Goal: Task Accomplishment & Management: Use online tool/utility

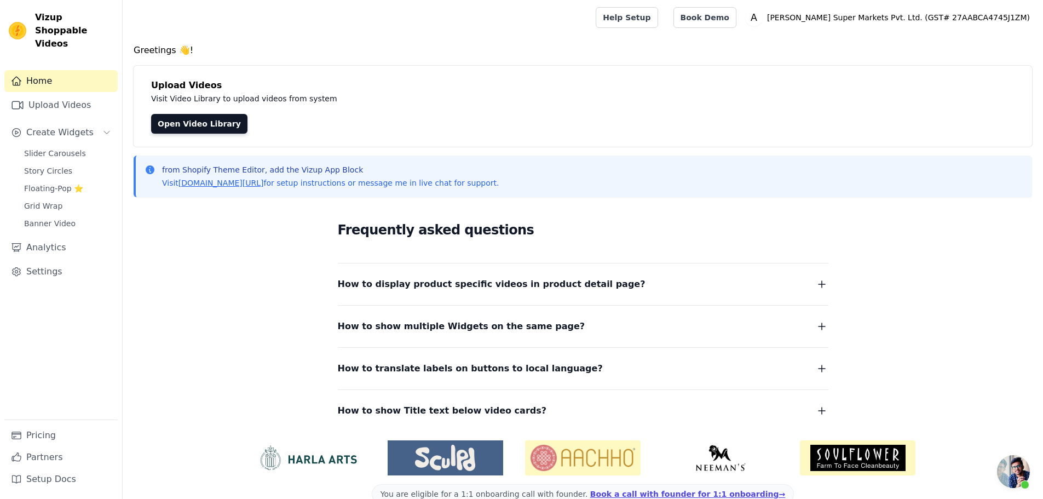
scroll to position [55, 0]
click at [90, 122] on button "Create Widgets" at bounding box center [60, 133] width 113 height 22
click at [83, 126] on span "Create Widgets" at bounding box center [59, 132] width 67 height 13
click at [50, 148] on span "Slider Carousels" at bounding box center [55, 153] width 62 height 11
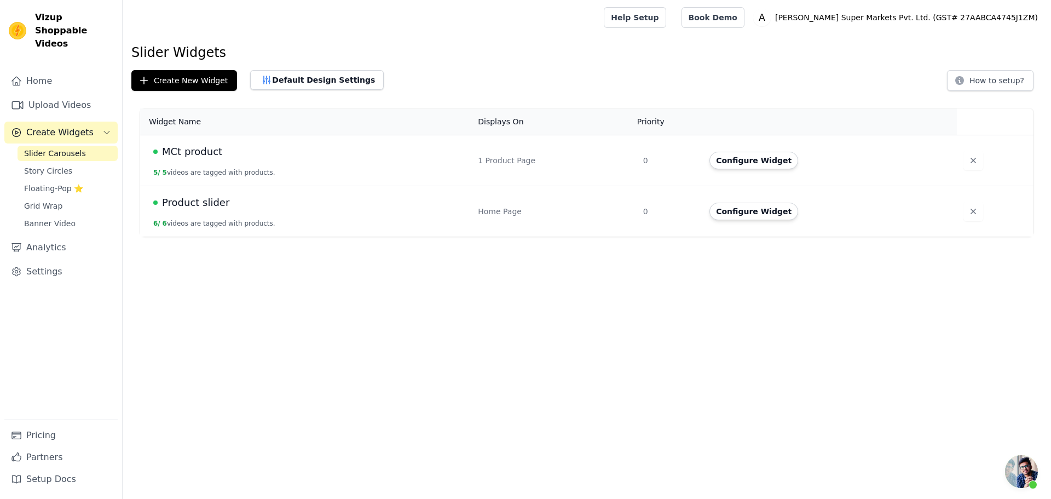
scroll to position [55, 0]
click at [739, 210] on button "Configure Widget" at bounding box center [754, 212] width 89 height 18
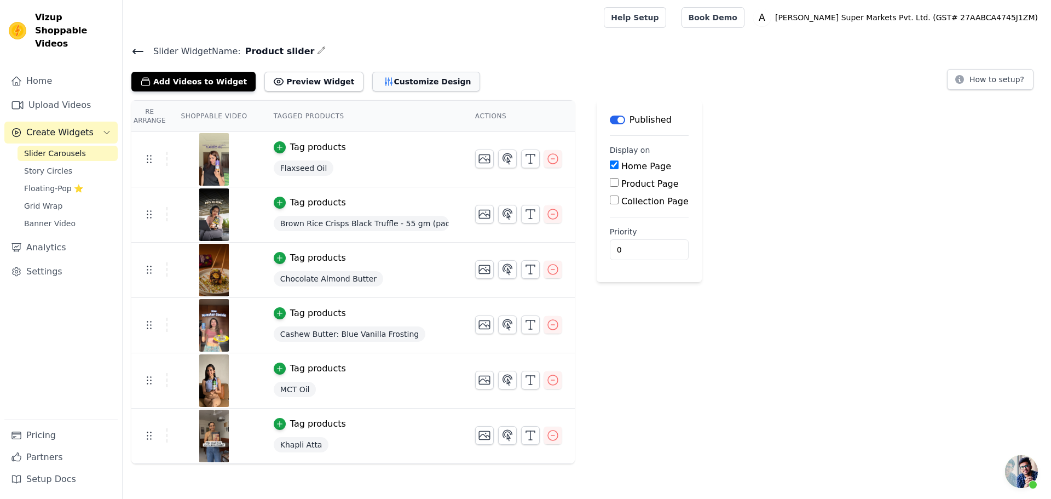
click at [383, 86] on button "Customize Design" at bounding box center [426, 82] width 108 height 20
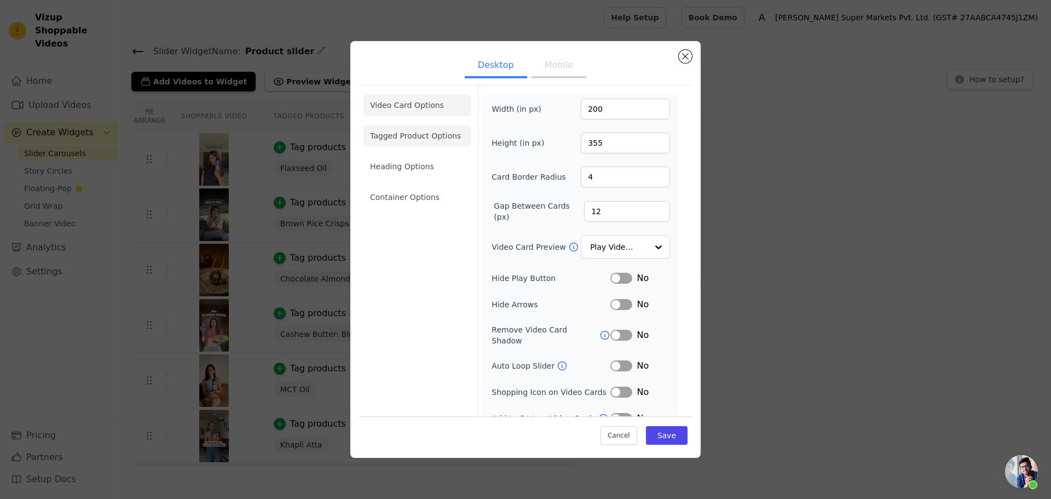
click at [421, 143] on li "Tagged Product Options" at bounding box center [418, 136] width 108 height 22
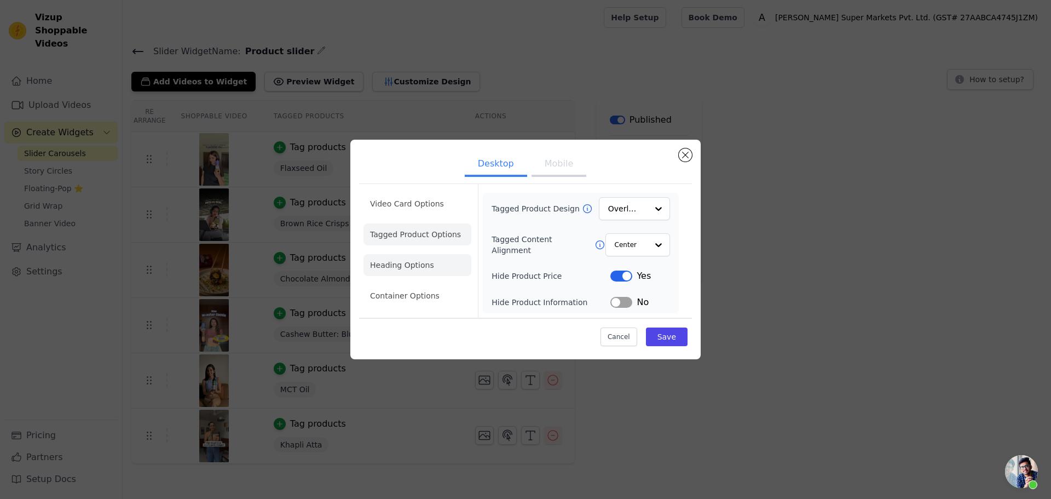
click at [415, 262] on li "Heading Options" at bounding box center [418, 265] width 108 height 22
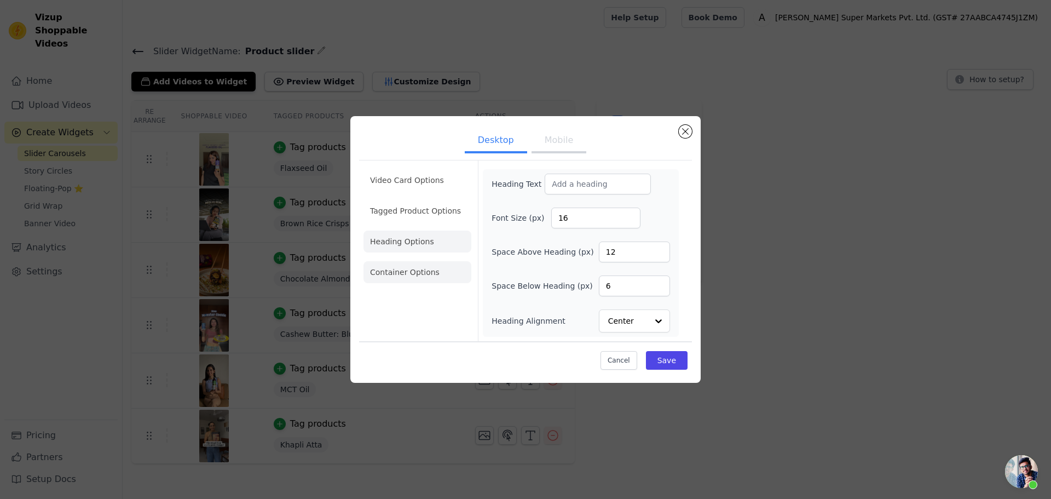
click at [423, 275] on li "Container Options" at bounding box center [418, 272] width 108 height 22
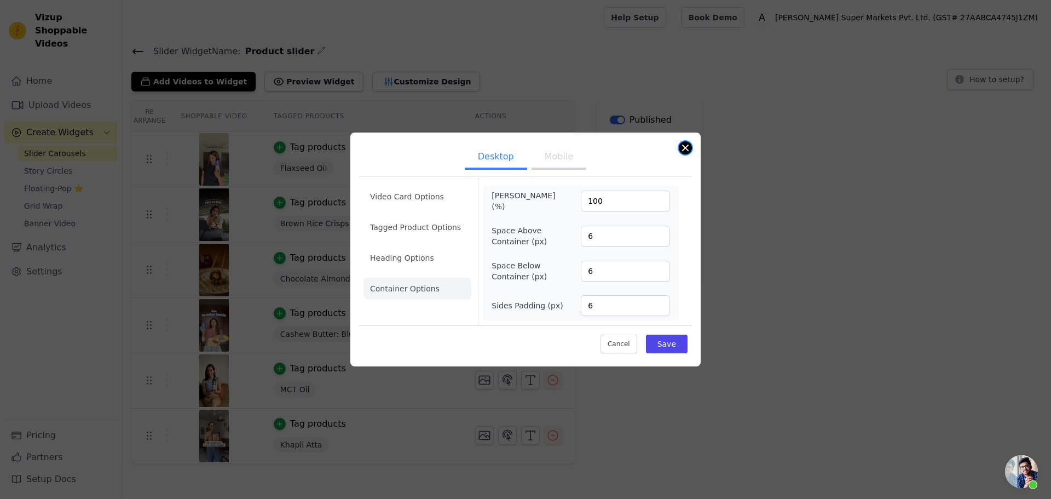
click at [685, 146] on button "Close modal" at bounding box center [685, 147] width 13 height 13
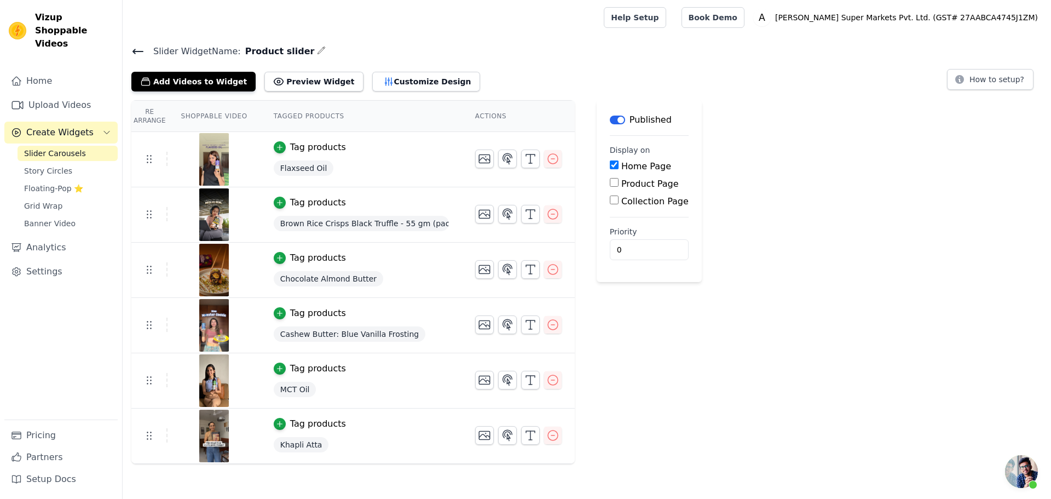
click at [41, 148] on span "Slider Carousels" at bounding box center [55, 153] width 62 height 11
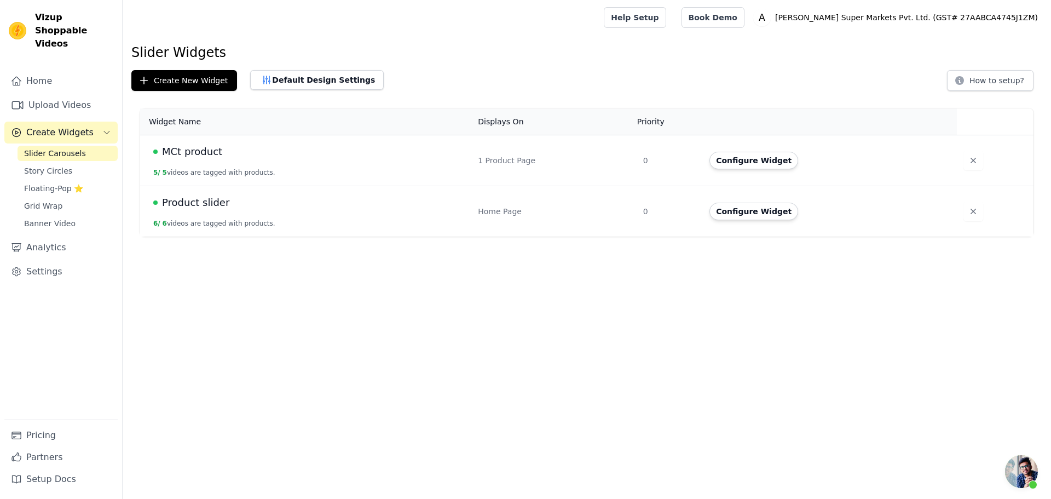
click at [221, 171] on button "5 / 5 videos are tagged with products." at bounding box center [214, 172] width 122 height 9
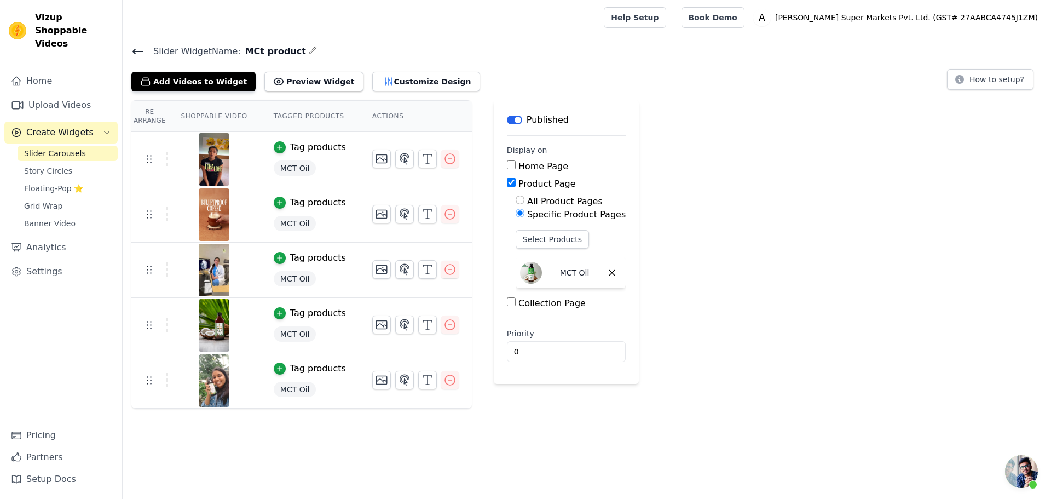
click at [308, 50] on icon "button" at bounding box center [312, 50] width 9 height 9
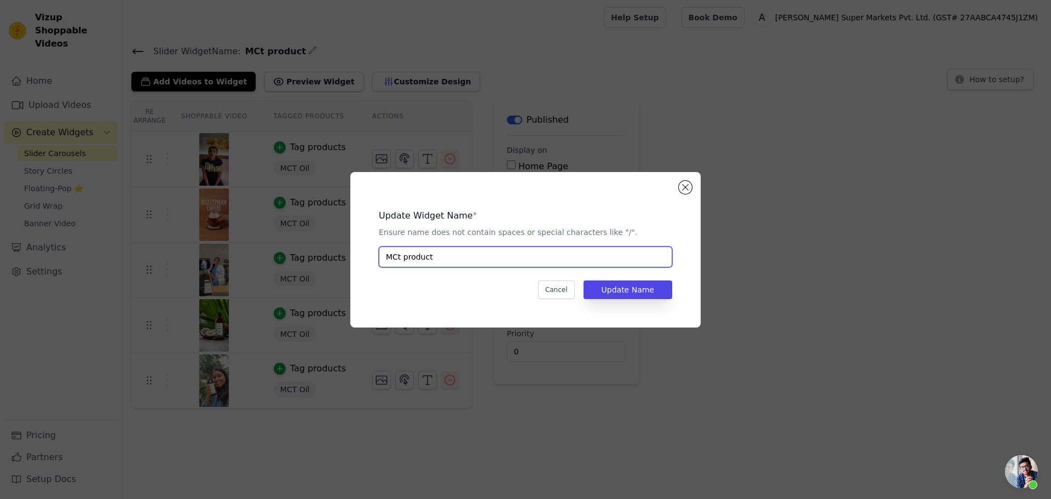
click at [399, 258] on input "MCt product" at bounding box center [525, 256] width 293 height 21
type input "MCT product"
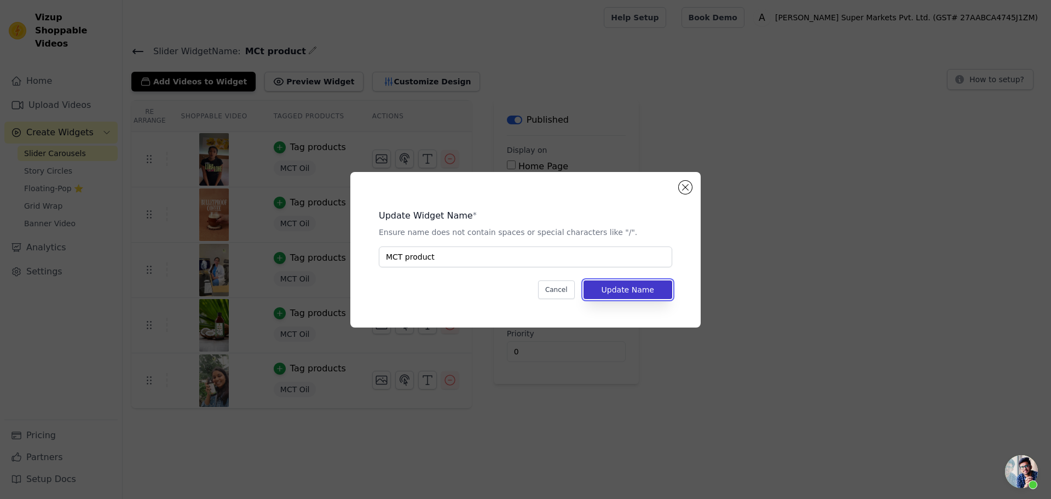
click at [654, 290] on button "Update Name" at bounding box center [628, 289] width 89 height 19
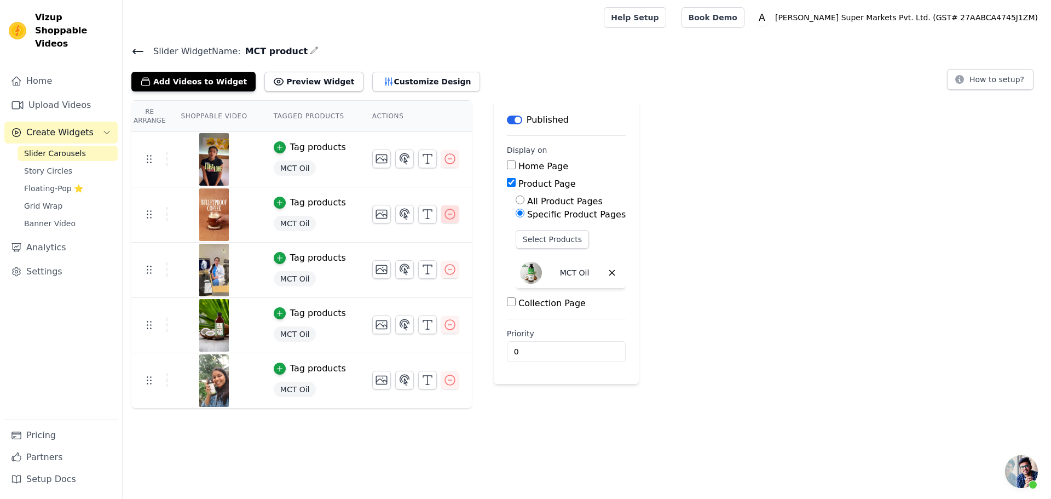
click at [444, 214] on icon "button" at bounding box center [450, 214] width 13 height 13
click at [444, 212] on icon "button" at bounding box center [450, 214] width 13 height 13
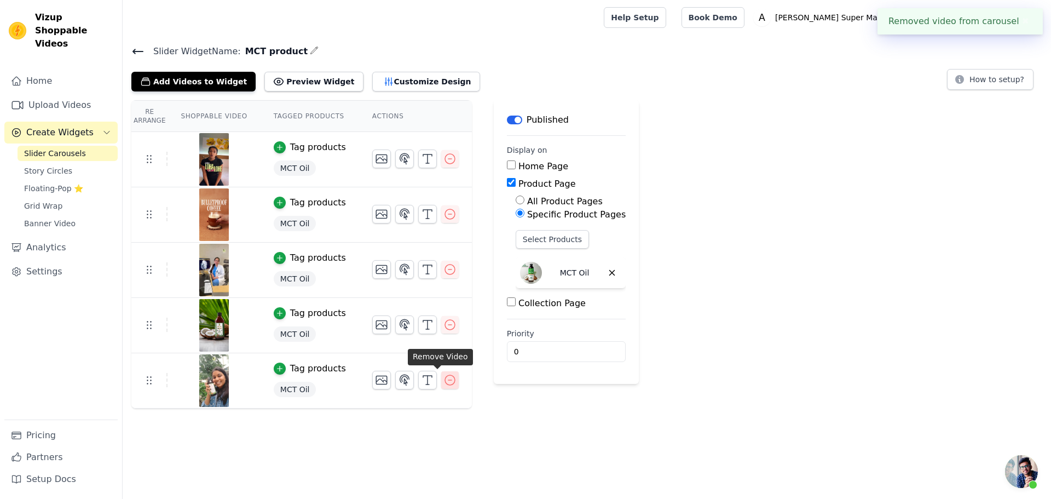
click at [445, 379] on icon "button" at bounding box center [450, 380] width 10 height 10
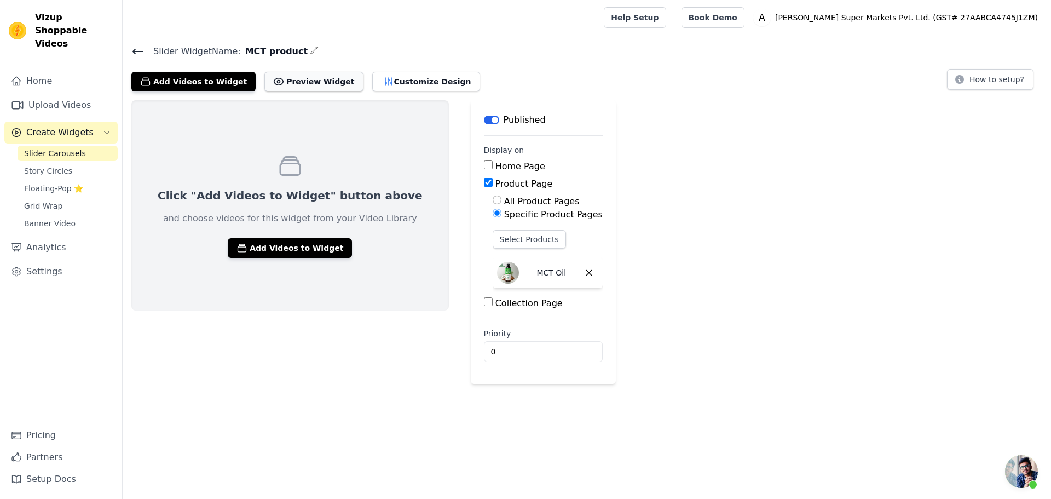
scroll to position [55, 0]
click at [268, 80] on button "Preview Widget" at bounding box center [313, 82] width 99 height 20
click at [135, 47] on icon at bounding box center [137, 51] width 13 height 13
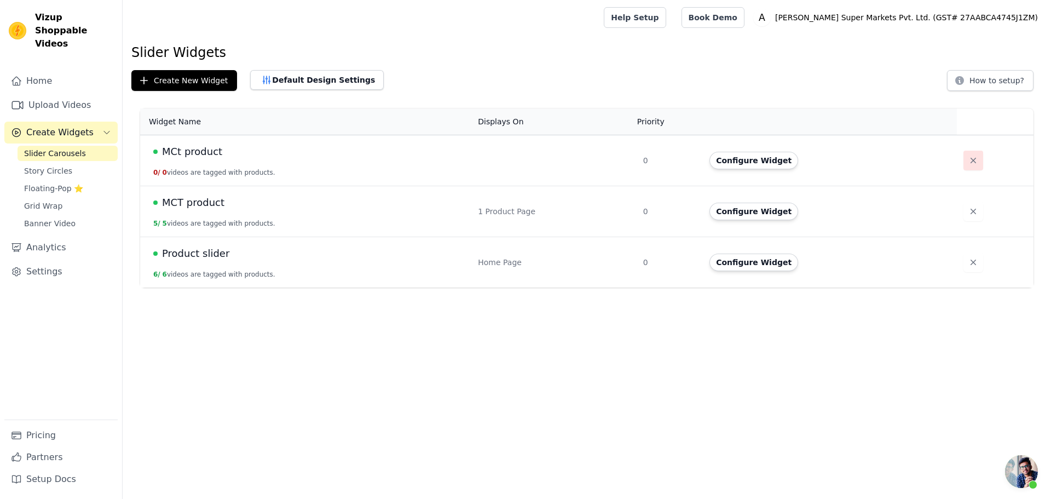
click at [969, 165] on icon "button" at bounding box center [973, 160] width 11 height 11
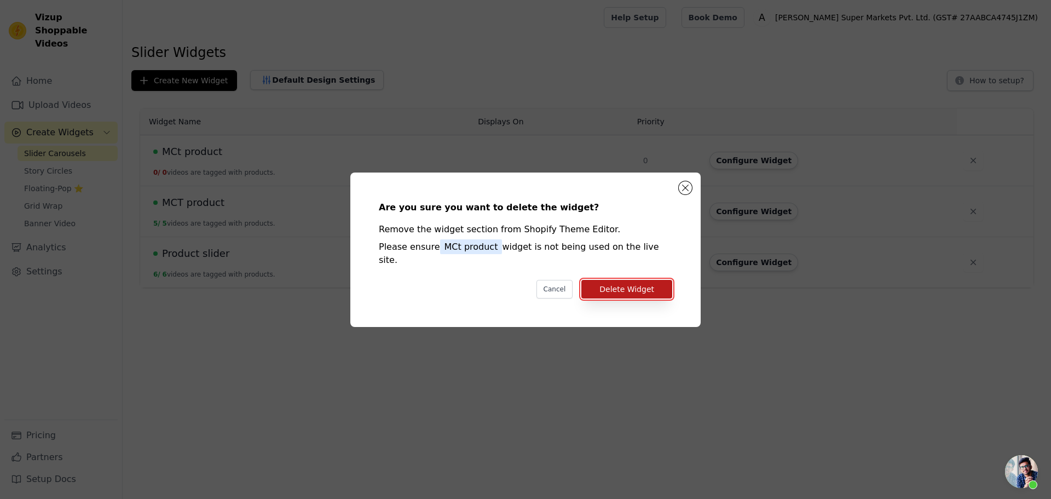
click at [649, 280] on button "Delete Widget" at bounding box center [626, 289] width 91 height 19
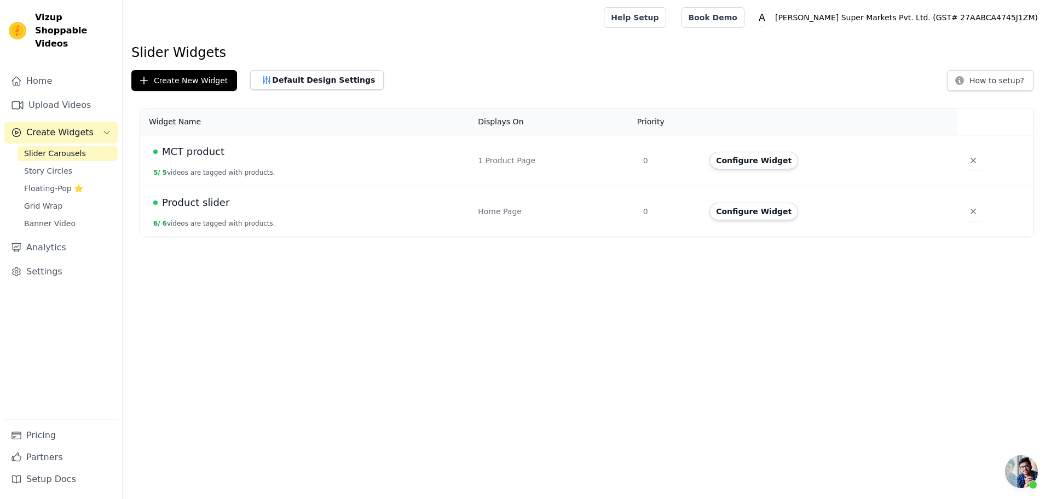
scroll to position [55, 0]
drag, startPoint x: 188, startPoint y: 151, endPoint x: 338, endPoint y: 162, distance: 150.4
click at [205, 153] on span "MCT product" at bounding box center [193, 151] width 62 height 15
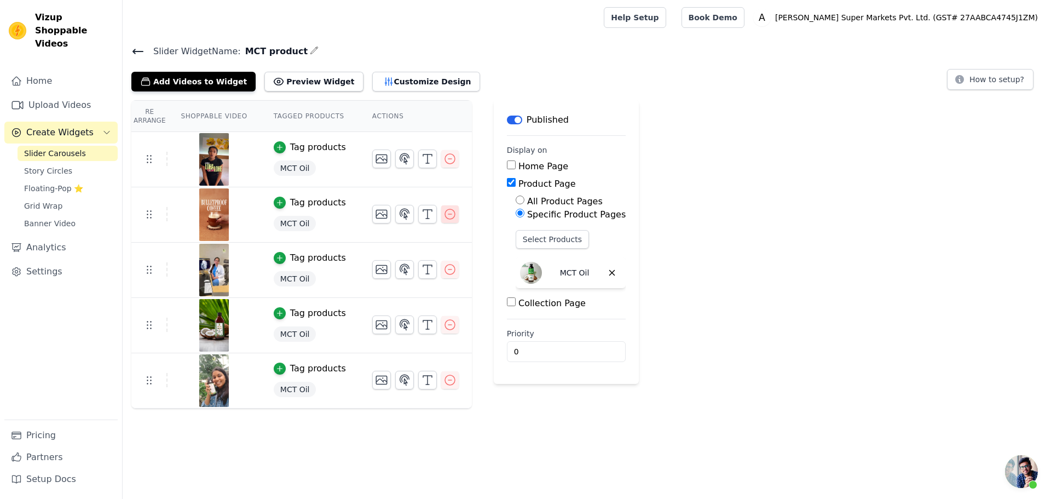
click at [444, 209] on icon "button" at bounding box center [450, 214] width 13 height 13
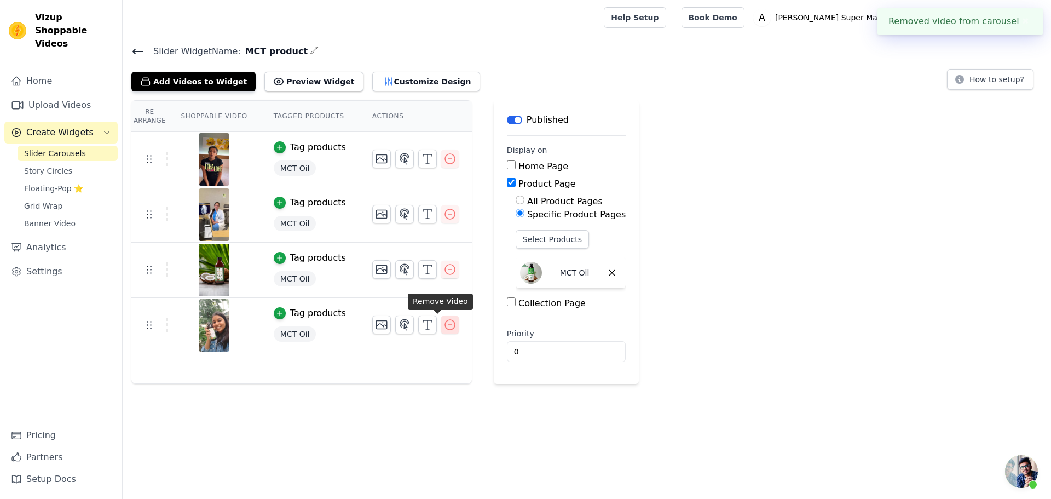
click at [444, 325] on icon "button" at bounding box center [450, 324] width 13 height 13
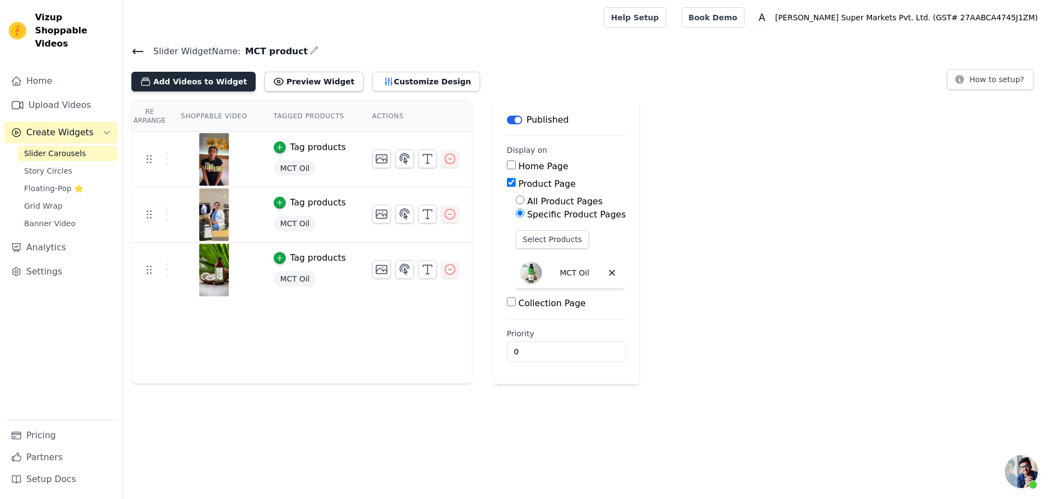
click at [217, 83] on button "Add Videos to Widget" at bounding box center [193, 82] width 124 height 20
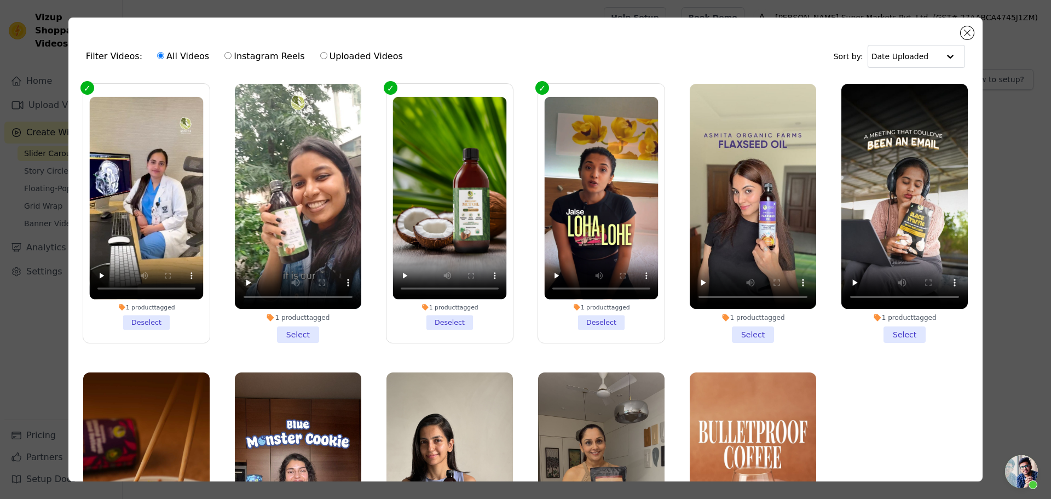
click at [327, 54] on label "Uploaded Videos" at bounding box center [362, 56] width 84 height 14
click at [327, 54] on input "Uploaded Videos" at bounding box center [323, 55] width 7 height 7
radio input "true"
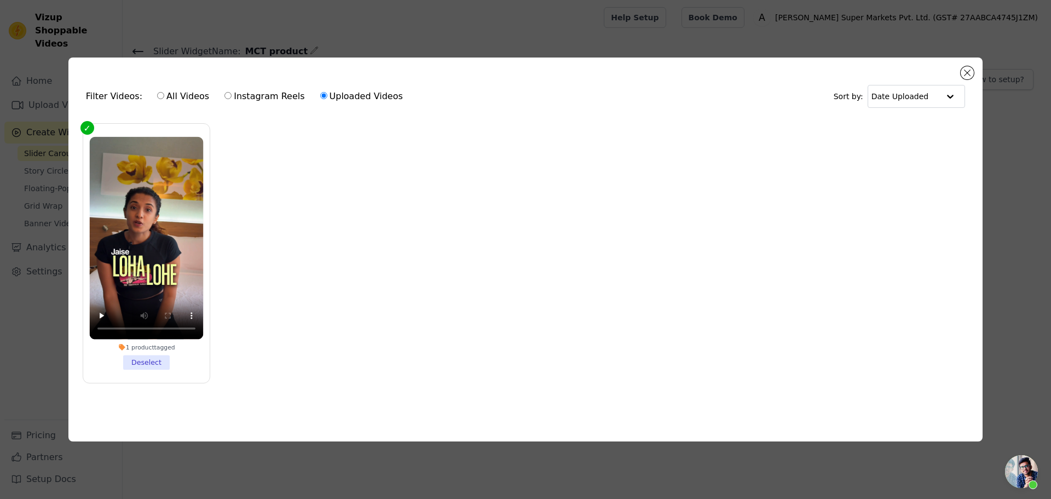
click at [185, 91] on label "All Videos" at bounding box center [183, 96] width 53 height 14
click at [164, 92] on input "All Videos" at bounding box center [160, 95] width 7 height 7
radio input "true"
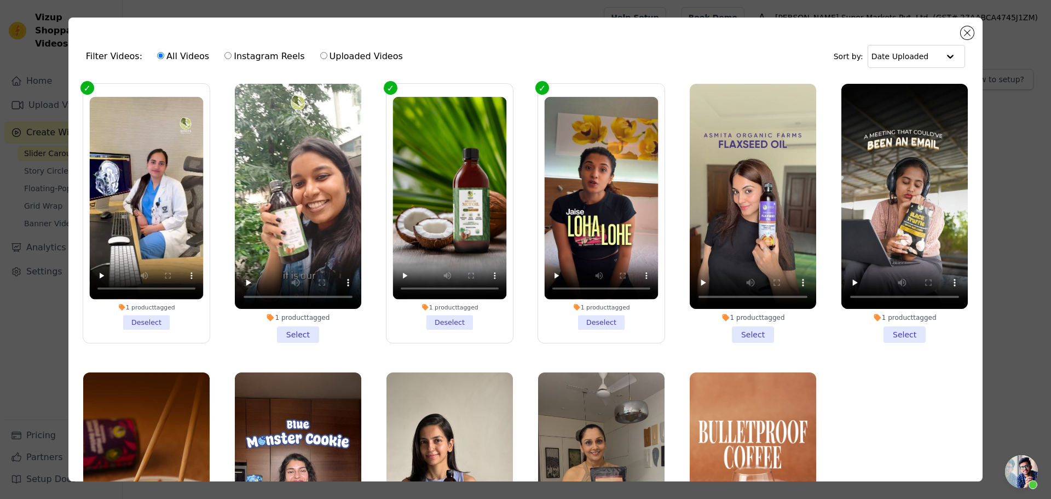
click at [253, 54] on label "Instagram Reels" at bounding box center [264, 56] width 81 height 14
click at [232, 54] on input "Instagram Reels" at bounding box center [227, 55] width 7 height 7
radio input "true"
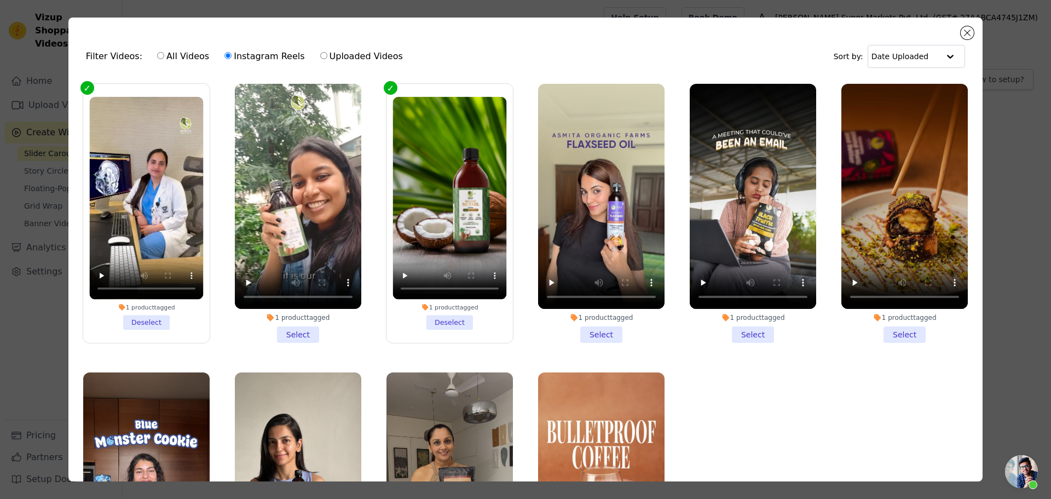
click at [331, 56] on label "Uploaded Videos" at bounding box center [362, 56] width 84 height 14
click at [327, 56] on input "Uploaded Videos" at bounding box center [323, 55] width 7 height 7
radio input "true"
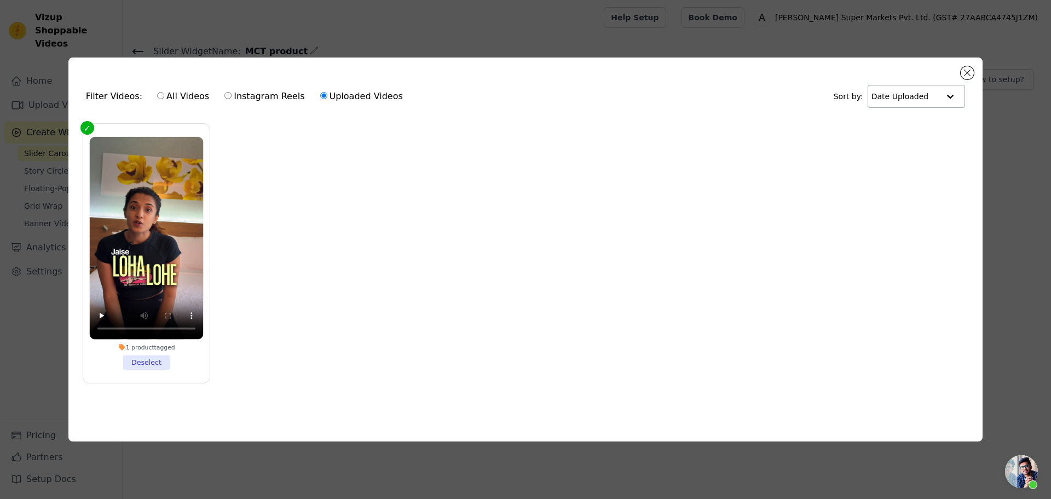
click at [928, 85] on input "text" at bounding box center [906, 96] width 68 height 22
click at [541, 153] on ul "1 product tagged Deselect" at bounding box center [525, 262] width 897 height 289
click at [224, 96] on label "Instagram Reels" at bounding box center [264, 96] width 81 height 14
click at [224, 96] on input "Instagram Reels" at bounding box center [227, 95] width 7 height 7
radio input "true"
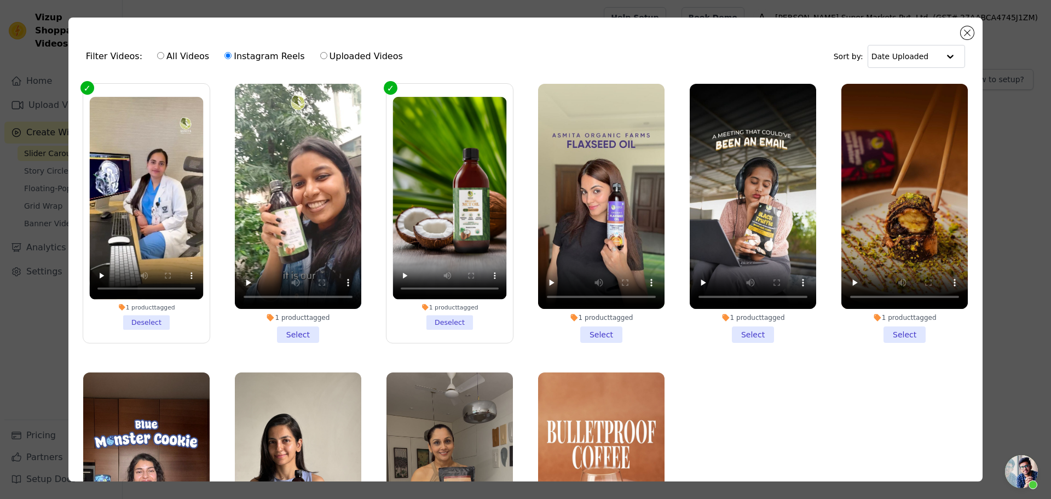
click at [172, 60] on label "All Videos" at bounding box center [183, 56] width 53 height 14
click at [164, 59] on input "All Videos" at bounding box center [160, 55] width 7 height 7
radio input "true"
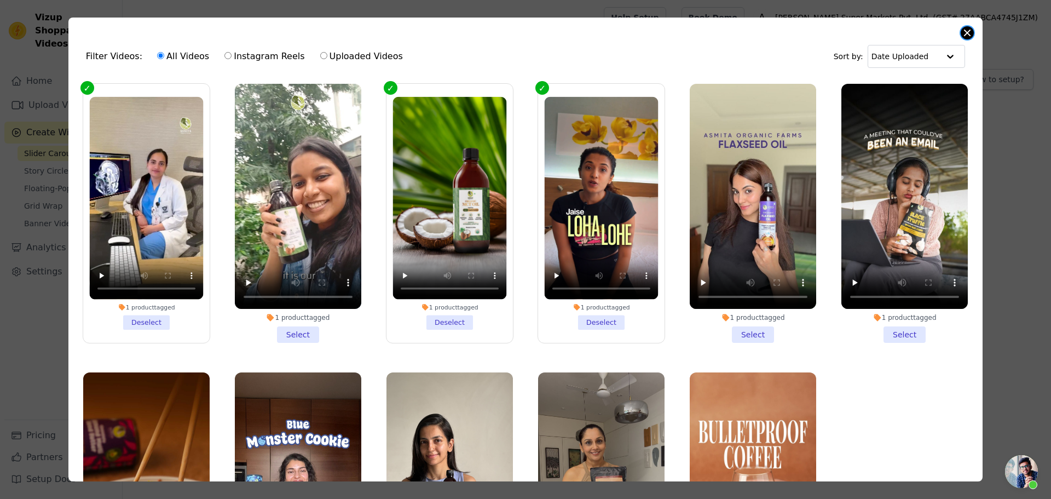
click at [964, 31] on button "Close modal" at bounding box center [967, 32] width 13 height 13
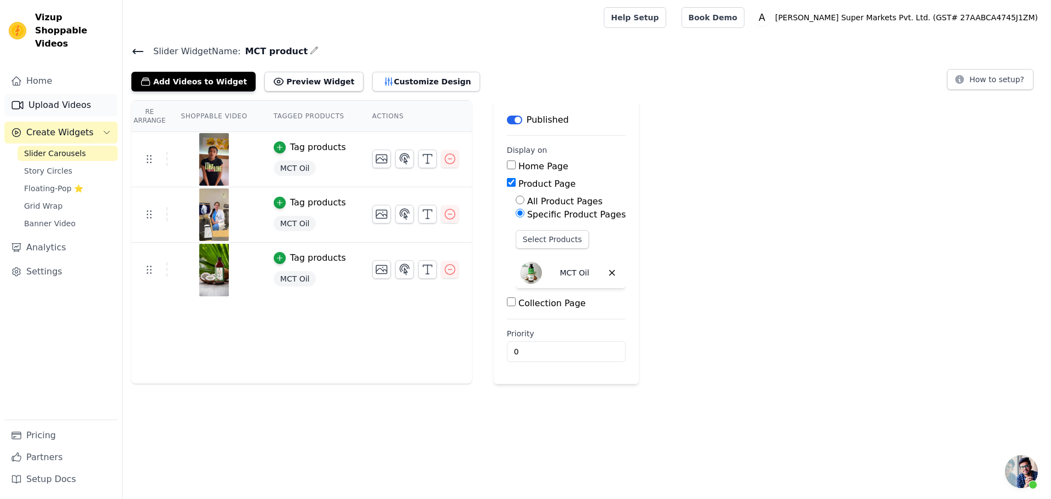
click at [72, 96] on link "Upload Videos" at bounding box center [60, 105] width 113 height 22
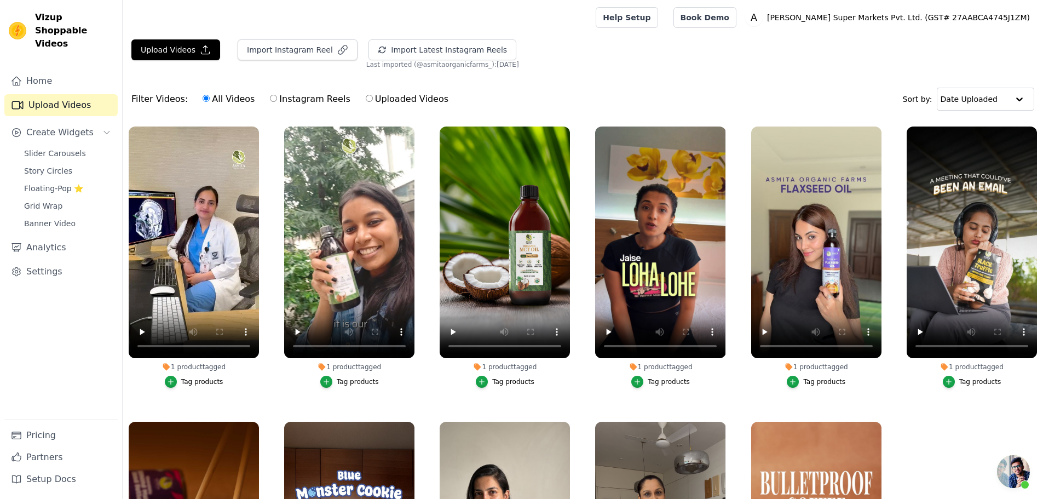
drag, startPoint x: 789, startPoint y: 79, endPoint x: 690, endPoint y: 76, distance: 99.2
click at [789, 79] on div "Filter Videos: All Videos Instagram Reels Uploaded Videos Sort by: Date Uploaded" at bounding box center [583, 99] width 920 height 43
click at [423, 53] on button "Import Latest Instagram Reels" at bounding box center [442, 49] width 148 height 21
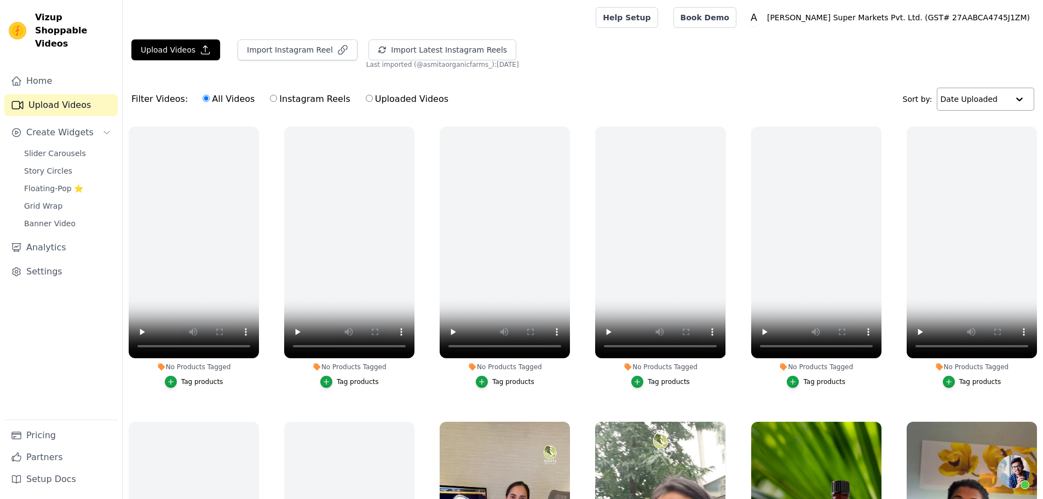
click at [987, 107] on input "text" at bounding box center [975, 99] width 68 height 22
click at [987, 107] on input "text" at bounding box center [974, 99] width 68 height 22
click at [177, 47] on button "Upload Videos" at bounding box center [175, 49] width 89 height 21
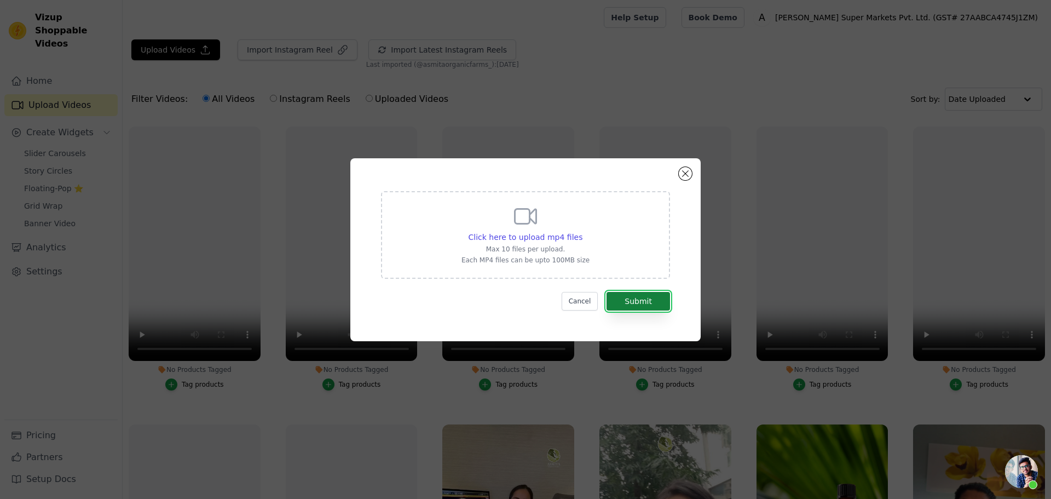
click at [635, 300] on button "Submit" at bounding box center [639, 301] width 64 height 19
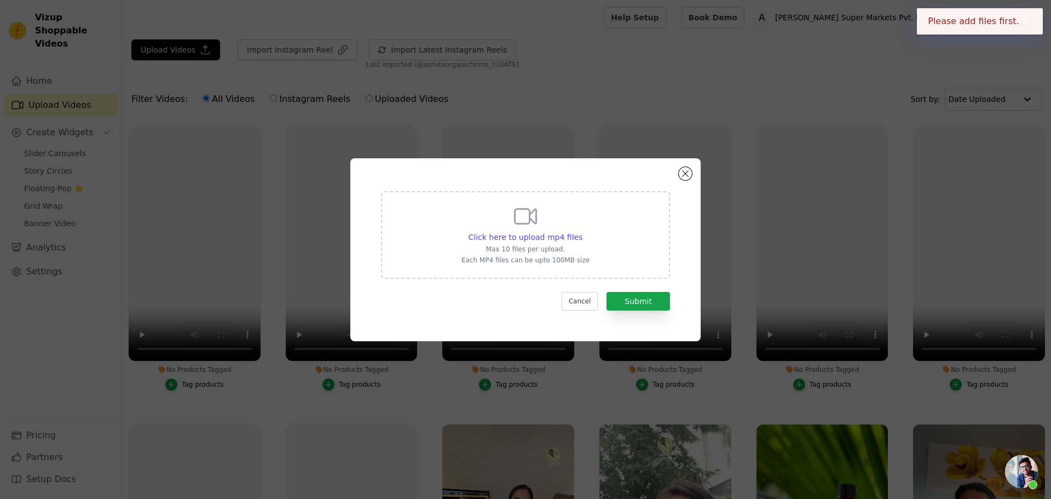
click at [524, 229] on div "Click here to upload mp4 files Max 10 files per upload. Each MP4 files can be u…" at bounding box center [526, 233] width 128 height 61
click at [582, 231] on input "Click here to upload mp4 files Max 10 files per upload. Each MP4 files can be u…" at bounding box center [582, 231] width 1 height 1
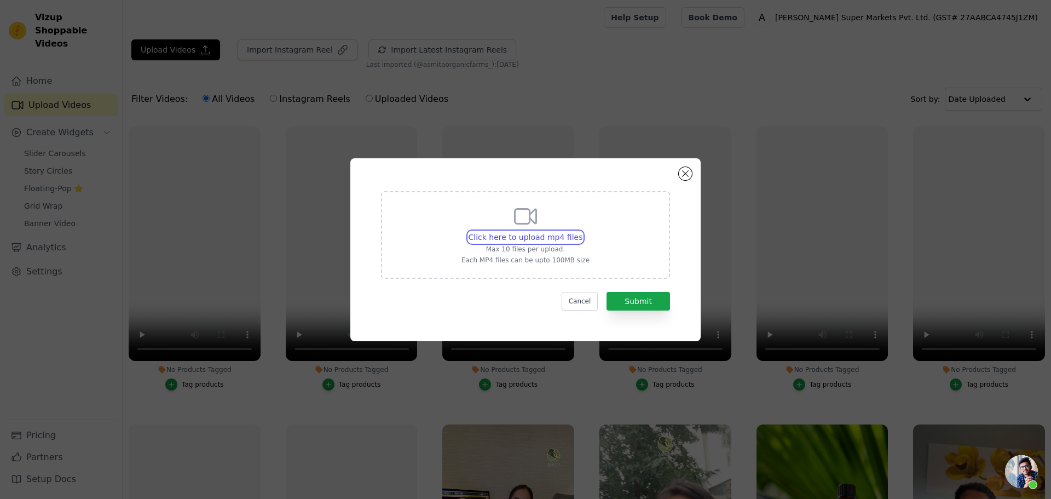
type input "C:\fakepath\MCT_OIL Mushroom Ref Video.mp4"
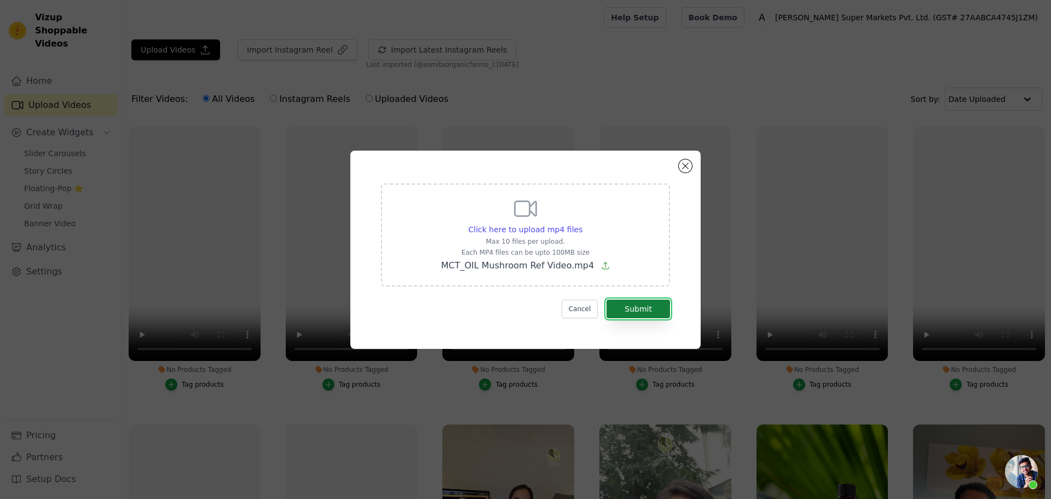
click at [638, 303] on button "Submit" at bounding box center [639, 309] width 64 height 19
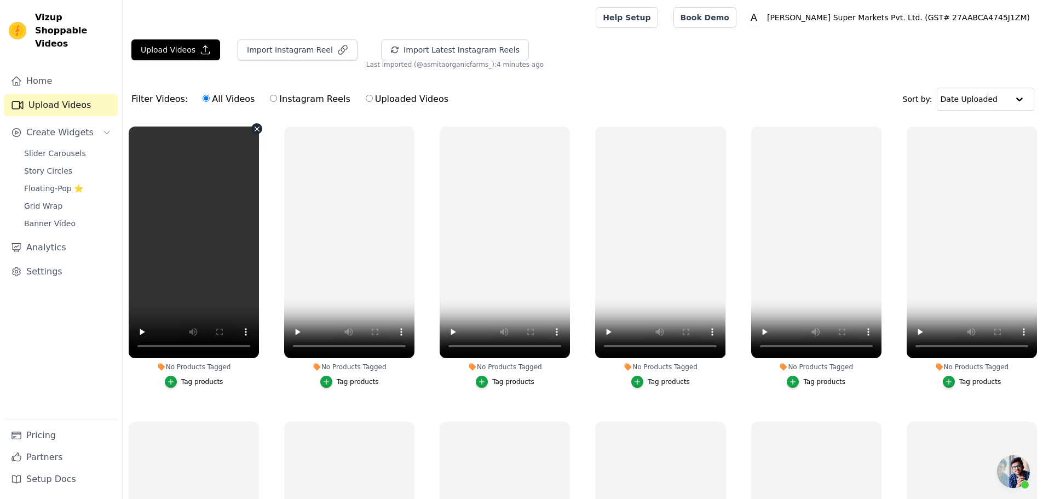
scroll to position [55, 0]
click at [661, 37] on main "Upload Videos Import Instagram Reel Import Latest Instagram Reels Import Latest…" at bounding box center [583, 322] width 920 height 575
click at [182, 46] on button "Upload Videos" at bounding box center [175, 49] width 89 height 21
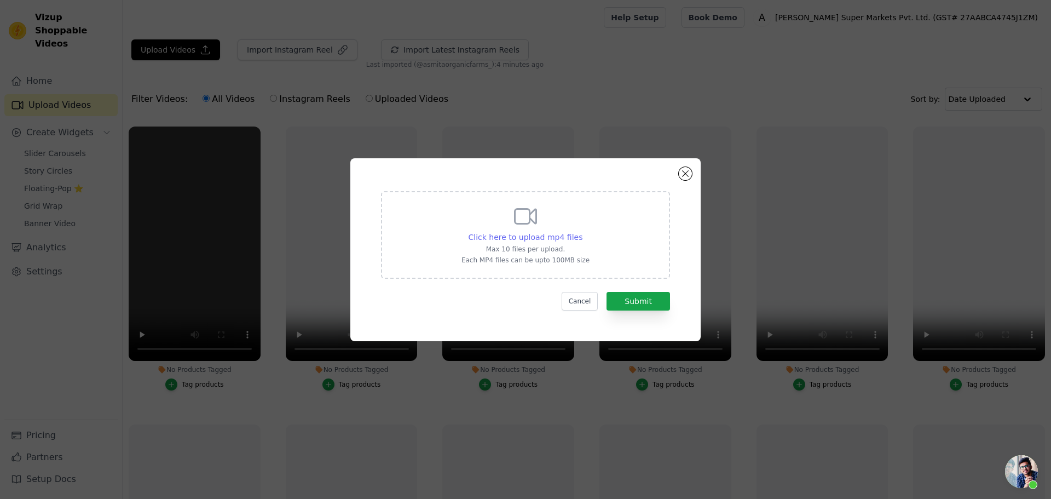
click at [541, 233] on span "Click here to upload mp4 files" at bounding box center [526, 237] width 114 height 9
click at [582, 232] on input "Click here to upload mp4 files Max 10 files per upload. Each MP4 files can be u…" at bounding box center [582, 231] width 1 height 1
type input "C:\fakepath\MCT OIL.mp4"
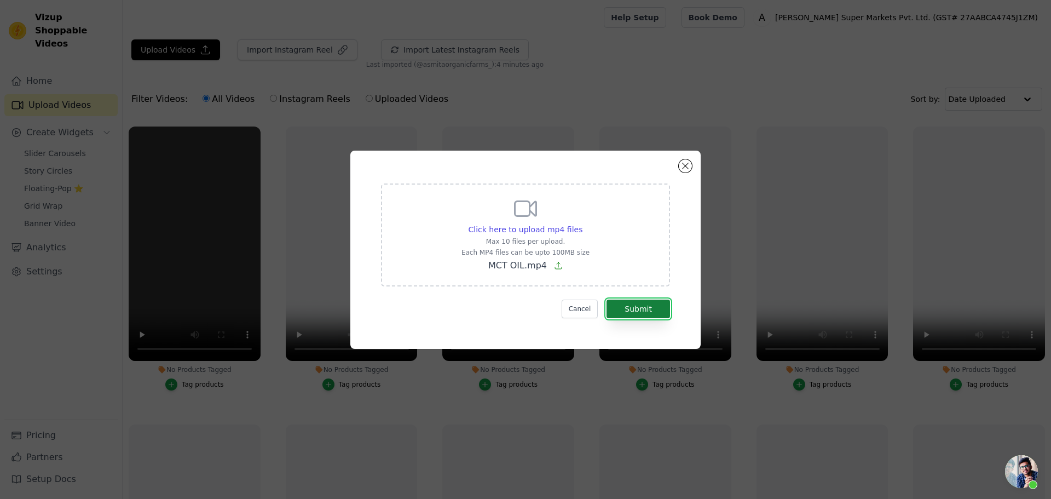
click at [622, 306] on button "Submit" at bounding box center [639, 309] width 64 height 19
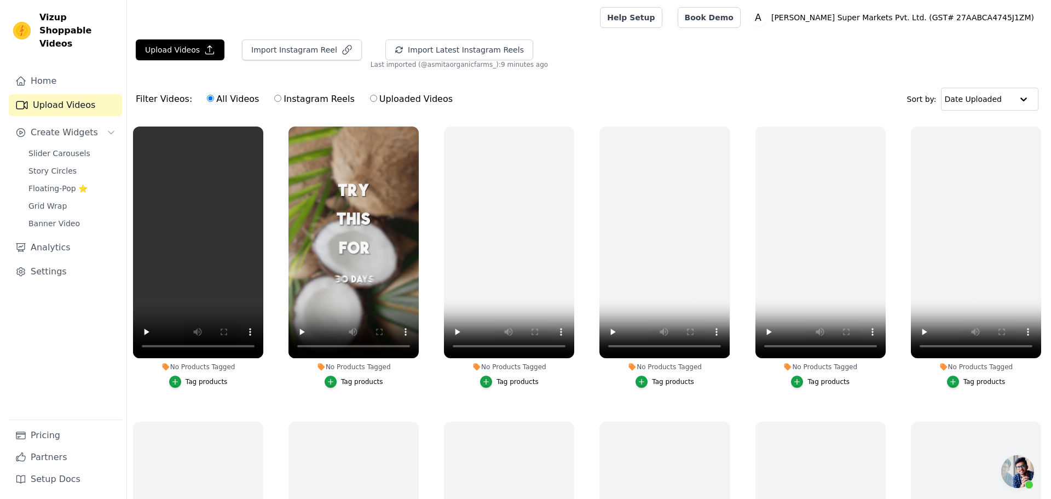
scroll to position [55, 0]
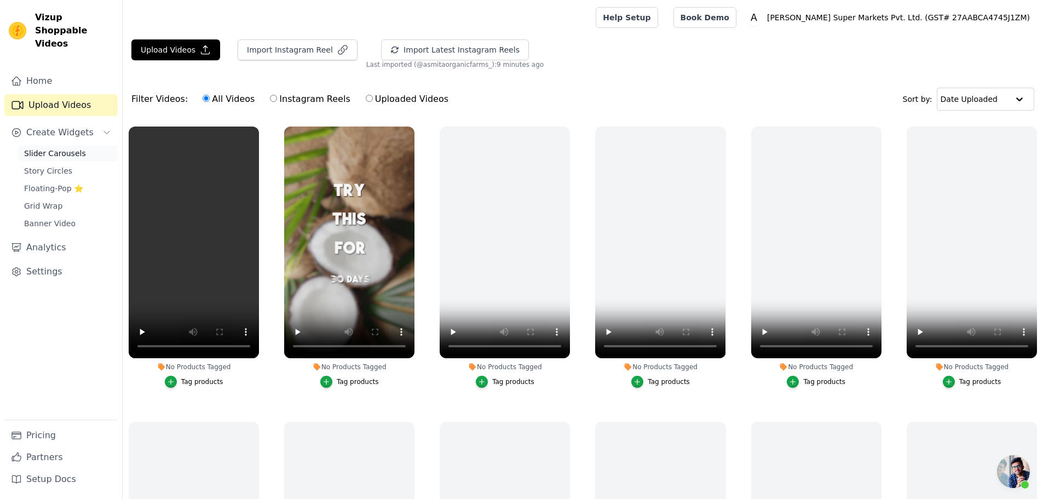
click at [57, 148] on span "Slider Carousels" at bounding box center [55, 153] width 62 height 11
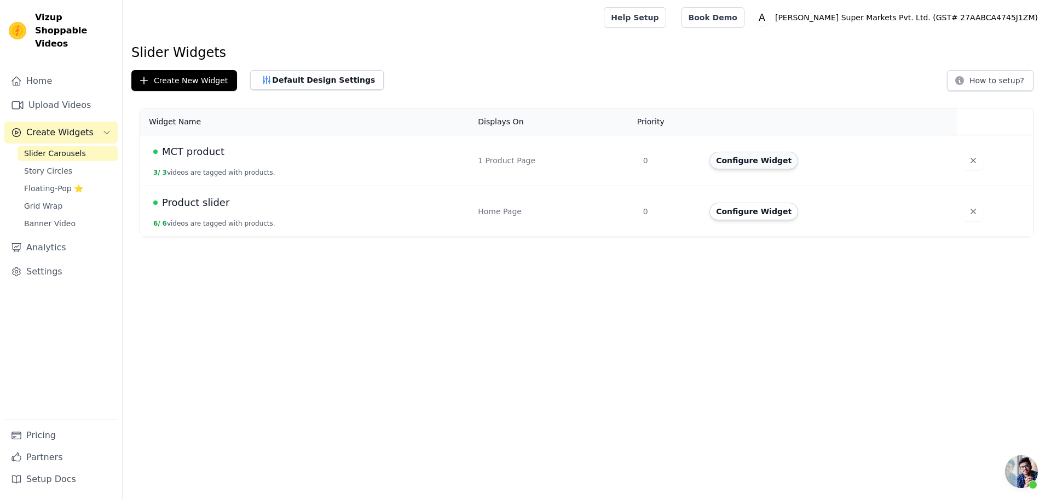
click at [743, 166] on button "Configure Widget" at bounding box center [754, 161] width 89 height 18
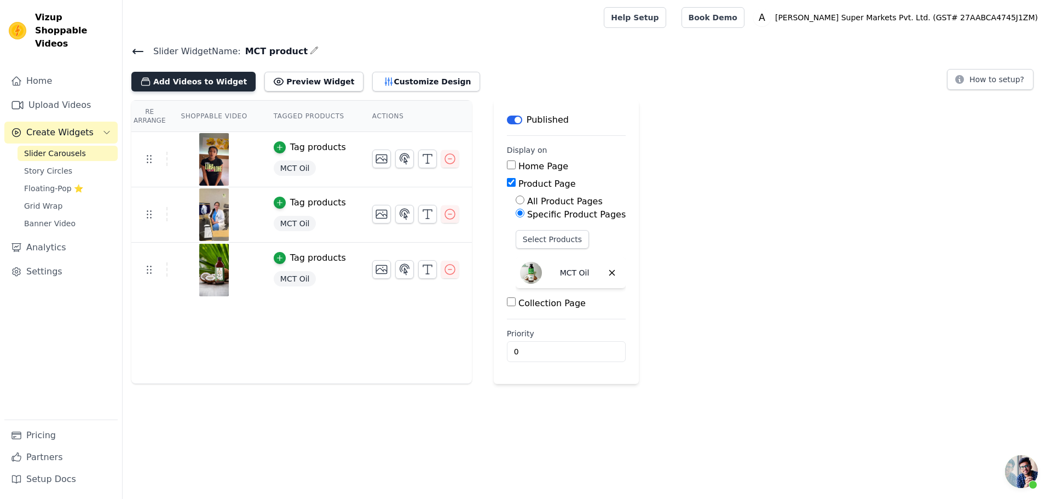
click at [209, 88] on button "Add Videos to Widget" at bounding box center [193, 82] width 124 height 20
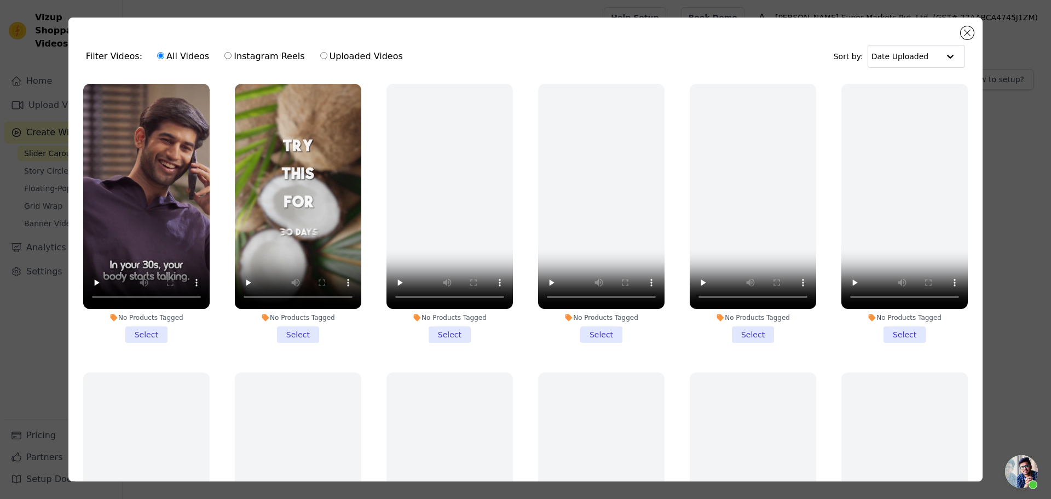
click at [303, 329] on li "No Products Tagged Select" at bounding box center [298, 213] width 126 height 259
click at [0, 0] on input "No Products Tagged Select" at bounding box center [0, 0] width 0 height 0
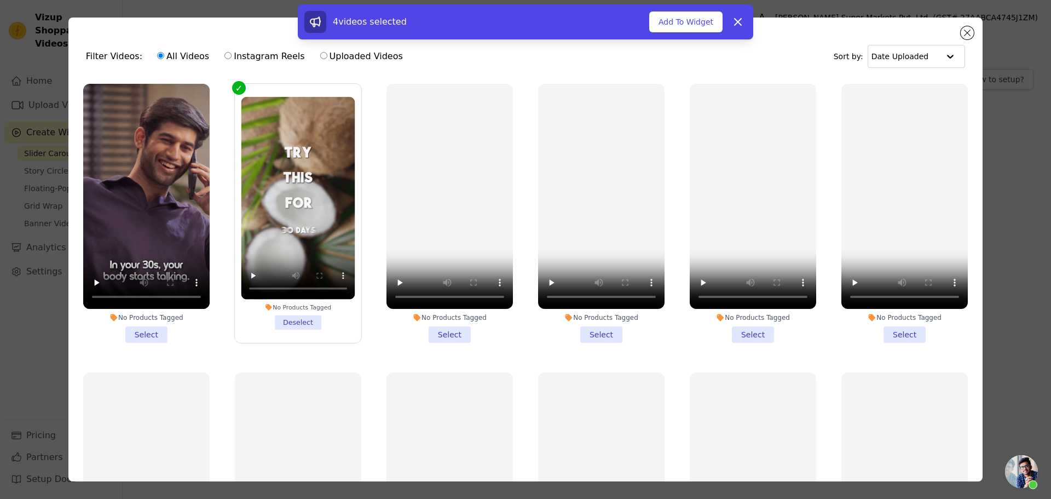
click at [149, 330] on li "No Products Tagged Select" at bounding box center [146, 213] width 126 height 259
click at [0, 0] on input "No Products Tagged Select" at bounding box center [0, 0] width 0 height 0
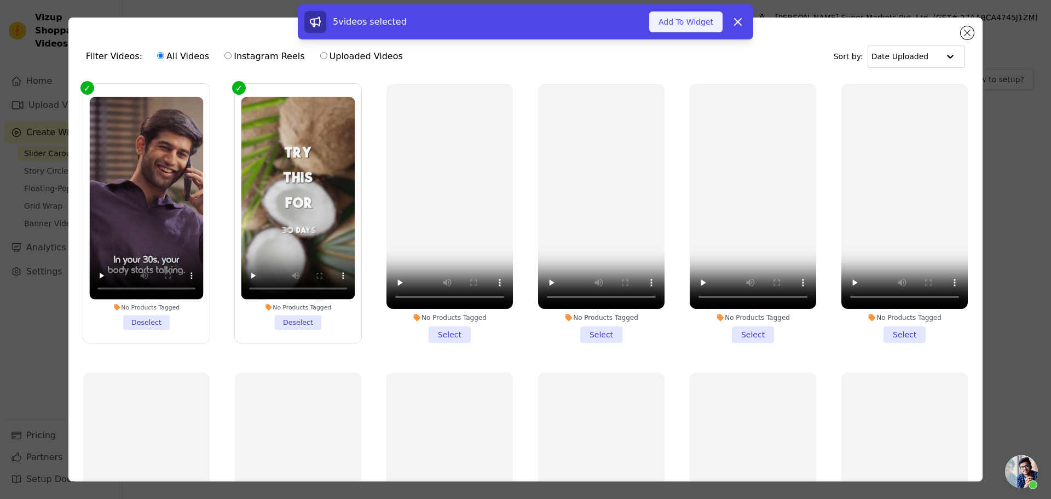
click at [690, 26] on button "Add To Widget" at bounding box center [685, 21] width 73 height 21
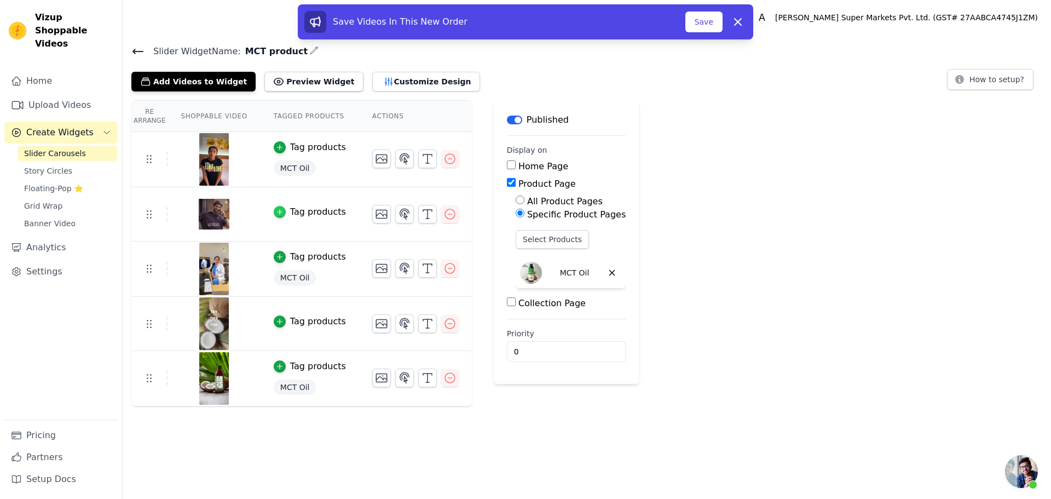
click at [276, 213] on icon "button" at bounding box center [280, 212] width 8 height 8
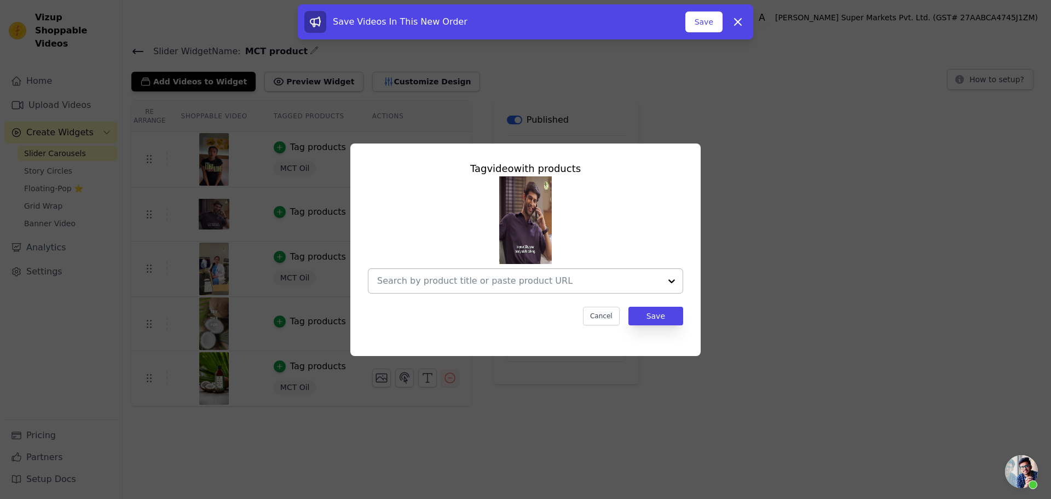
click at [480, 278] on input "text" at bounding box center [519, 280] width 284 height 13
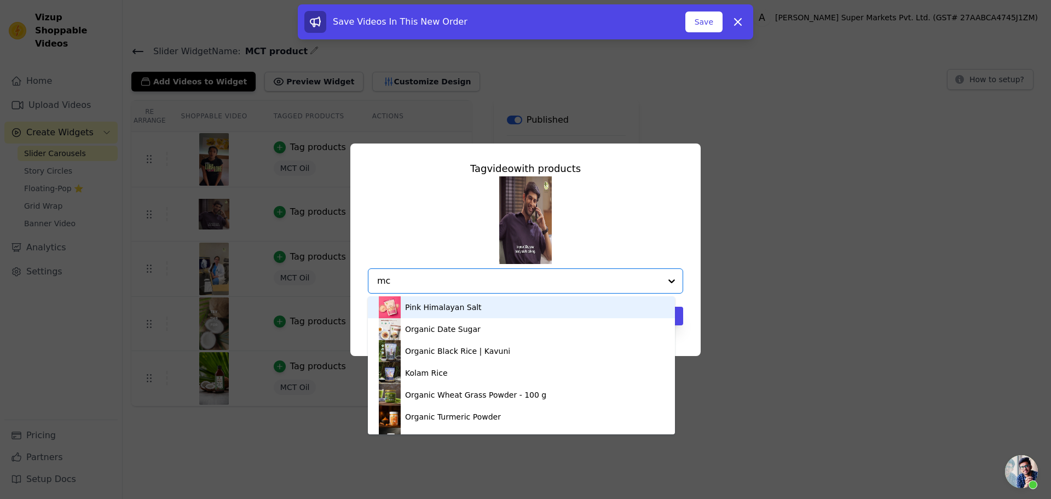
type input "mct"
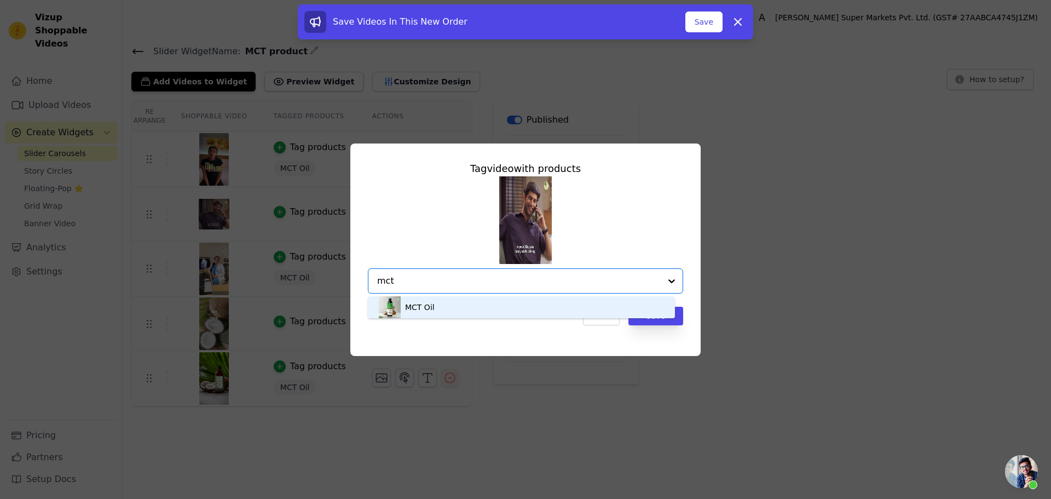
click at [468, 312] on div "MCT Oil" at bounding box center [521, 307] width 285 height 22
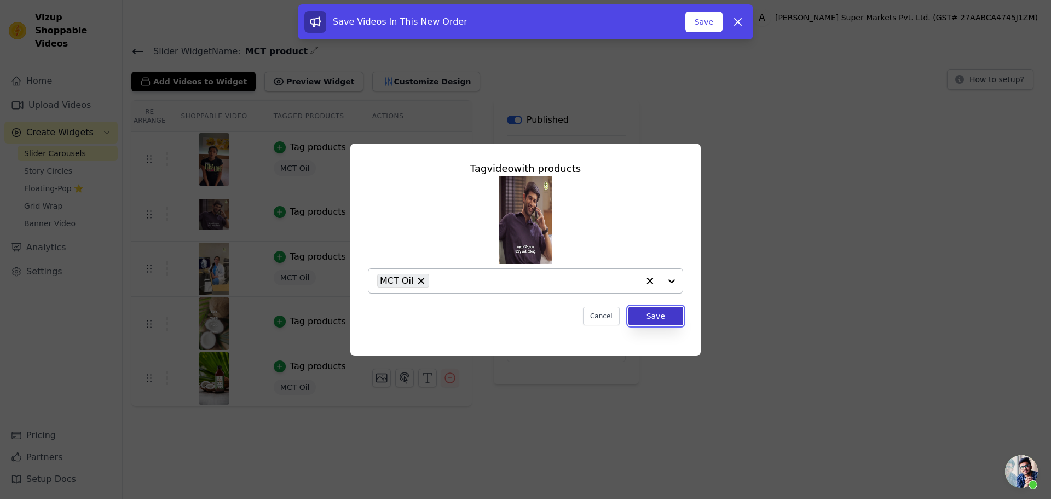
click at [652, 317] on button "Save" at bounding box center [656, 316] width 55 height 19
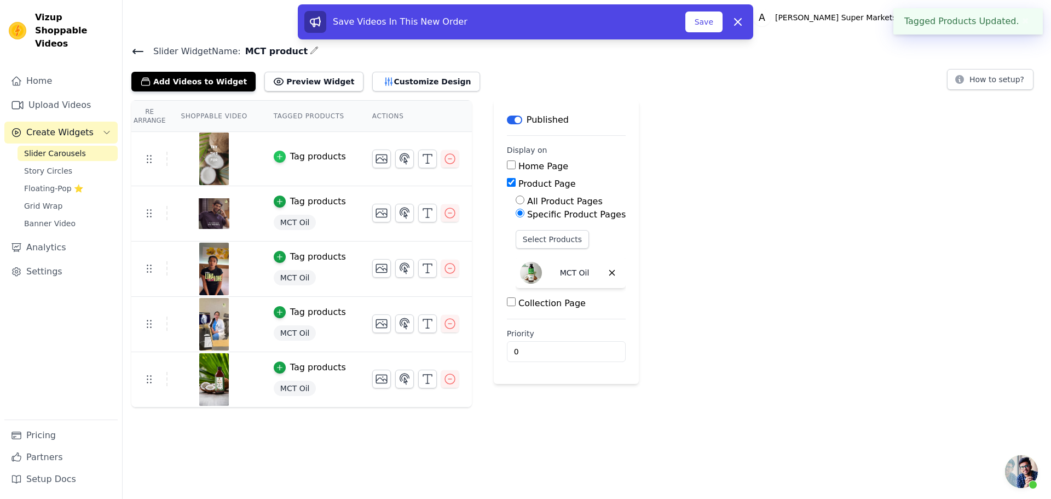
click at [276, 158] on icon "button" at bounding box center [280, 157] width 8 height 8
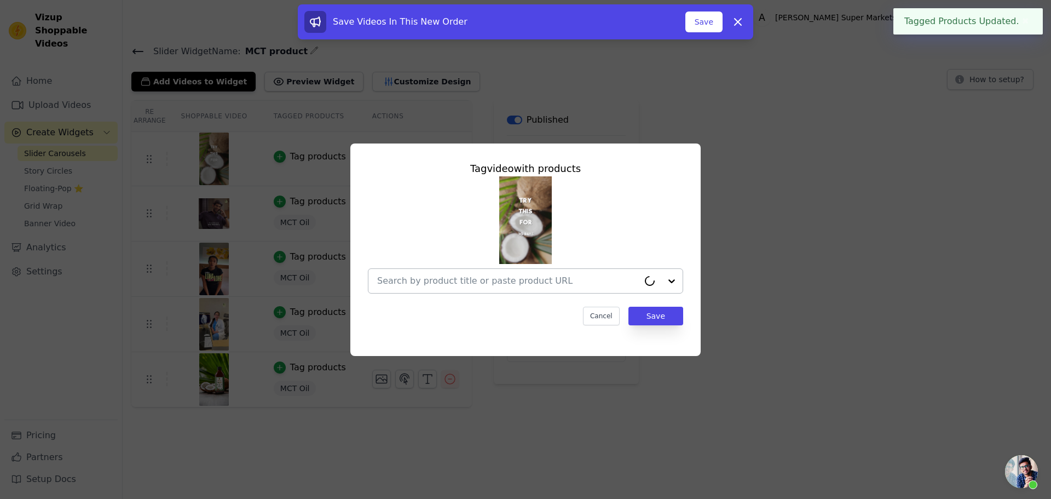
click at [537, 280] on input "text" at bounding box center [508, 280] width 262 height 13
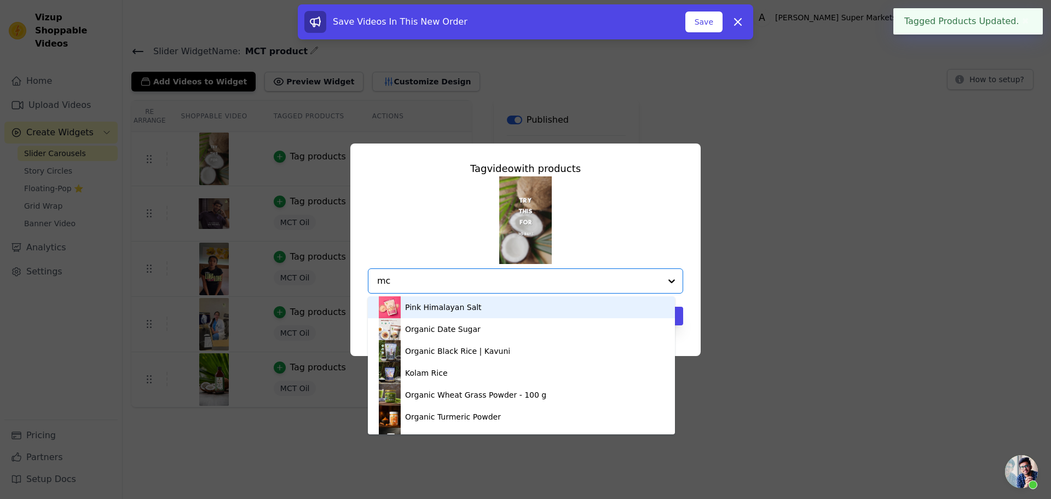
type input "mct"
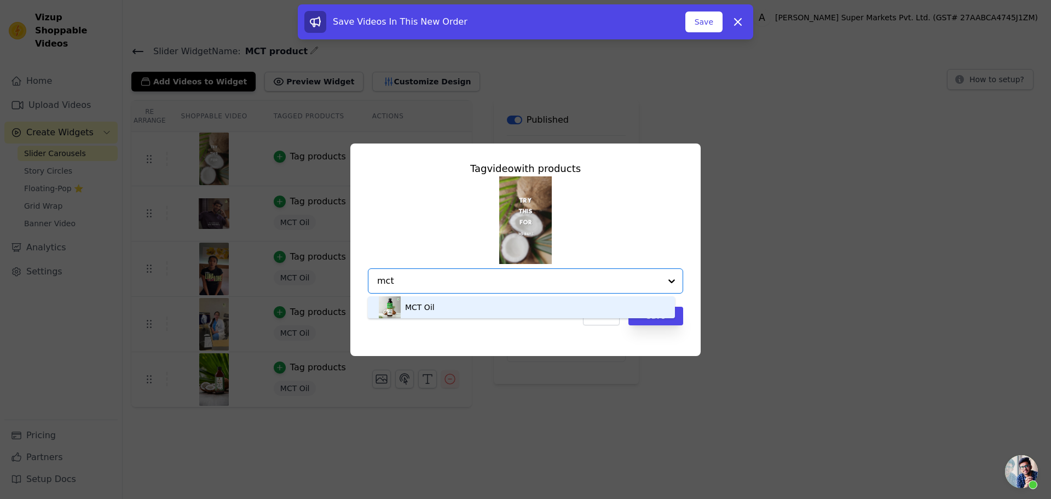
click at [496, 312] on div "MCT Oil" at bounding box center [521, 307] width 285 height 22
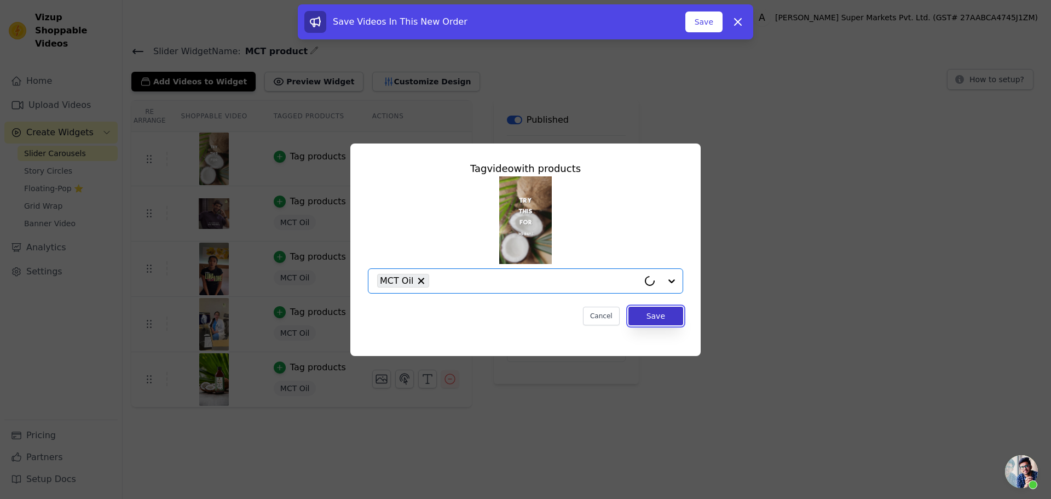
click at [654, 313] on button "Save" at bounding box center [656, 316] width 55 height 19
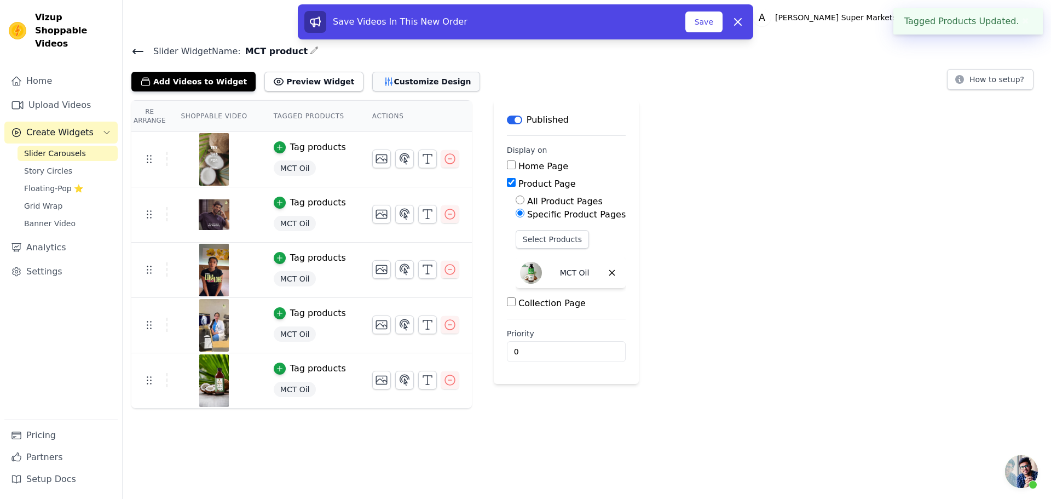
click at [372, 77] on button "Customize Design" at bounding box center [426, 82] width 108 height 20
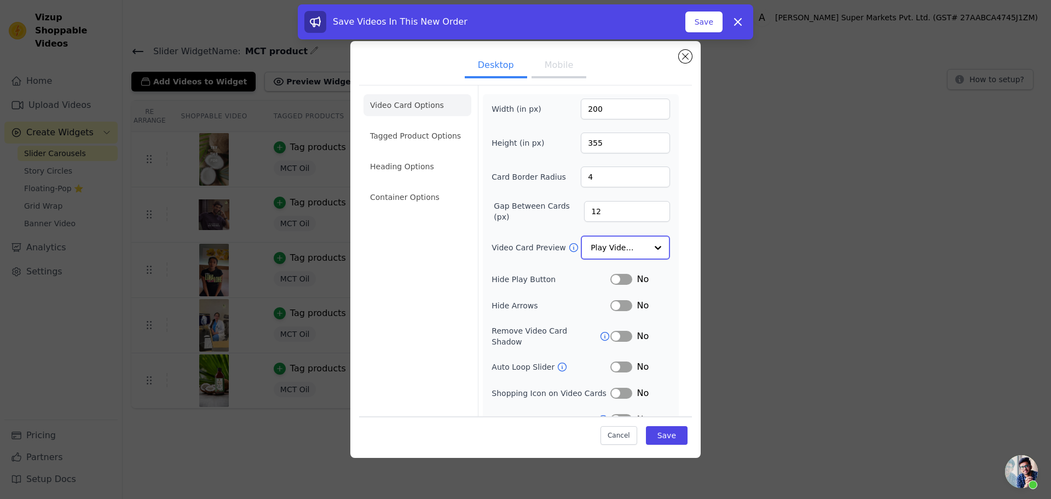
click at [614, 249] on input "Video Card Preview" at bounding box center [619, 248] width 56 height 22
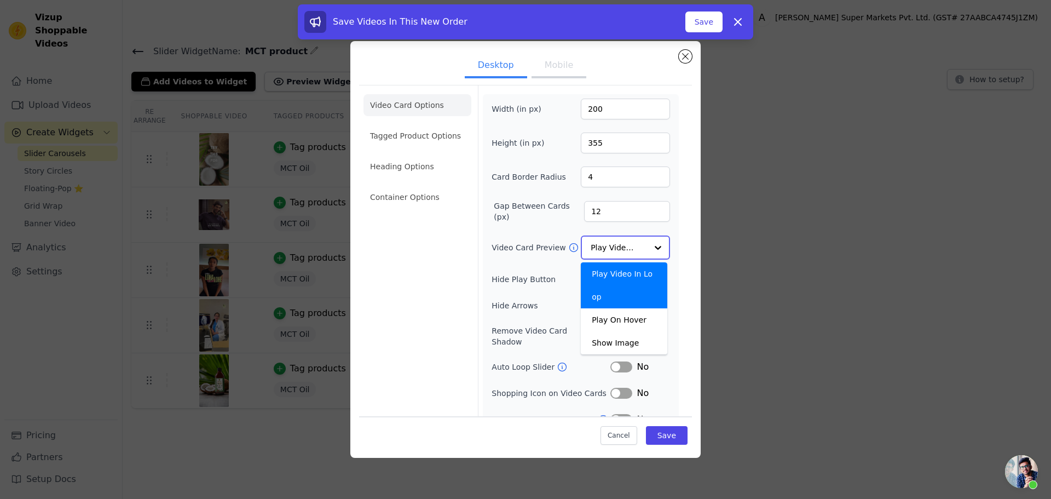
click at [614, 249] on input "Video Card Preview" at bounding box center [619, 248] width 56 height 22
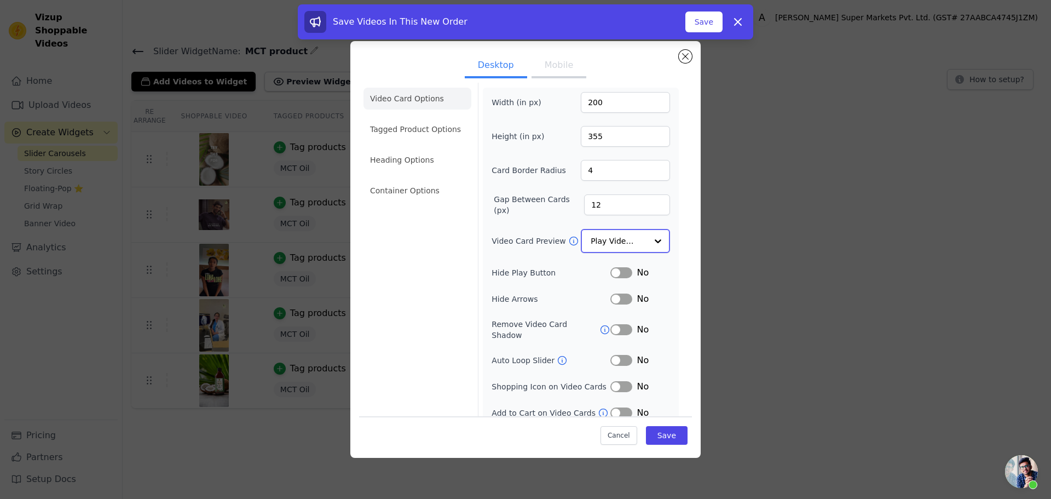
scroll to position [9, 0]
click at [617, 352] on button "Label" at bounding box center [622, 357] width 22 height 11
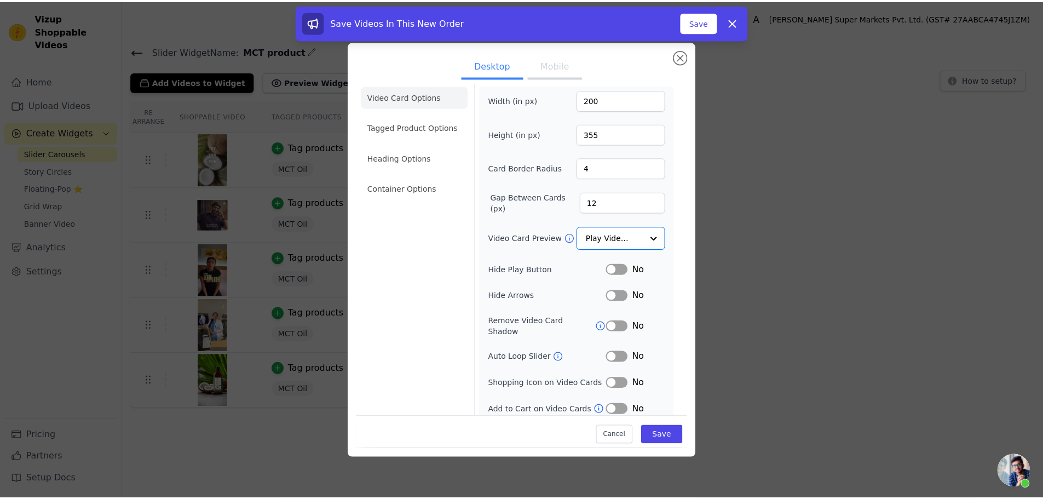
scroll to position [8, 0]
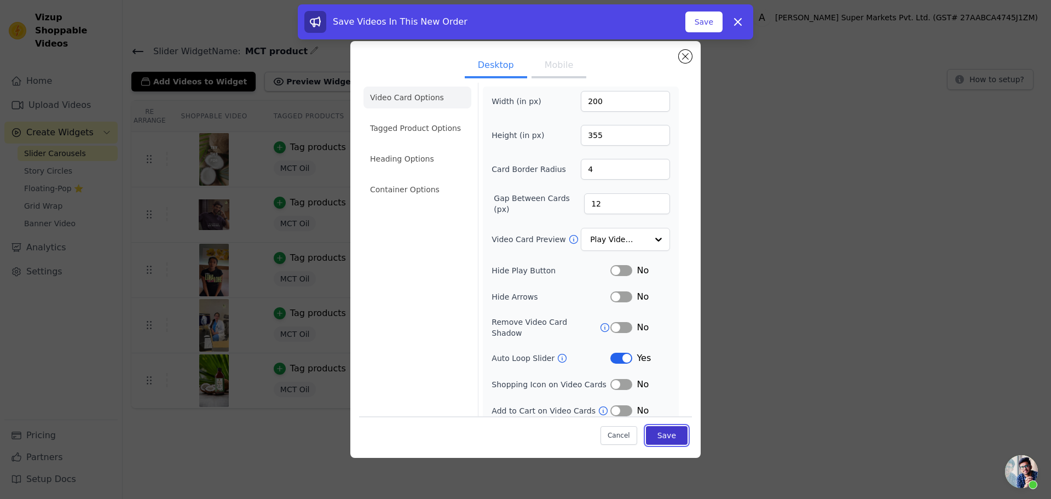
click at [657, 437] on button "Save" at bounding box center [667, 435] width 42 height 19
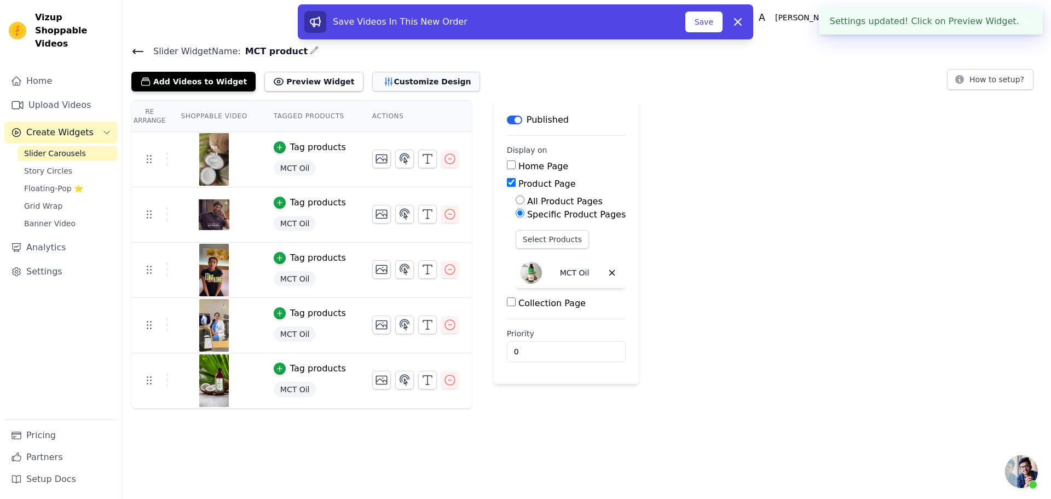
click at [383, 78] on icon "button" at bounding box center [388, 81] width 11 height 11
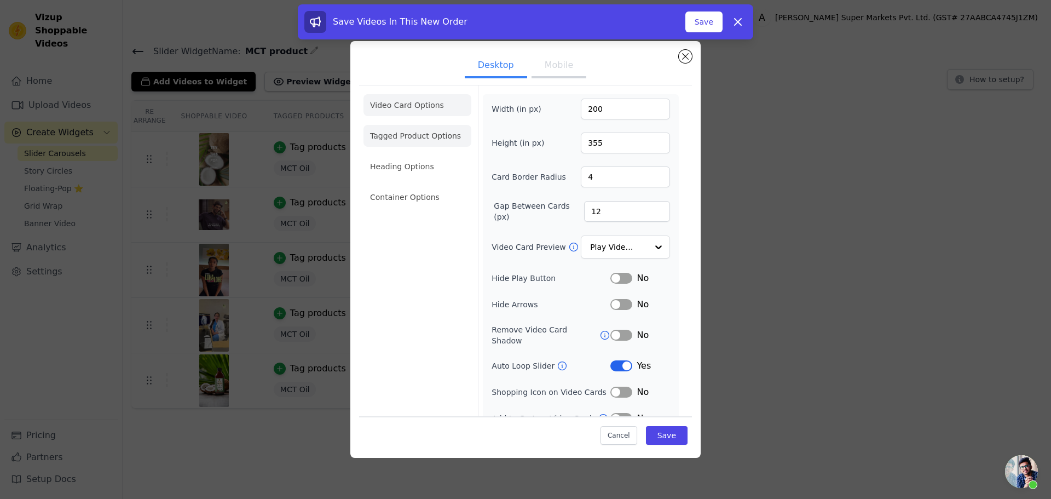
click at [432, 141] on li "Tagged Product Options" at bounding box center [418, 136] width 108 height 22
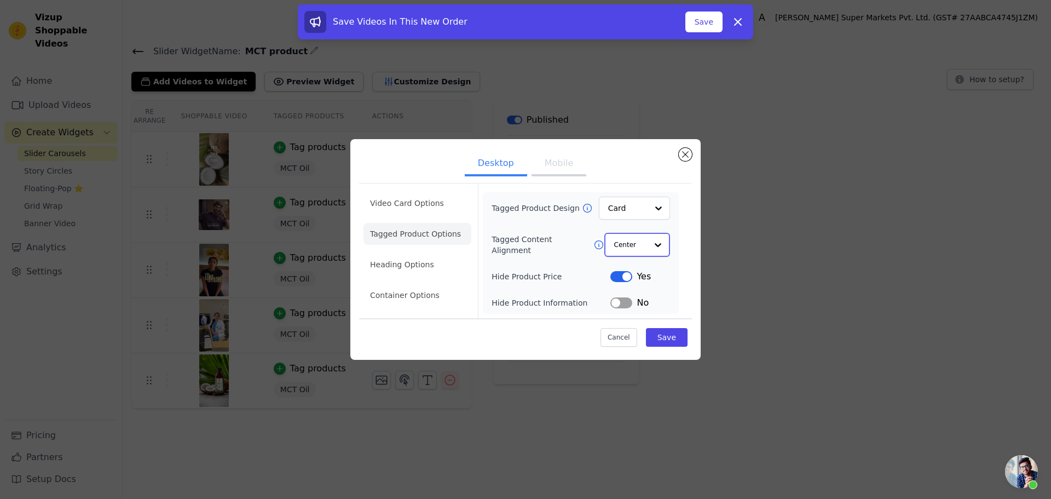
click at [638, 251] on input "Tagged Content Alignment" at bounding box center [630, 245] width 33 height 22
click at [409, 269] on li "Heading Options" at bounding box center [418, 265] width 108 height 22
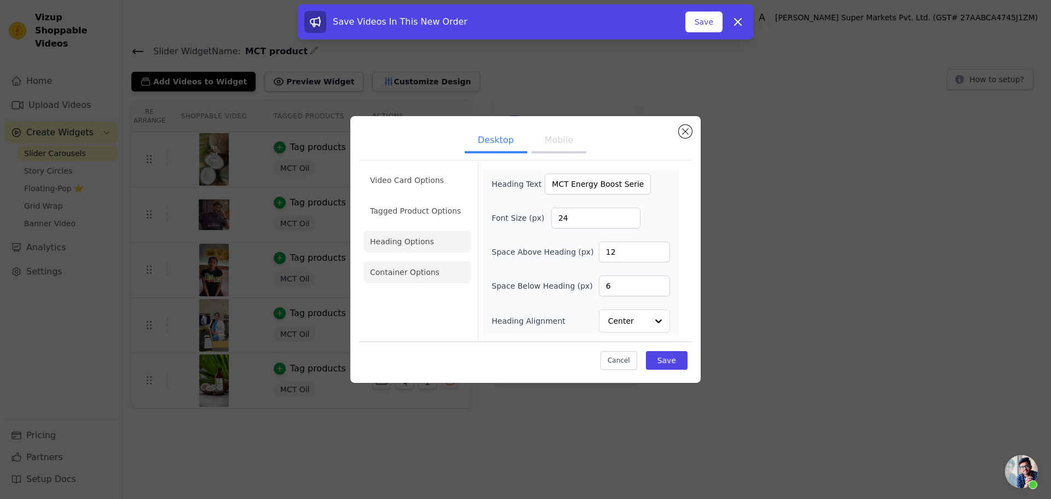
click at [421, 277] on li "Container Options" at bounding box center [418, 272] width 108 height 22
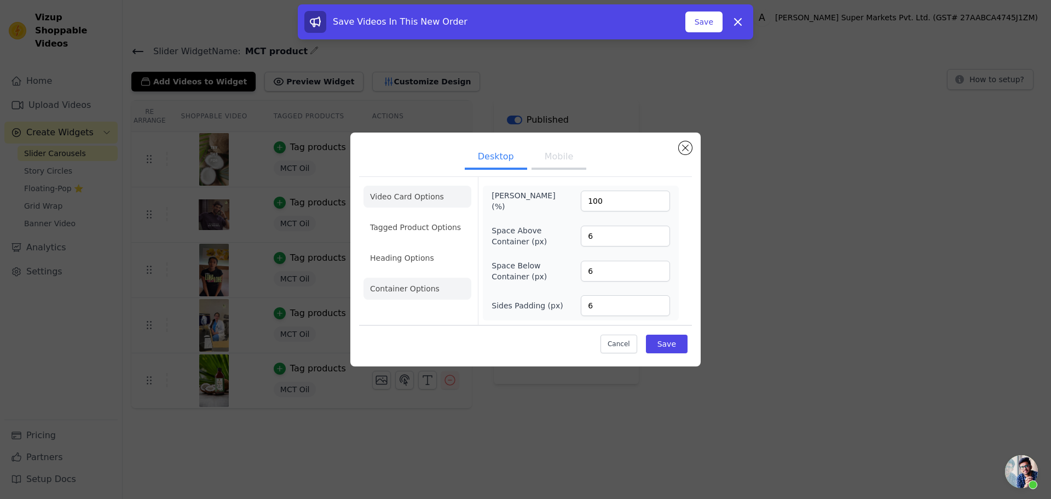
click at [420, 197] on li "Video Card Options" at bounding box center [418, 197] width 108 height 22
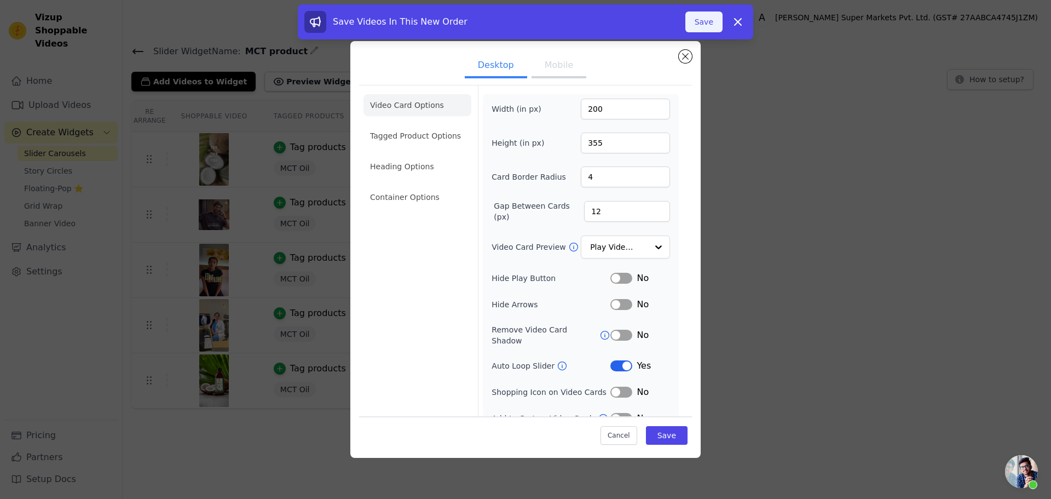
click at [700, 23] on button "Save" at bounding box center [704, 21] width 37 height 21
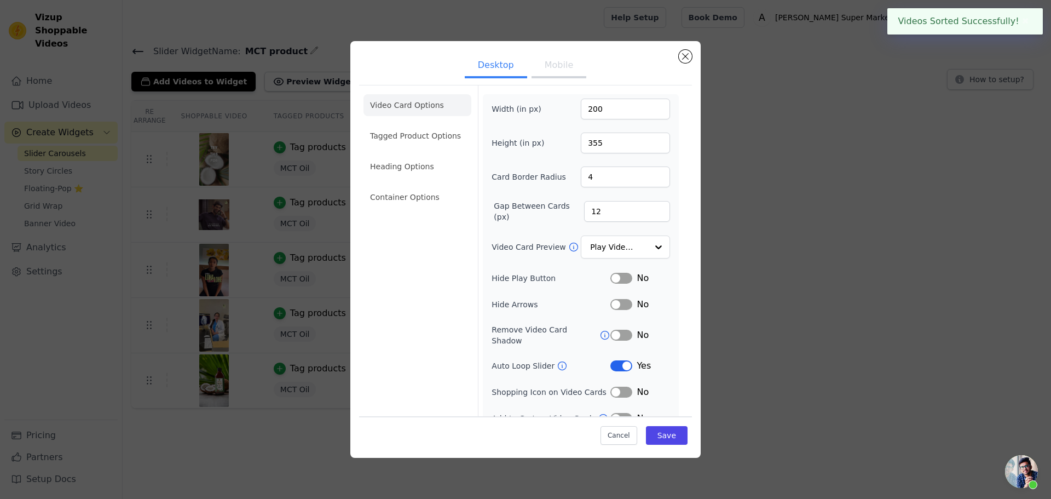
click at [753, 151] on div "Desktop Mobile Video Card Options Tagged Product Options Heading Options Contai…" at bounding box center [526, 250] width 1016 height 452
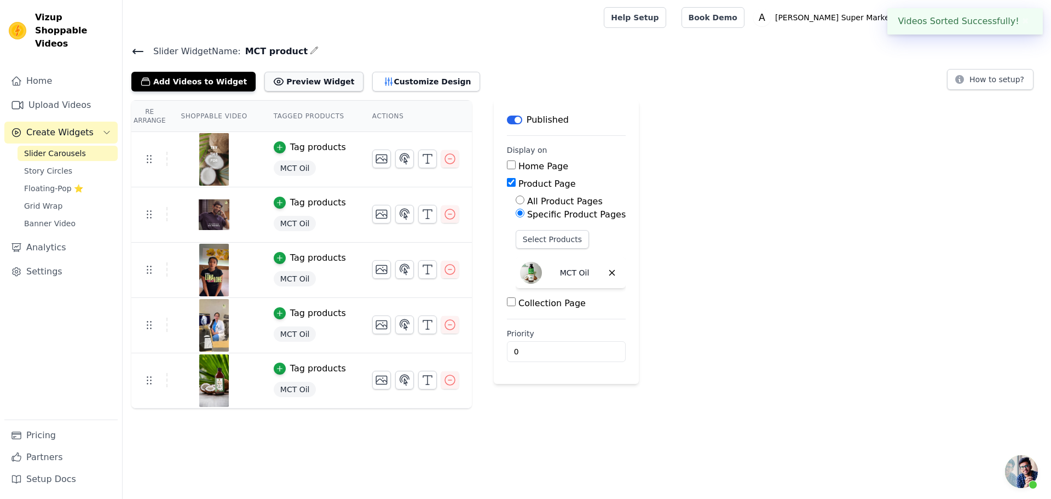
click at [310, 85] on button "Preview Widget" at bounding box center [313, 82] width 99 height 20
click at [300, 78] on button "Preview Widget" at bounding box center [313, 82] width 99 height 20
click at [372, 76] on button "Customize Design" at bounding box center [426, 82] width 108 height 20
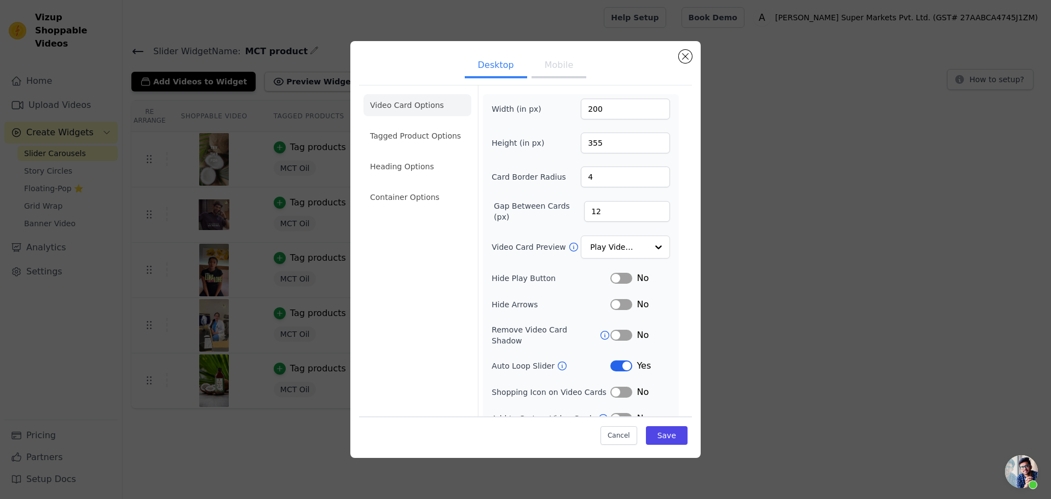
click at [611, 362] on div "Yes" at bounding box center [641, 365] width 60 height 13
click at [611, 360] on button "Label" at bounding box center [622, 365] width 22 height 11
click at [654, 440] on button "Save" at bounding box center [667, 435] width 42 height 19
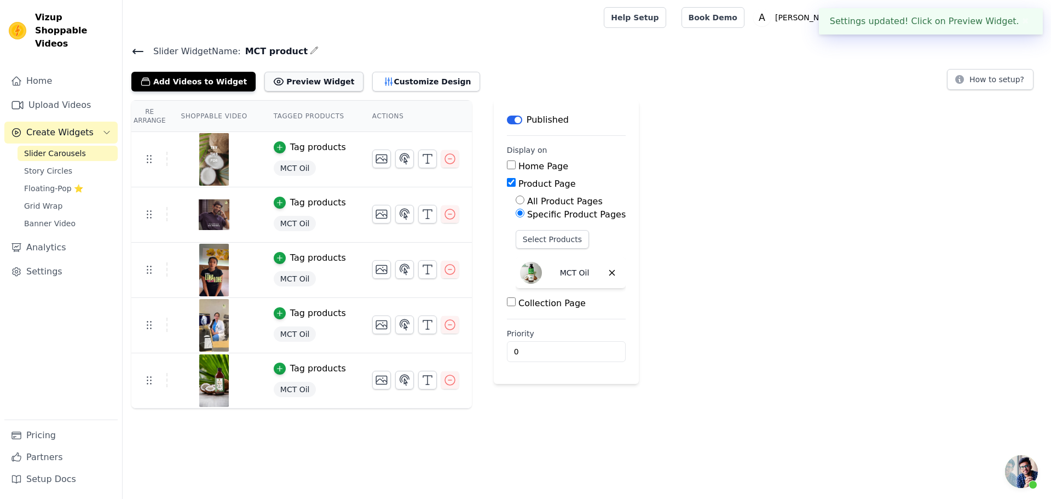
click at [300, 85] on button "Preview Widget" at bounding box center [313, 82] width 99 height 20
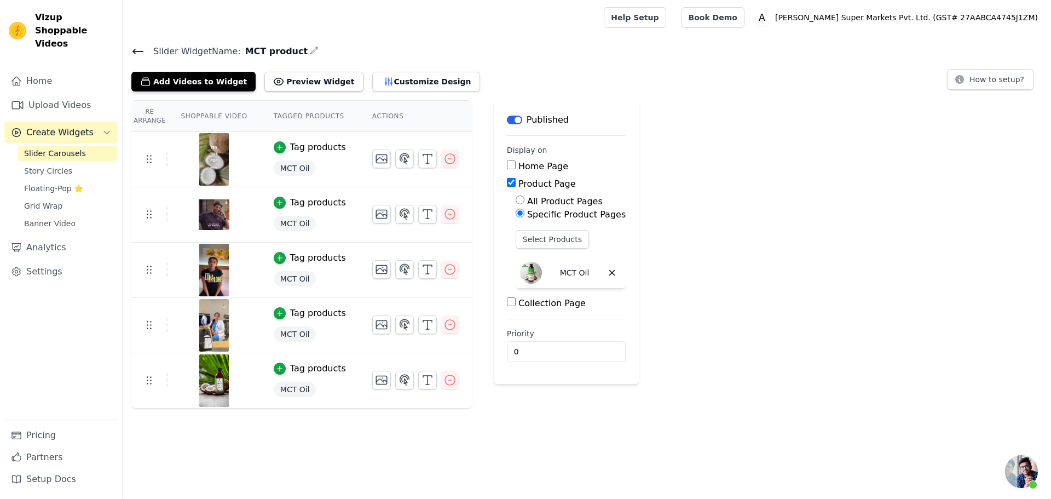
click at [135, 49] on icon at bounding box center [138, 51] width 10 height 4
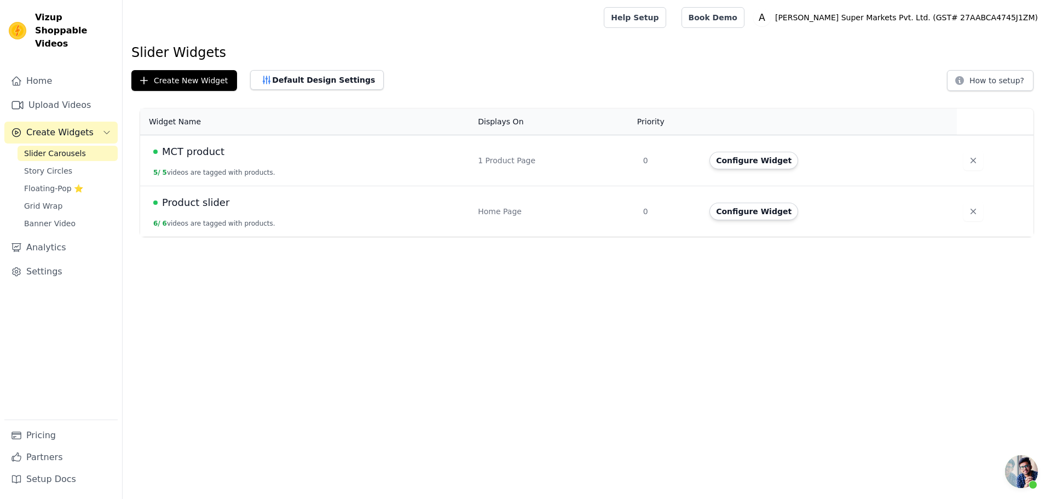
click at [526, 216] on div "Home Page" at bounding box center [554, 211] width 152 height 11
click at [211, 203] on span "Product slider" at bounding box center [195, 202] width 67 height 15
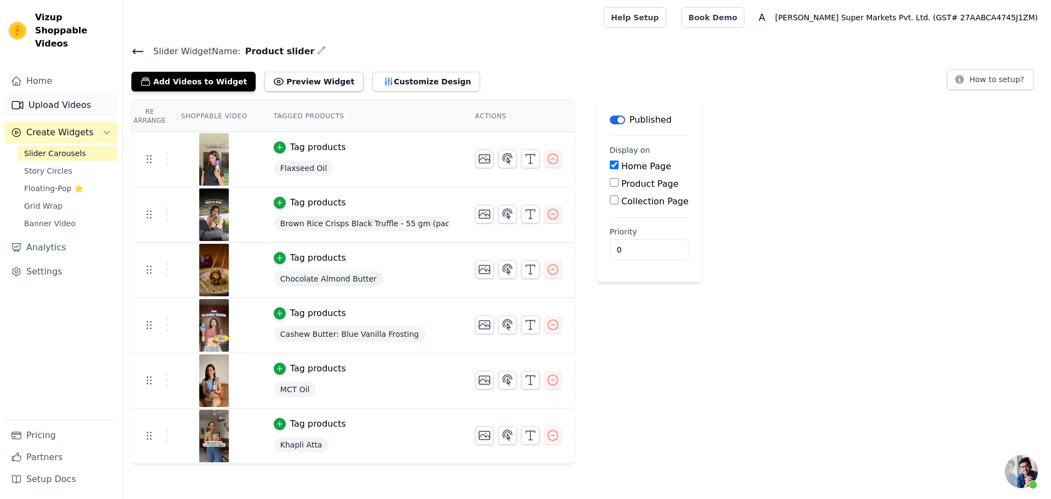
click at [50, 94] on link "Upload Videos" at bounding box center [60, 105] width 113 height 22
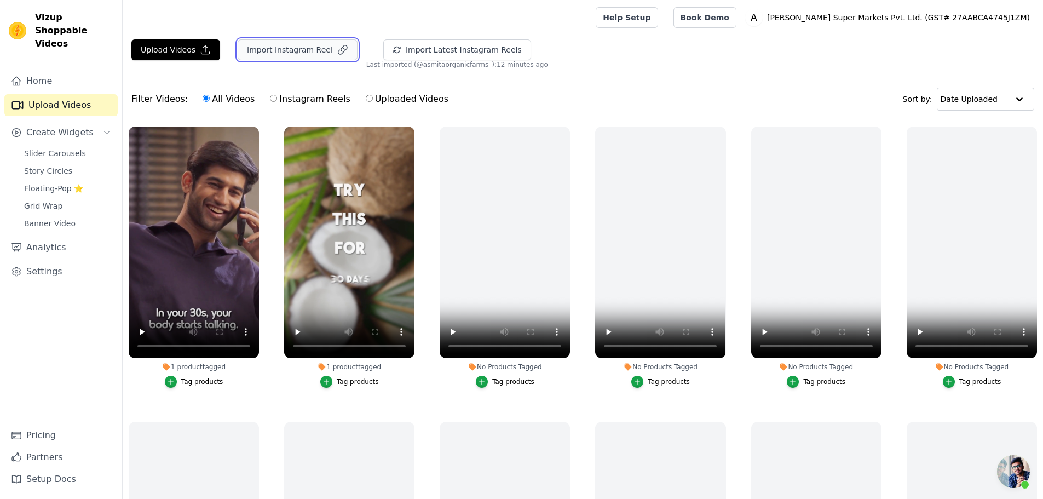
click at [270, 46] on button "Import Instagram Reel" at bounding box center [298, 49] width 120 height 21
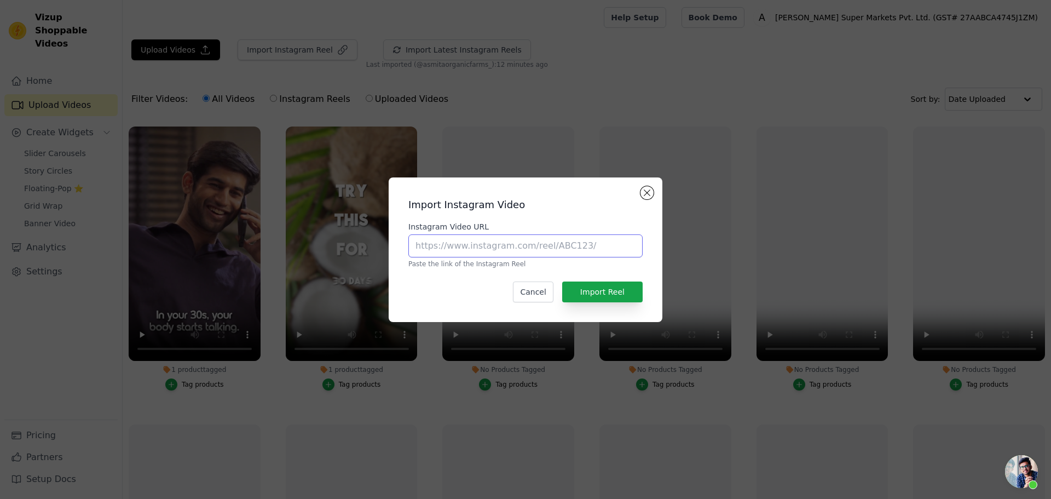
click at [607, 241] on input "Instagram Video URL" at bounding box center [525, 245] width 234 height 23
paste input "https://www.instagram.com/p/DJJp3mAMHdo/"
type input "https://www.instagram.com/p/DJJp3mAMHdo/"
click at [617, 288] on button "Import Reel" at bounding box center [602, 291] width 80 height 21
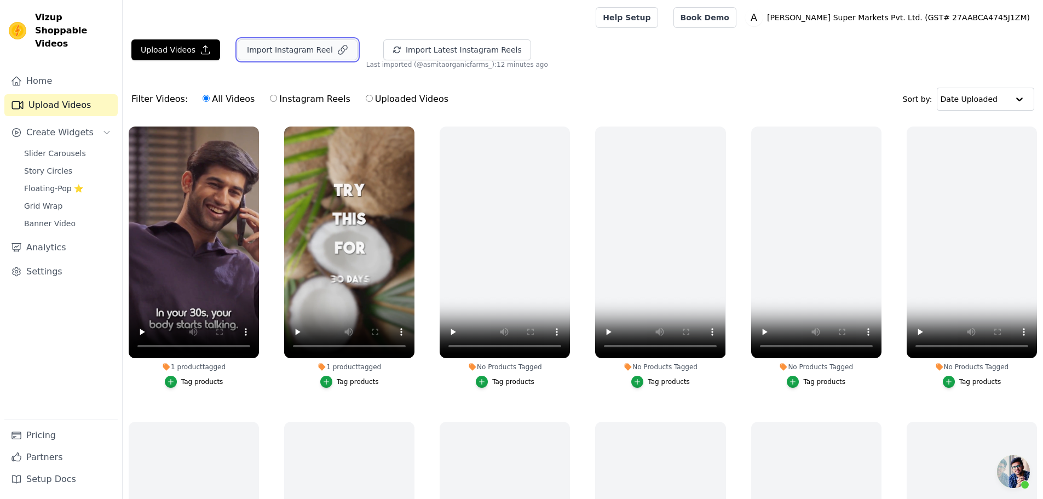
click at [308, 54] on button "Import Instagram Reel" at bounding box center [298, 49] width 120 height 21
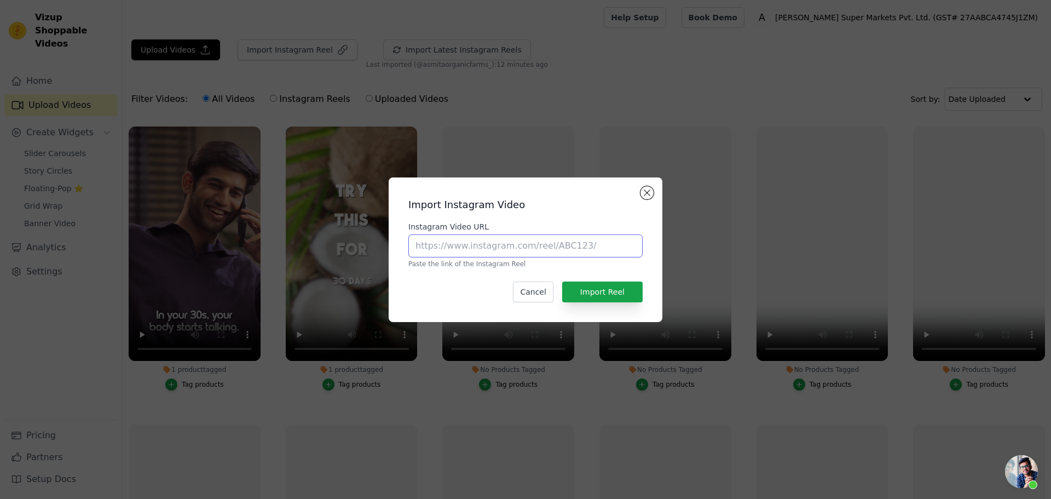
click at [474, 253] on input "Instagram Video URL" at bounding box center [525, 245] width 234 height 23
paste input "[URL][DOMAIN_NAME]"
type input "[URL][DOMAIN_NAME]"
click at [585, 284] on button "Import Reel" at bounding box center [602, 291] width 80 height 21
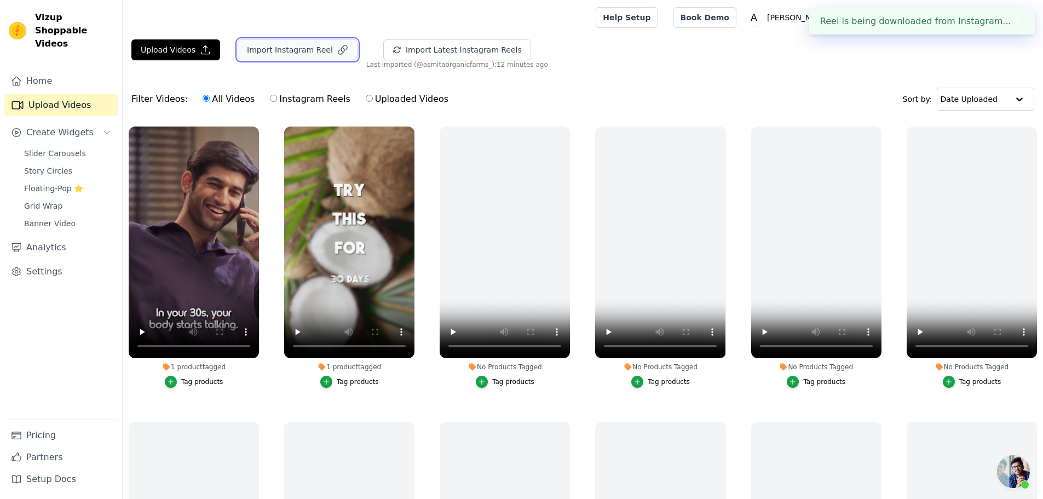
click at [280, 47] on button "Import Instagram Reel" at bounding box center [298, 49] width 120 height 21
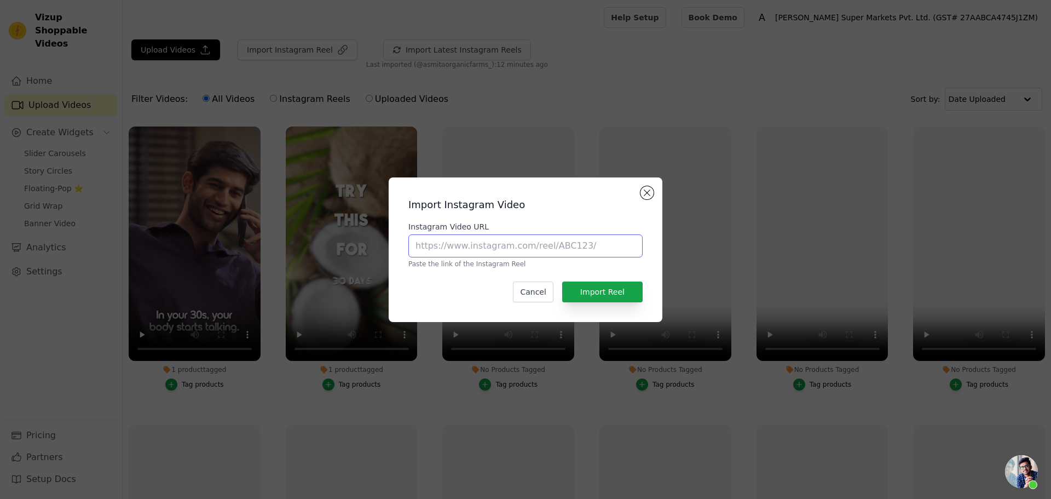
click at [500, 243] on input "Instagram Video URL" at bounding box center [525, 245] width 234 height 23
paste input "[URL][DOMAIN_NAME]"
type input "[URL][DOMAIN_NAME]"
click at [591, 286] on button "Import Reel" at bounding box center [602, 291] width 80 height 21
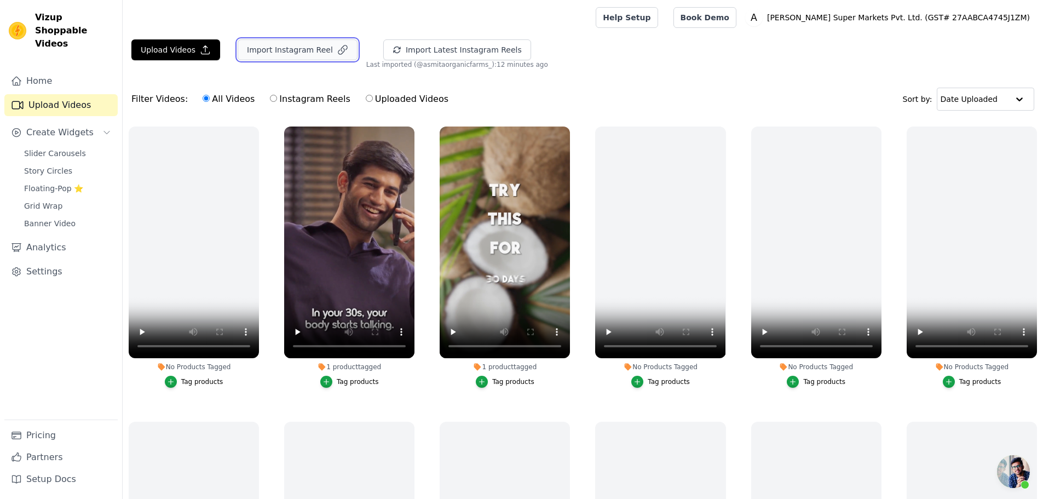
click at [263, 50] on button "Import Instagram Reel" at bounding box center [298, 49] width 120 height 21
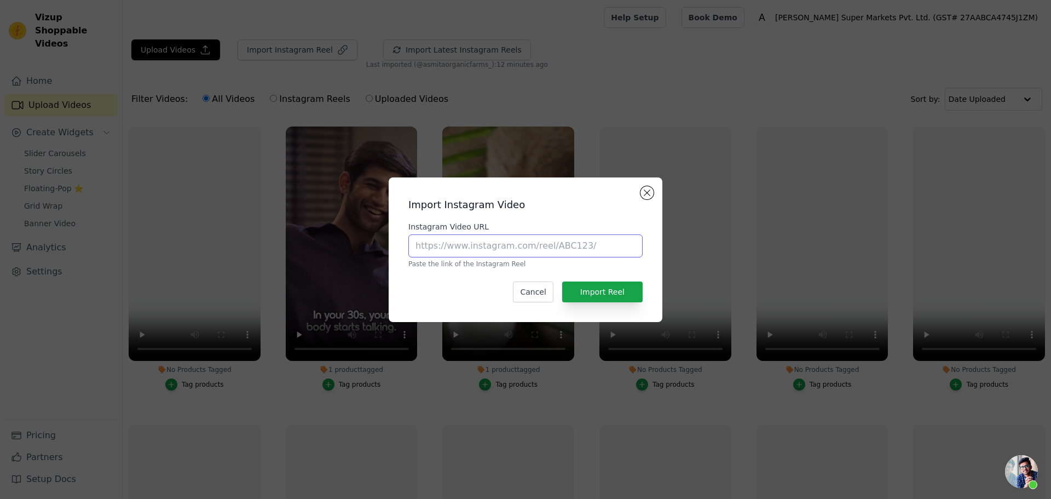
click at [479, 240] on input "Instagram Video URL" at bounding box center [525, 245] width 234 height 23
click at [658, 194] on div "Import Instagram Video Instagram Video URL Paste the link of the Instagram Reel…" at bounding box center [526, 249] width 274 height 145
click at [648, 192] on button "Close modal" at bounding box center [647, 192] width 13 height 13
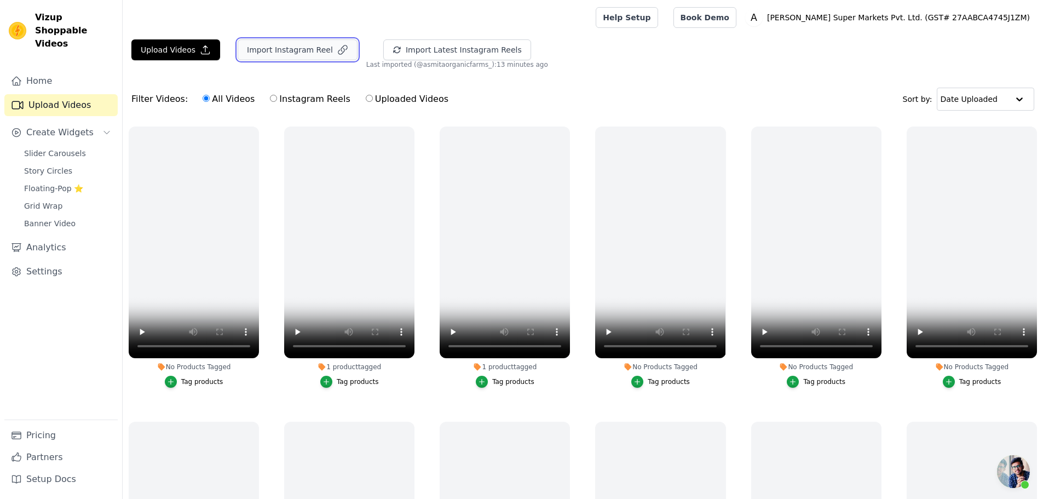
click at [315, 46] on button "Import Instagram Reel" at bounding box center [298, 49] width 120 height 21
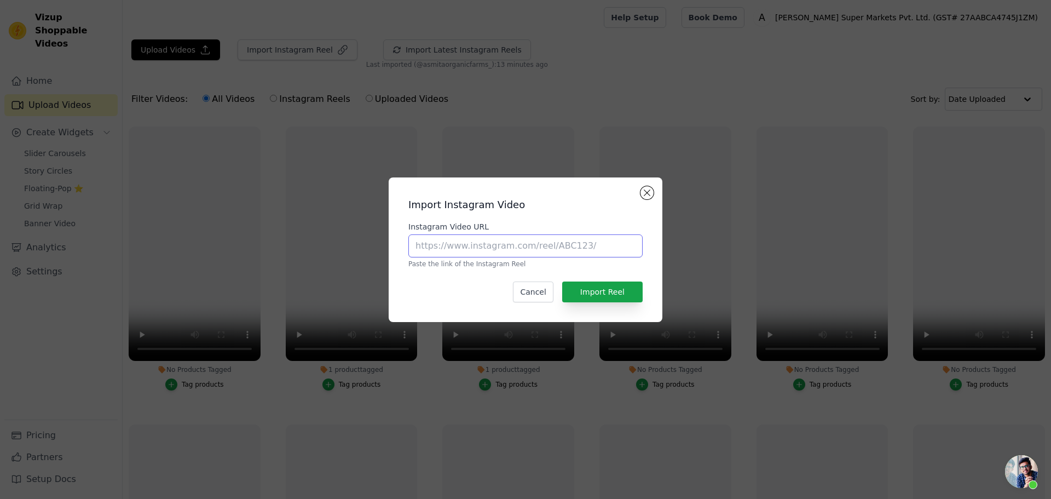
drag, startPoint x: 553, startPoint y: 250, endPoint x: 637, endPoint y: 236, distance: 85.5
click at [553, 250] on input "Instagram Video URL" at bounding box center [525, 245] width 234 height 23
click at [539, 243] on input "Instagram Video URL" at bounding box center [525, 245] width 234 height 23
paste input "[URL][DOMAIN_NAME]"
type input "[URL][DOMAIN_NAME]"
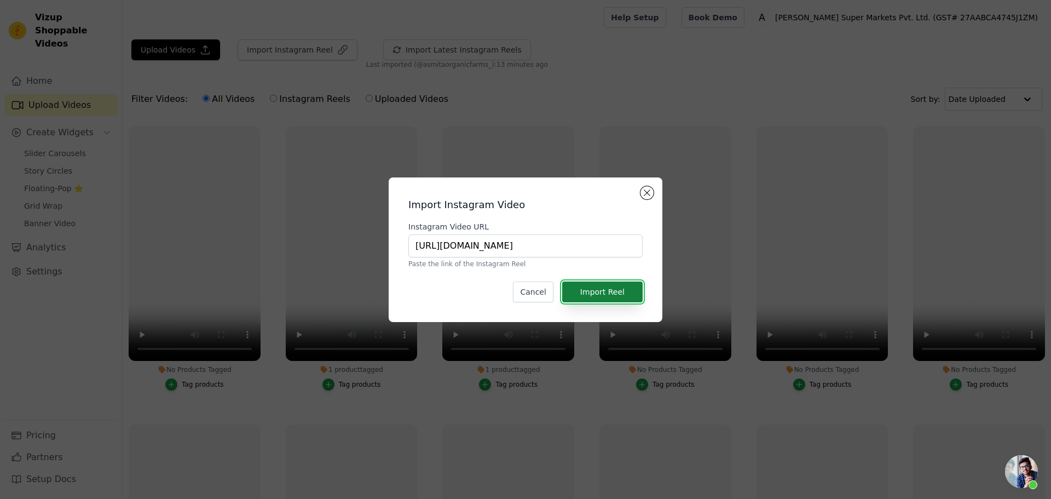
click at [587, 282] on button "Import Reel" at bounding box center [602, 291] width 80 height 21
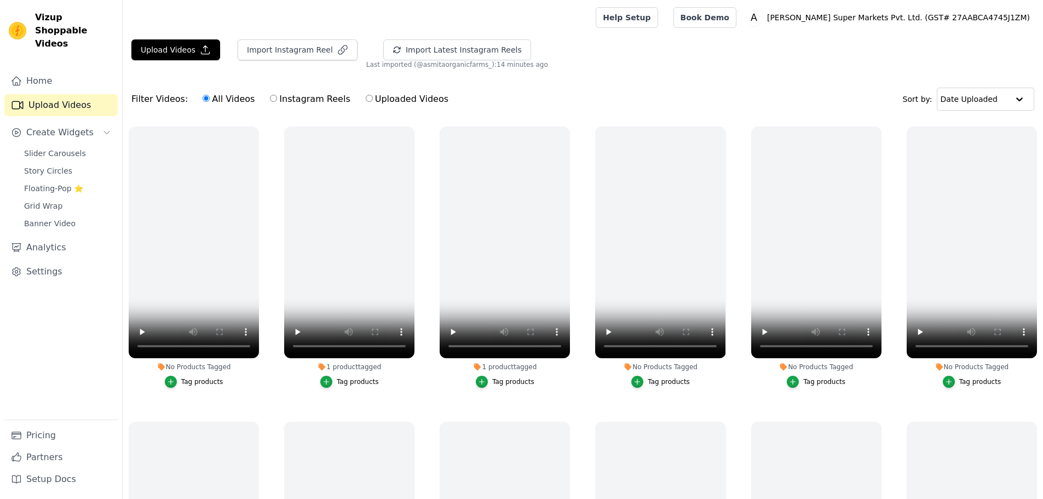
click at [57, 94] on link "Upload Videos" at bounding box center [60, 105] width 113 height 22
click at [323, 99] on label "Instagram Reels" at bounding box center [309, 99] width 81 height 14
click at [277, 99] on input "Instagram Reels" at bounding box center [273, 98] width 7 height 7
radio input "true"
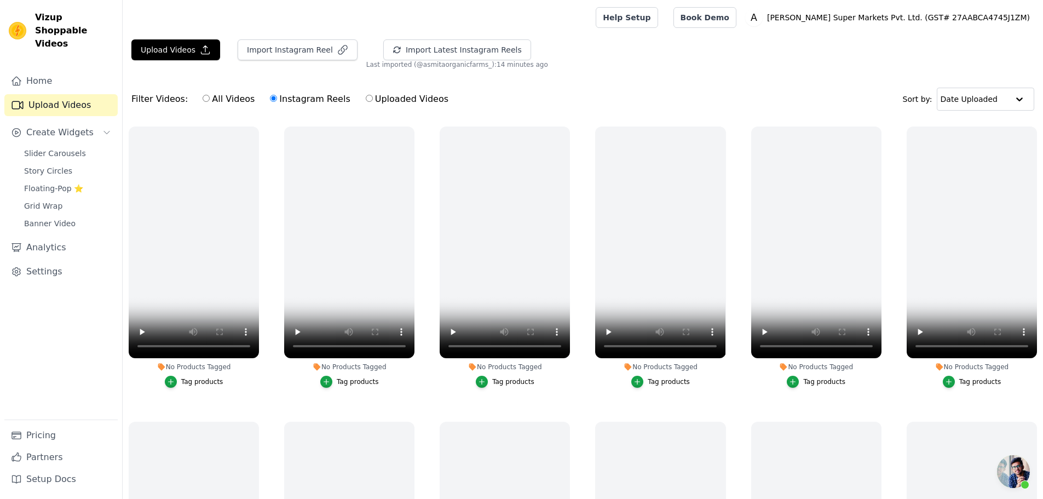
click at [208, 103] on label "All Videos" at bounding box center [228, 99] width 53 height 14
click at [208, 102] on input "All Videos" at bounding box center [206, 98] width 7 height 7
radio input "true"
click at [309, 50] on button "Import Instagram Reel" at bounding box center [298, 49] width 120 height 21
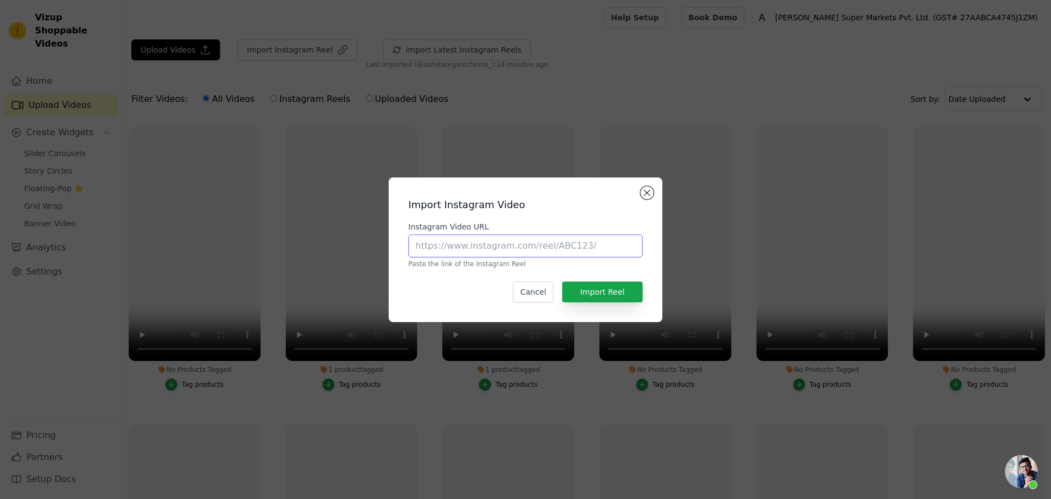
click at [448, 244] on input "Instagram Video URL" at bounding box center [525, 245] width 234 height 23
type input "[URL][DOMAIN_NAME]"
click at [584, 291] on button "Import Reel" at bounding box center [602, 291] width 80 height 21
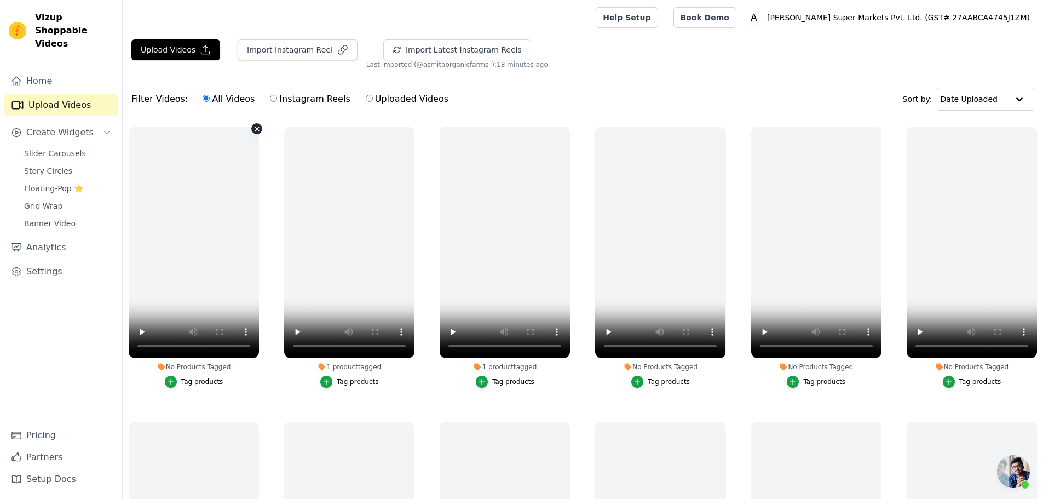
scroll to position [55, 0]
click at [259, 73] on div "Upload Videos Import Instagram Reel Import Latest Instagram Reels Import Latest…" at bounding box center [583, 311] width 920 height 545
click at [365, 98] on label "Uploaded Videos" at bounding box center [407, 99] width 84 height 14
click at [366, 98] on input "Uploaded Videos" at bounding box center [369, 98] width 7 height 7
radio input "true"
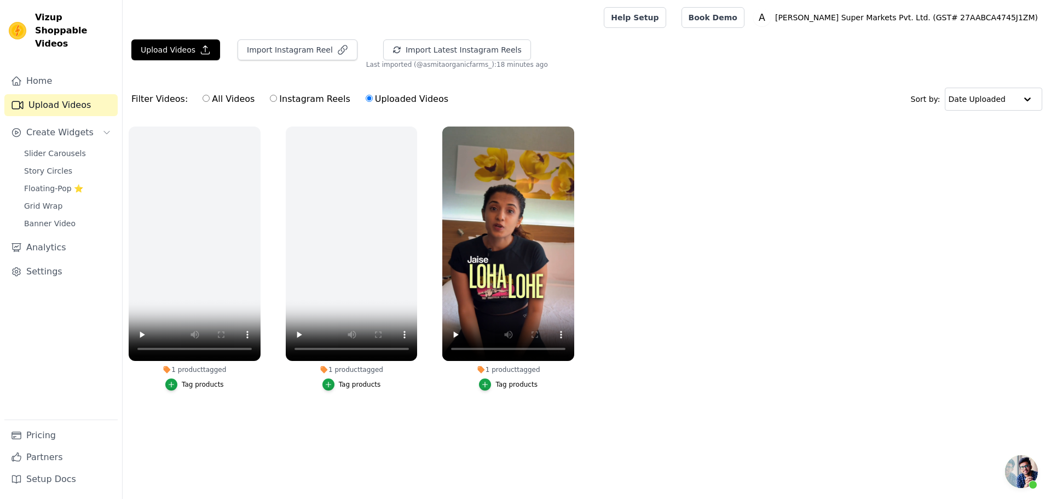
click at [313, 102] on label "Instagram Reels" at bounding box center [309, 99] width 81 height 14
click at [277, 102] on input "Instagram Reels" at bounding box center [273, 98] width 7 height 7
radio input "true"
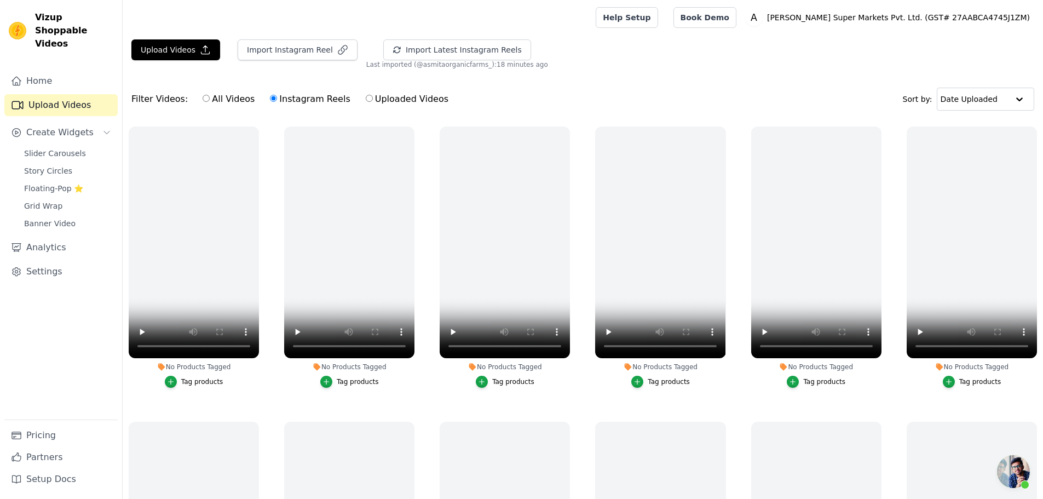
click at [226, 97] on label "All Videos" at bounding box center [228, 99] width 53 height 14
click at [210, 97] on input "All Videos" at bounding box center [206, 98] width 7 height 7
radio input "true"
click at [287, 50] on button "Import Instagram Reel" at bounding box center [298, 49] width 120 height 21
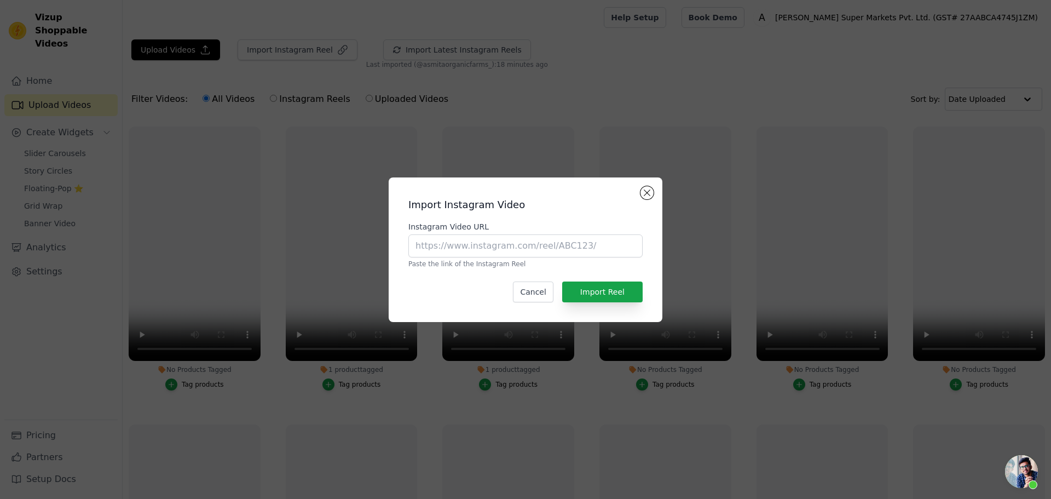
drag, startPoint x: 558, startPoint y: 231, endPoint x: 553, endPoint y: 233, distance: 5.6
click at [555, 232] on div "Instagram Video URL Paste the link of the Instagram Reel" at bounding box center [525, 244] width 234 height 47
click at [547, 241] on input "Instagram Video URL" at bounding box center [525, 245] width 234 height 23
paste input "[URL][DOMAIN_NAME]"
type input "[URL][DOMAIN_NAME]"
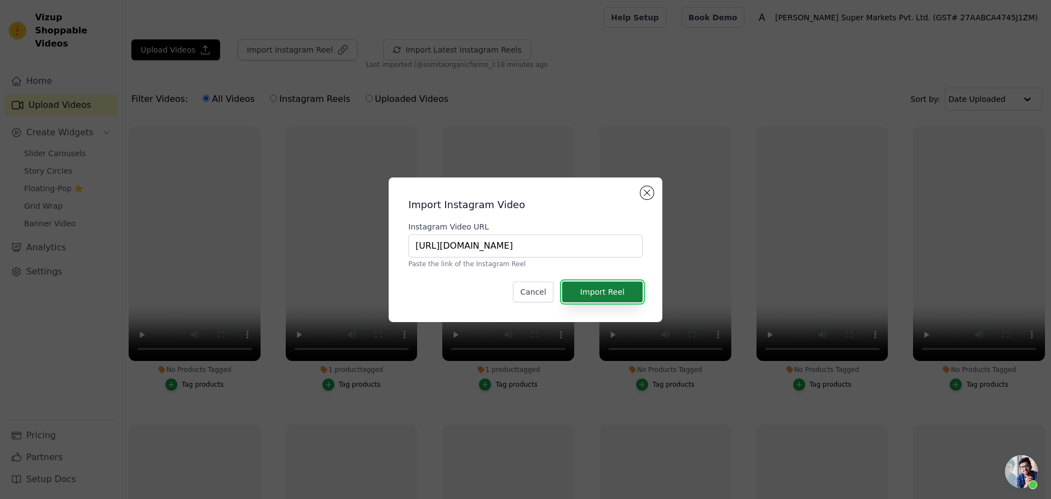
click at [593, 296] on button "Import Reel" at bounding box center [602, 291] width 80 height 21
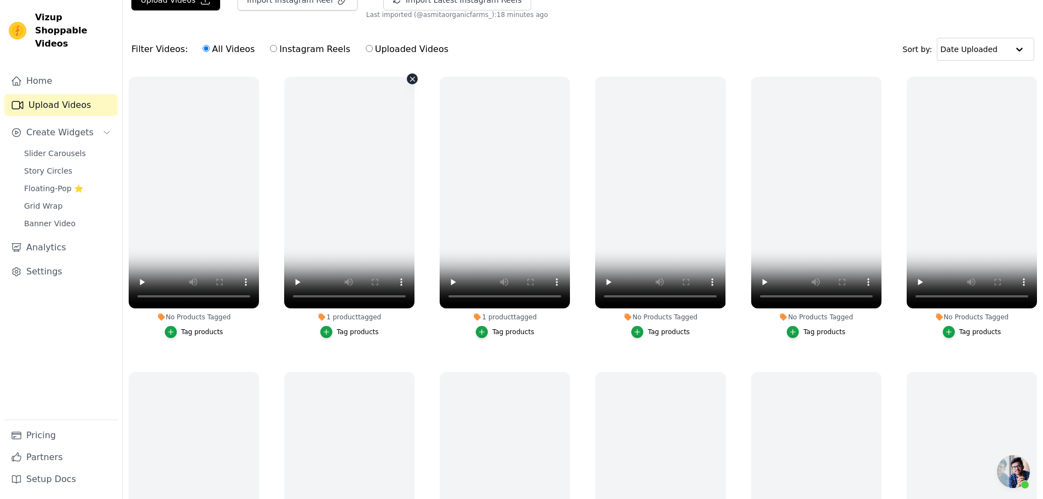
scroll to position [0, 0]
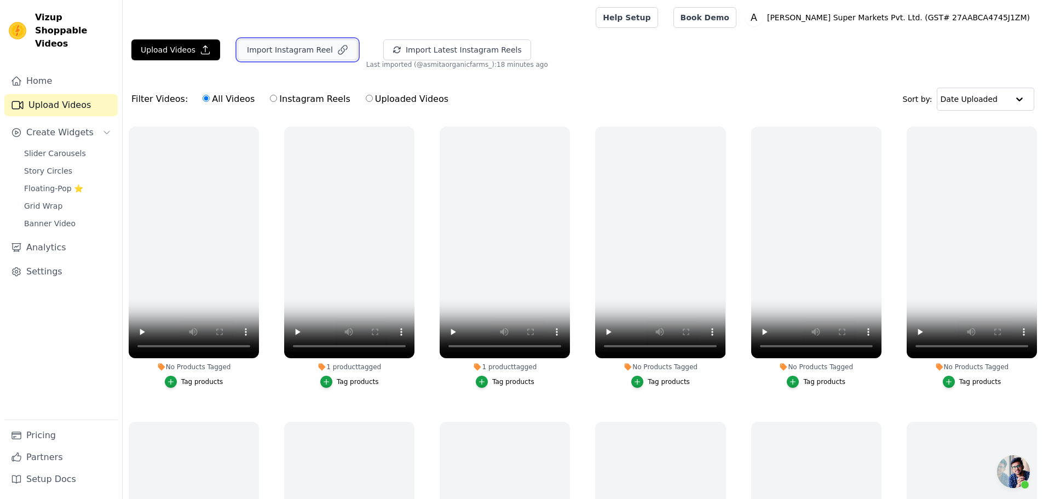
click at [303, 54] on button "Import Instagram Reel" at bounding box center [298, 49] width 120 height 21
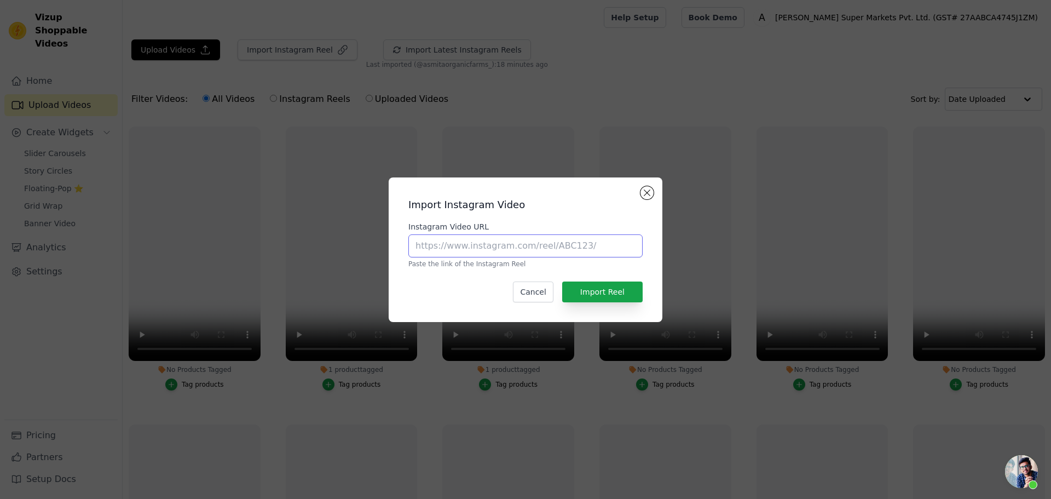
click at [586, 246] on input "Instagram Video URL" at bounding box center [525, 245] width 234 height 23
paste input "[URL][DOMAIN_NAME]"
type input "[URL][DOMAIN_NAME]"
click at [617, 285] on button "Import Reel" at bounding box center [602, 291] width 80 height 21
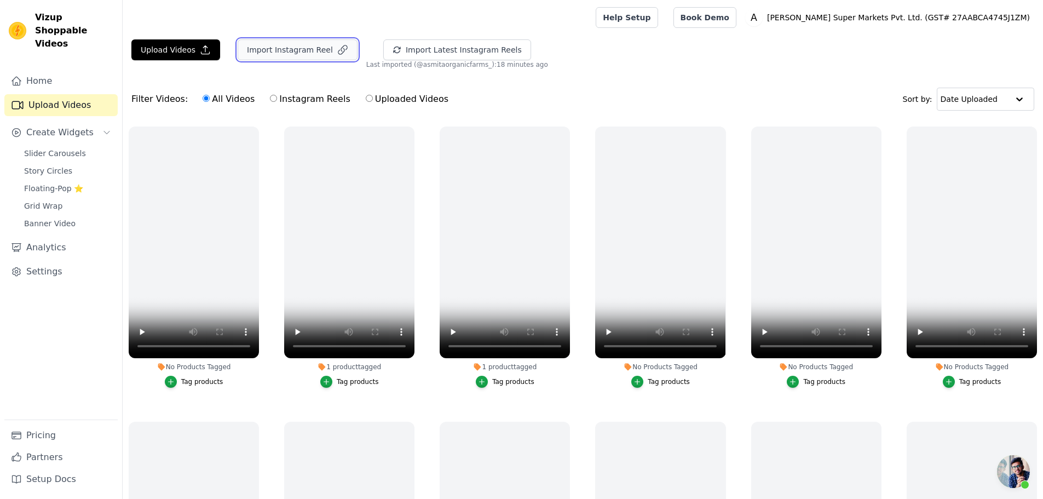
click at [245, 49] on button "Import Instagram Reel" at bounding box center [298, 49] width 120 height 21
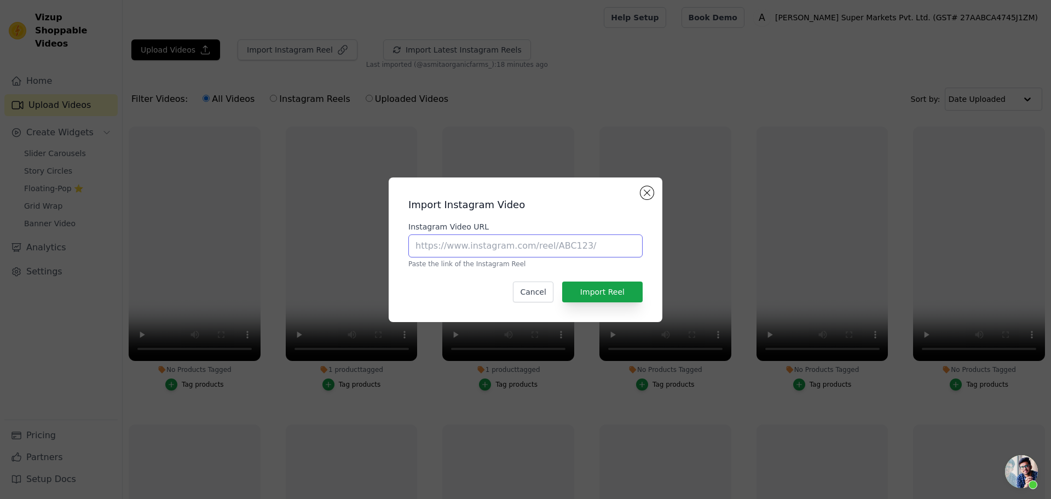
click at [525, 248] on input "Instagram Video URL" at bounding box center [525, 245] width 234 height 23
paste input "[URL][DOMAIN_NAME]"
drag, startPoint x: 565, startPoint y: 249, endPoint x: 549, endPoint y: 246, distance: 16.7
click at [549, 246] on input "https://www.instagram.com/reel/DMkp4zCpQU5/?utm_source=ig_web_copy_link&igsh=Mz…" at bounding box center [525, 245] width 234 height 23
click at [568, 246] on input "https://www.instagram.com/reel/DMkp4zCpQU5/?utm_source=ig_web_copy_link&igsh=Mz…" at bounding box center [525, 245] width 234 height 23
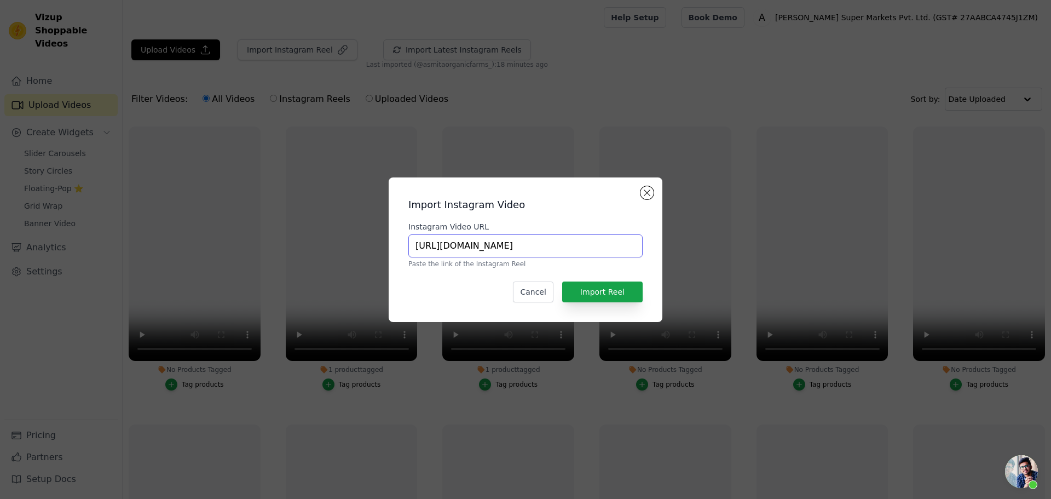
click at [603, 247] on input "https://www.instagram.com/reel/DMkp4zCpQU5/?utm_source=ig_web_copy_link&igsh=Mz…" at bounding box center [525, 245] width 234 height 23
drag, startPoint x: 603, startPoint y: 247, endPoint x: 702, endPoint y: 250, distance: 98.6
click at [702, 250] on div "Import Instagram Video Instagram Video URL https://www.instagram.com/reel/DMkp4…" at bounding box center [526, 250] width 1016 height 180
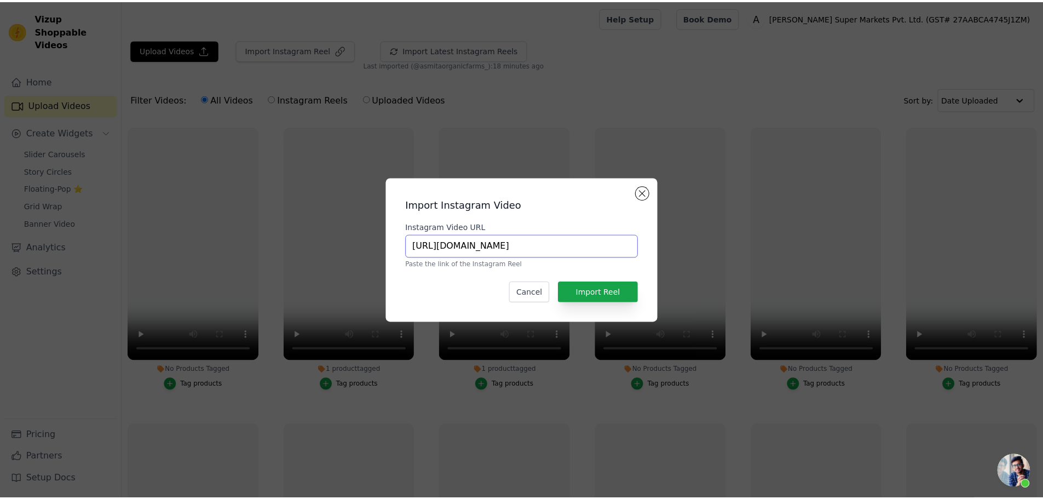
scroll to position [0, 0]
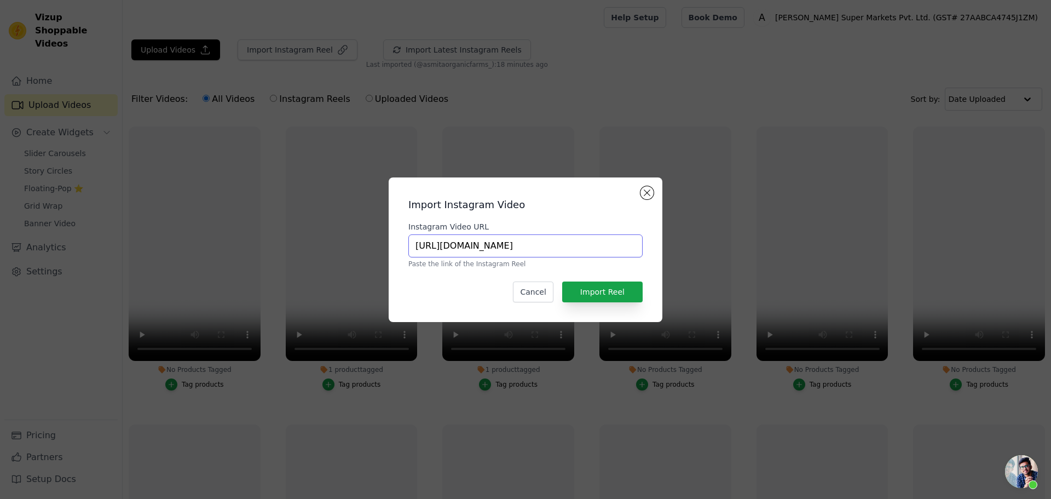
type input "https://www.instagram.com/reel/DMkp4zCpQU5"
click at [606, 289] on button "Import Reel" at bounding box center [602, 291] width 80 height 21
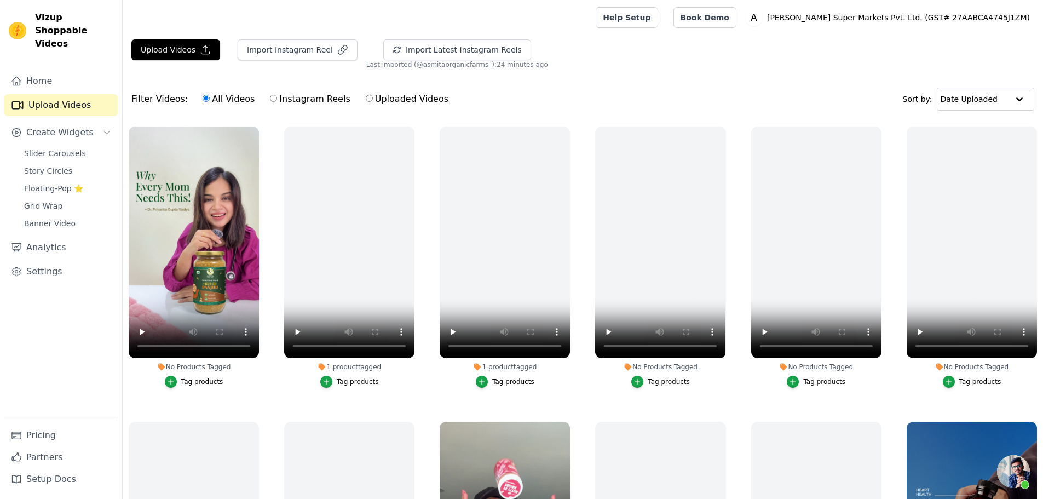
scroll to position [55, 0]
click at [290, 99] on label "Instagram Reels" at bounding box center [309, 99] width 81 height 14
click at [300, 105] on label "Instagram Reels" at bounding box center [309, 99] width 81 height 14
click at [277, 102] on input "Instagram Reels" at bounding box center [273, 98] width 7 height 7
radio input "true"
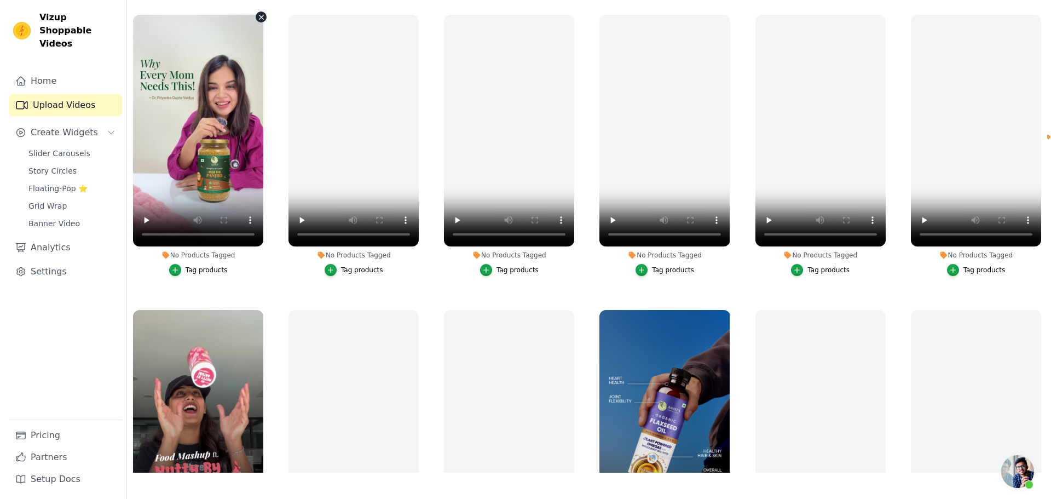
scroll to position [0, 0]
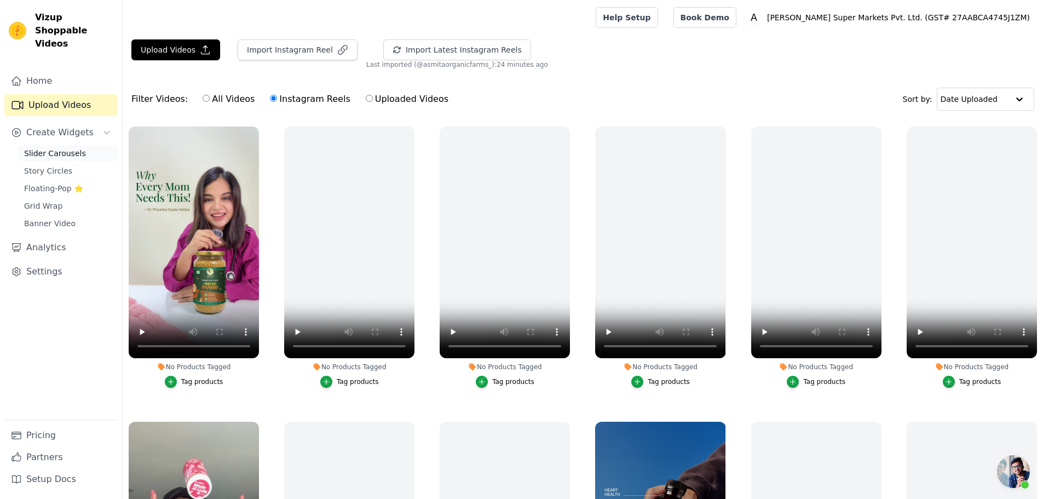
click at [66, 146] on link "Slider Carousels" at bounding box center [68, 153] width 100 height 15
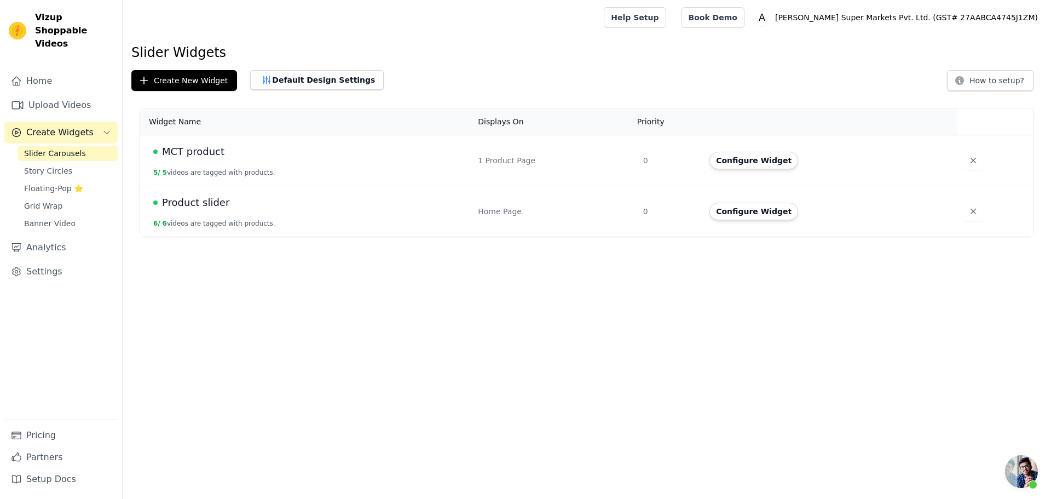
click at [194, 203] on span "Product slider" at bounding box center [195, 202] width 67 height 15
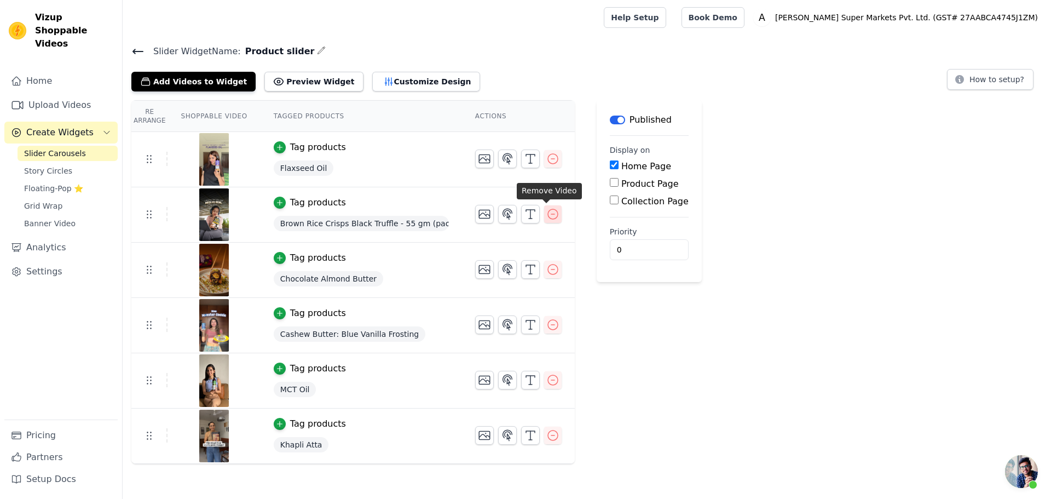
click at [546, 217] on icon "button" at bounding box center [552, 214] width 13 height 13
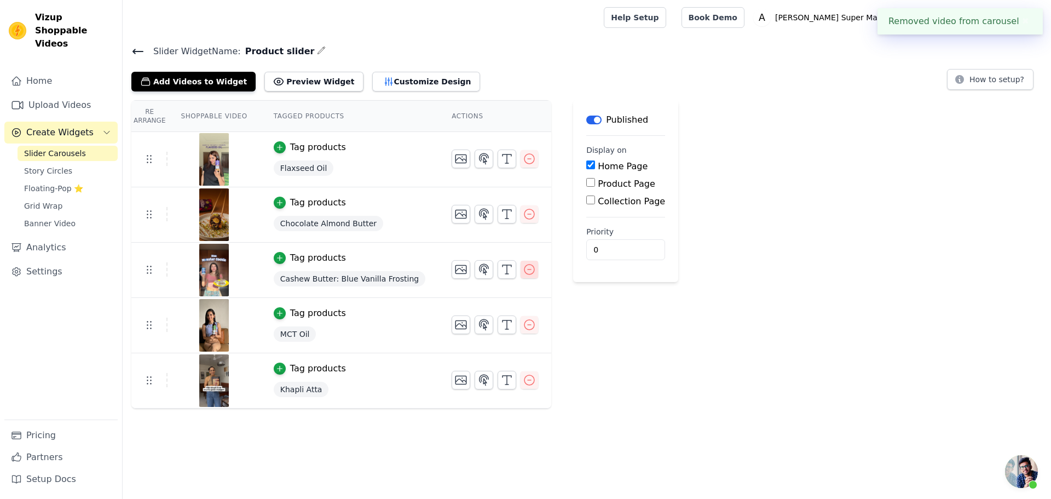
click at [523, 269] on icon "button" at bounding box center [529, 269] width 13 height 13
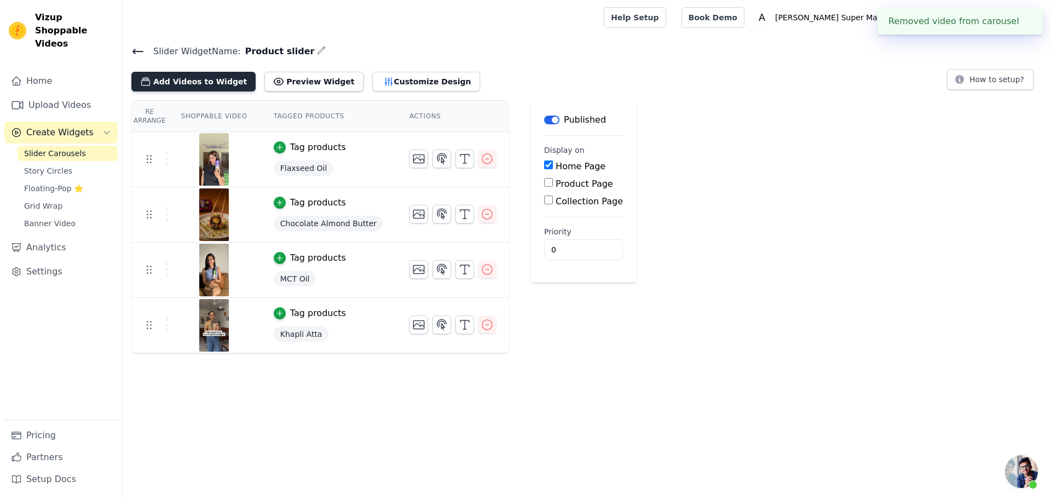
click at [218, 78] on button "Add Videos to Widget" at bounding box center [193, 82] width 124 height 20
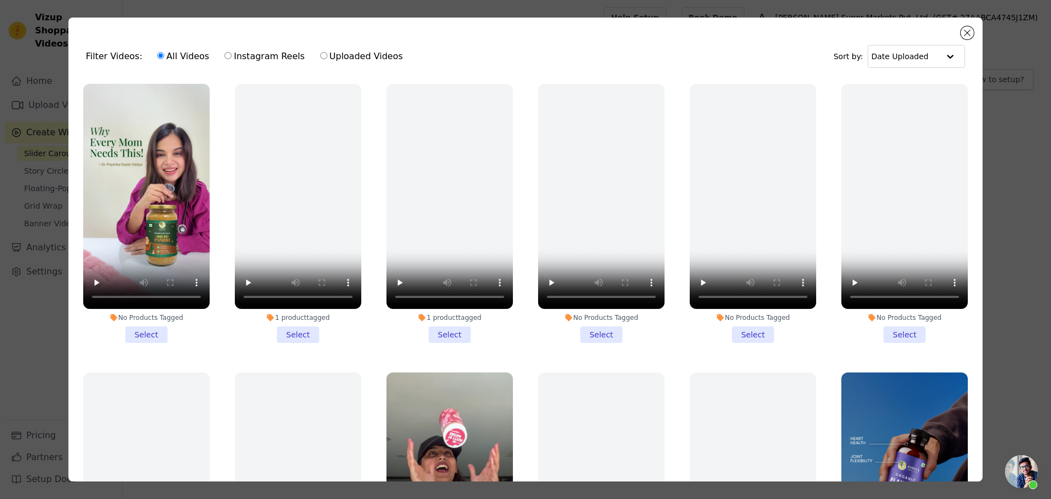
click at [159, 335] on li "No Products Tagged Select" at bounding box center [146, 213] width 126 height 259
click at [0, 0] on input "No Products Tagged Select" at bounding box center [0, 0] width 0 height 0
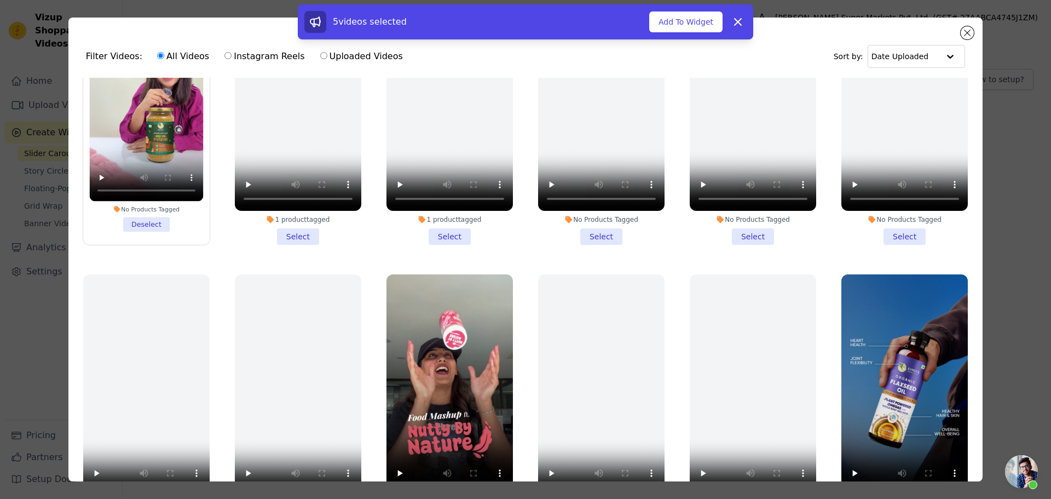
scroll to position [274, 0]
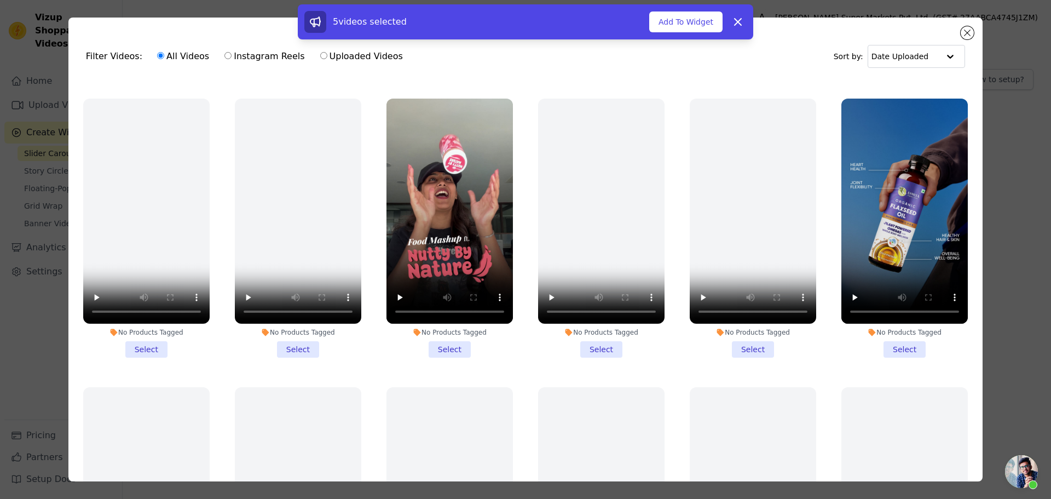
click at [445, 341] on li "No Products Tagged Select" at bounding box center [450, 228] width 126 height 259
click at [0, 0] on input "No Products Tagged Select" at bounding box center [0, 0] width 0 height 0
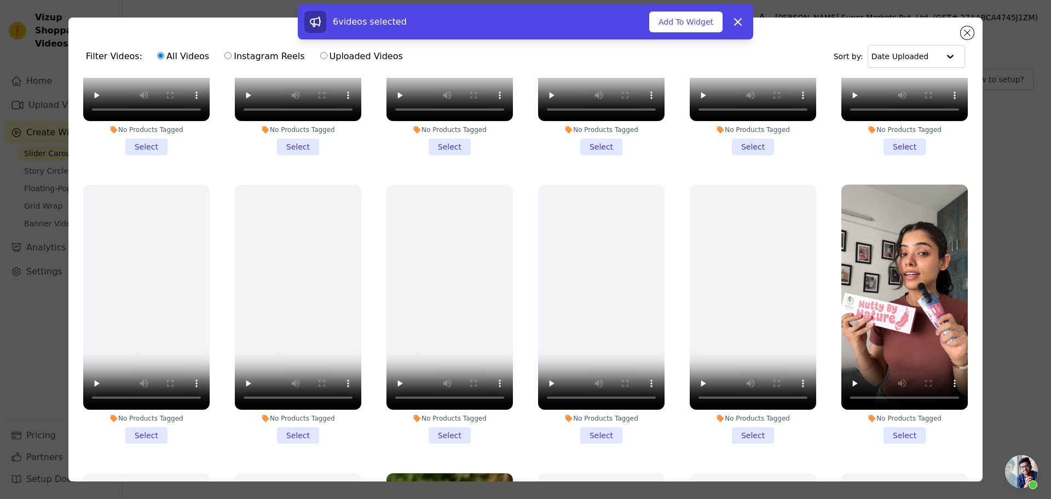
scroll to position [767, 0]
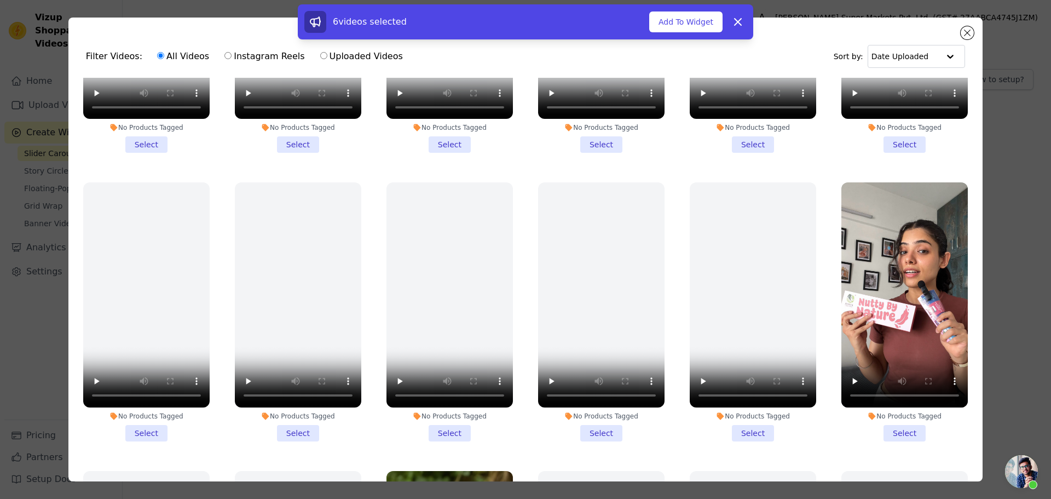
click at [884, 422] on li "No Products Tagged Select" at bounding box center [905, 311] width 126 height 259
click at [0, 0] on input "No Products Tagged Select" at bounding box center [0, 0] width 0 height 0
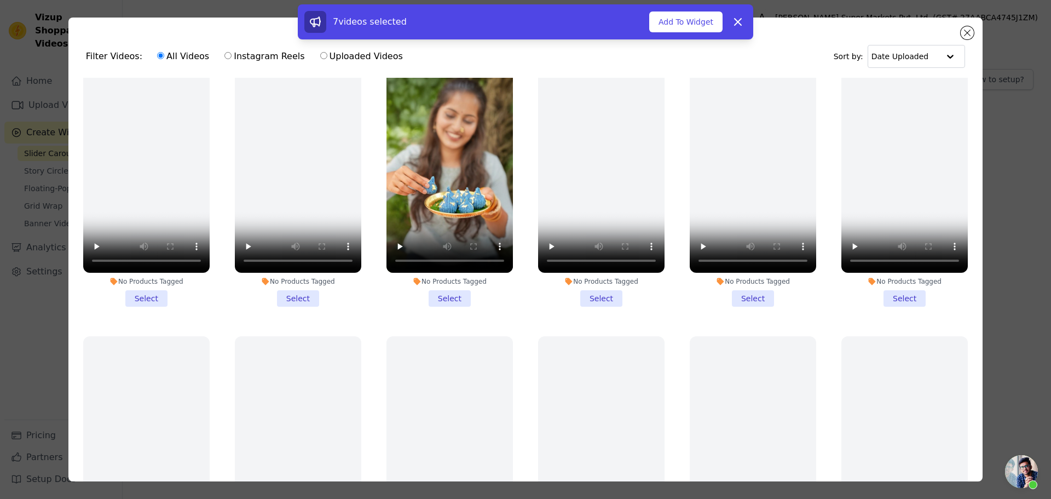
scroll to position [1205, 0]
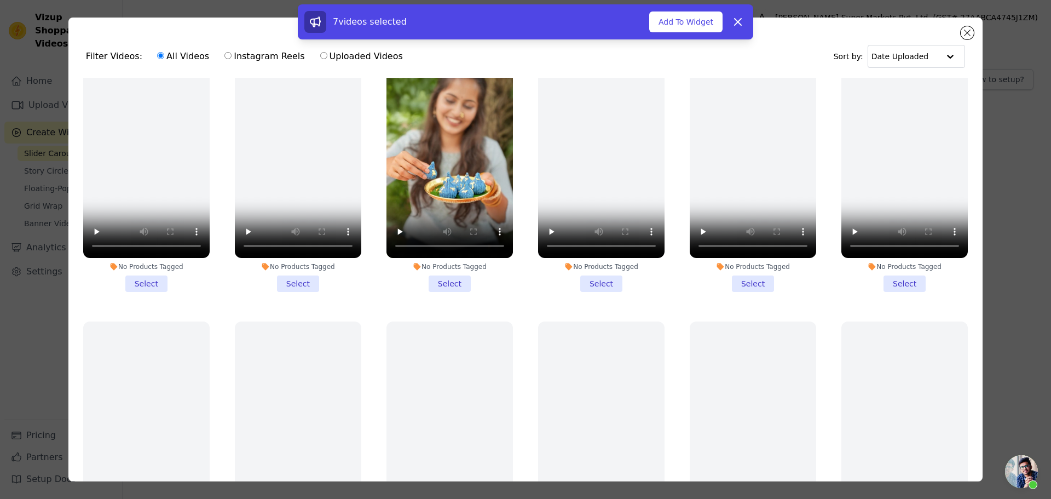
click at [433, 265] on li "No Products Tagged Select" at bounding box center [450, 162] width 126 height 259
click at [0, 0] on input "No Products Tagged Select" at bounding box center [0, 0] width 0 height 0
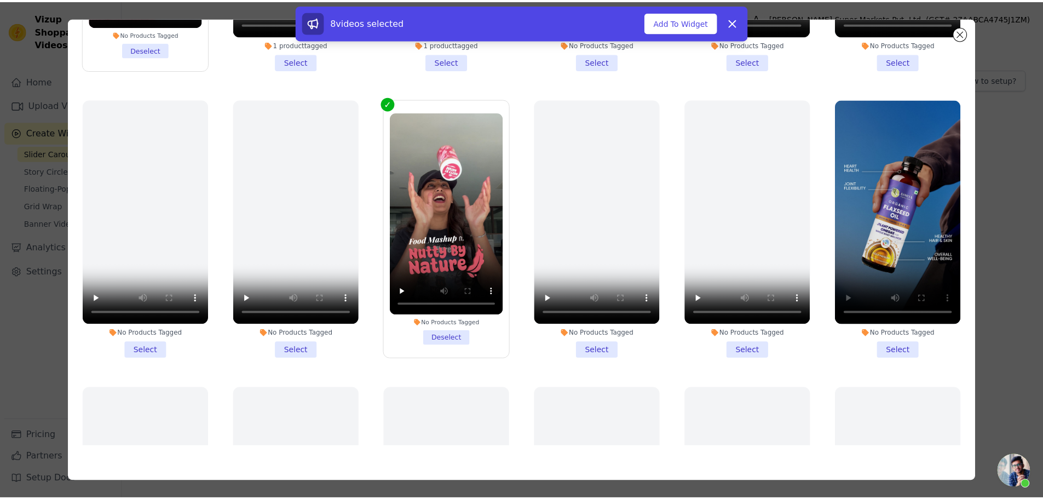
scroll to position [174, 0]
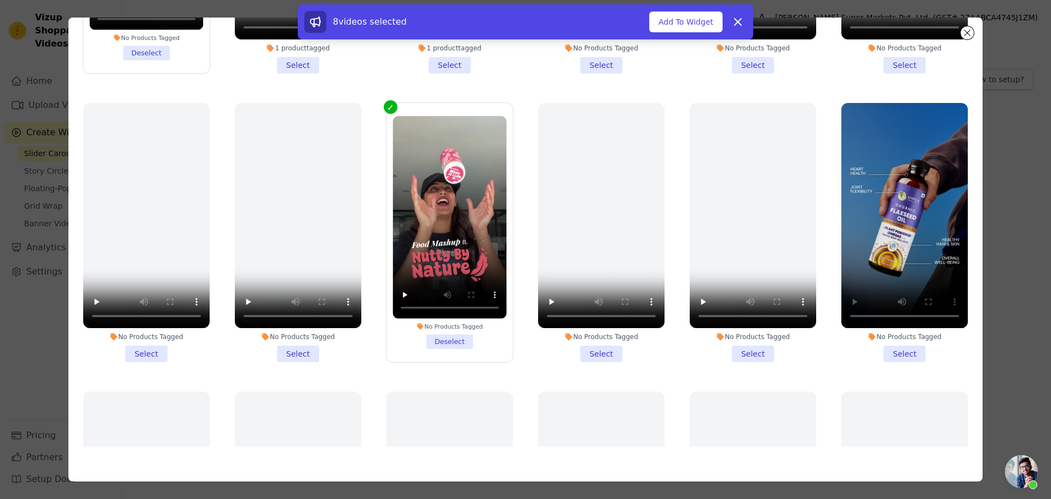
click at [891, 346] on li "No Products Tagged Select" at bounding box center [905, 232] width 126 height 259
click at [0, 0] on input "No Products Tagged Select" at bounding box center [0, 0] width 0 height 0
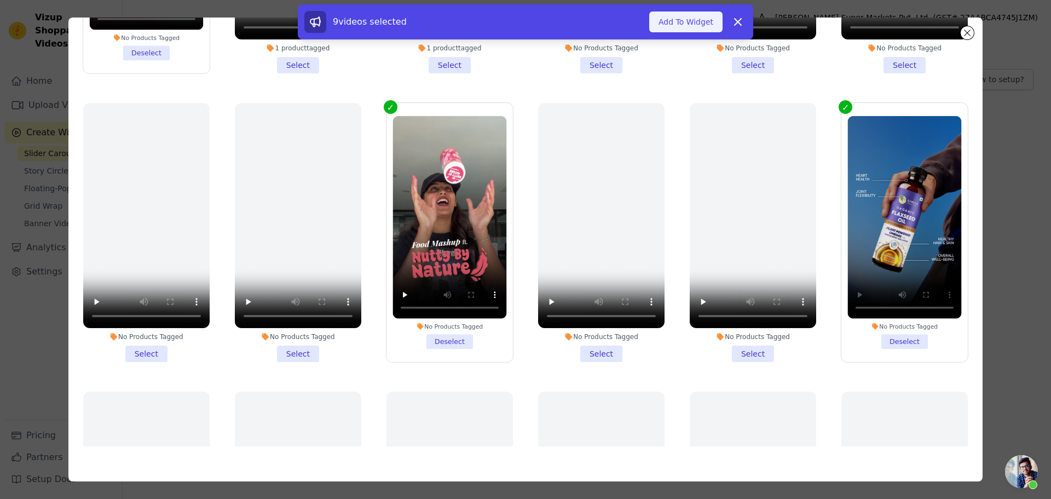
click at [688, 18] on button "Add To Widget" at bounding box center [685, 21] width 73 height 21
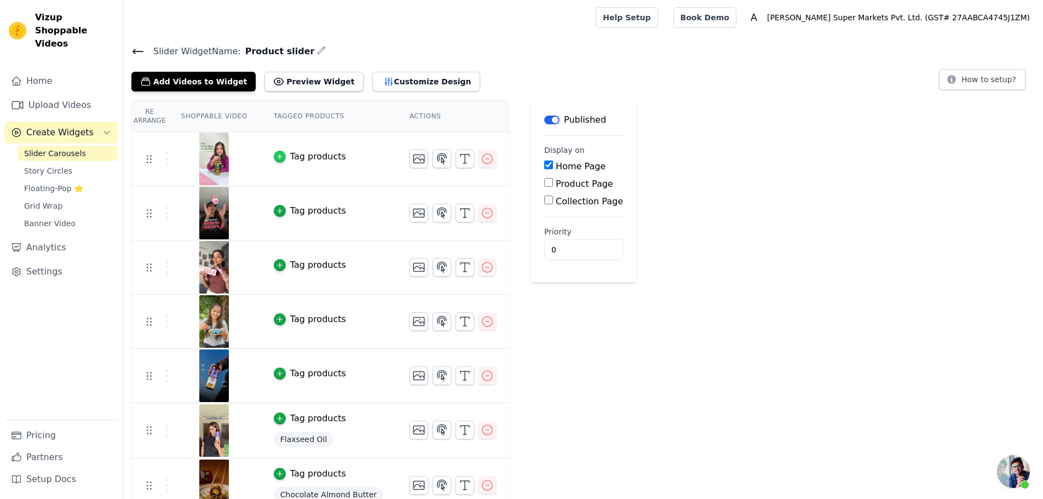
click at [276, 158] on icon "button" at bounding box center [280, 157] width 8 height 8
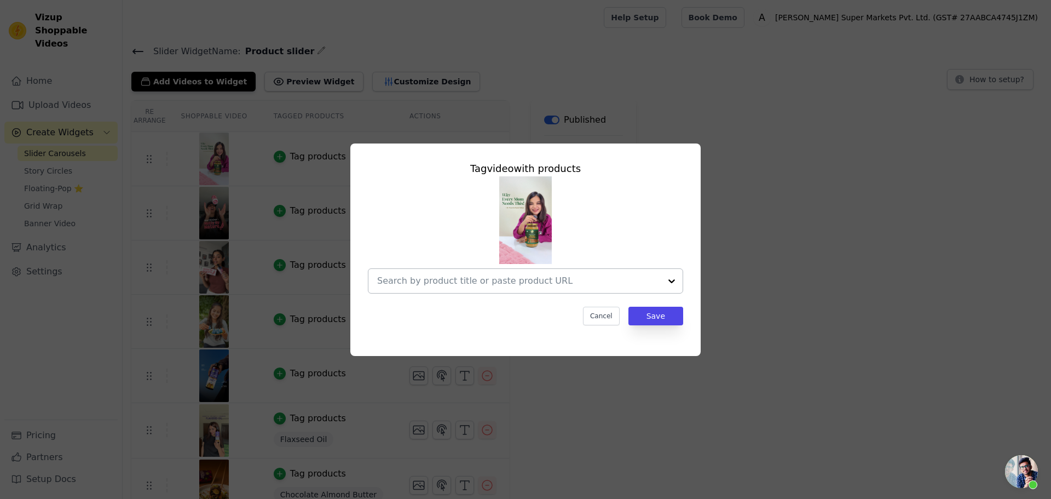
click at [448, 278] on input "text" at bounding box center [519, 280] width 284 height 13
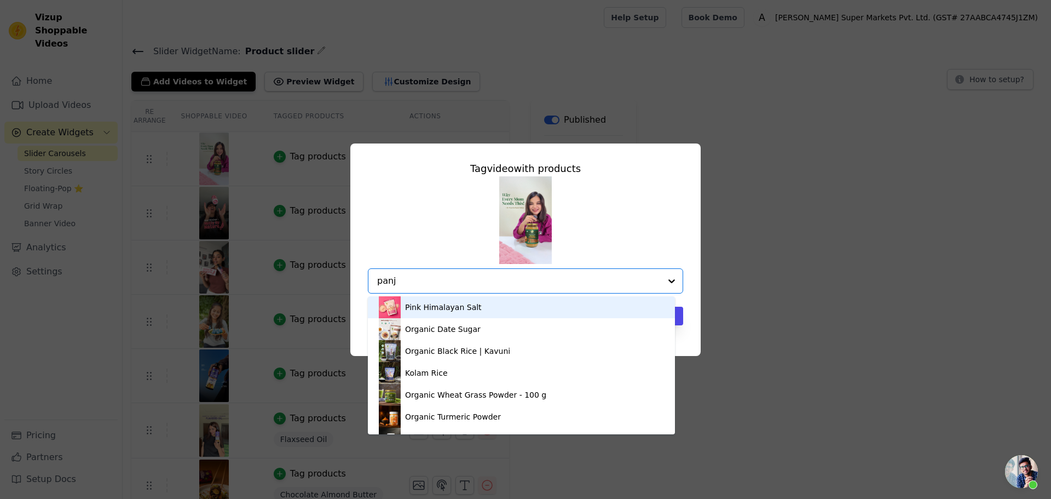
type input "panji"
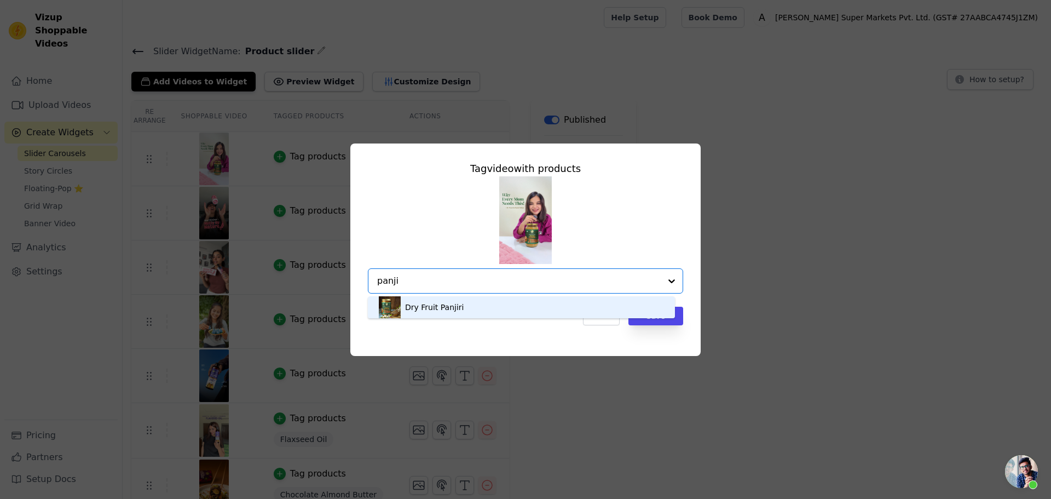
click at [474, 307] on div "Dry Fruit Panjiri" at bounding box center [521, 307] width 285 height 22
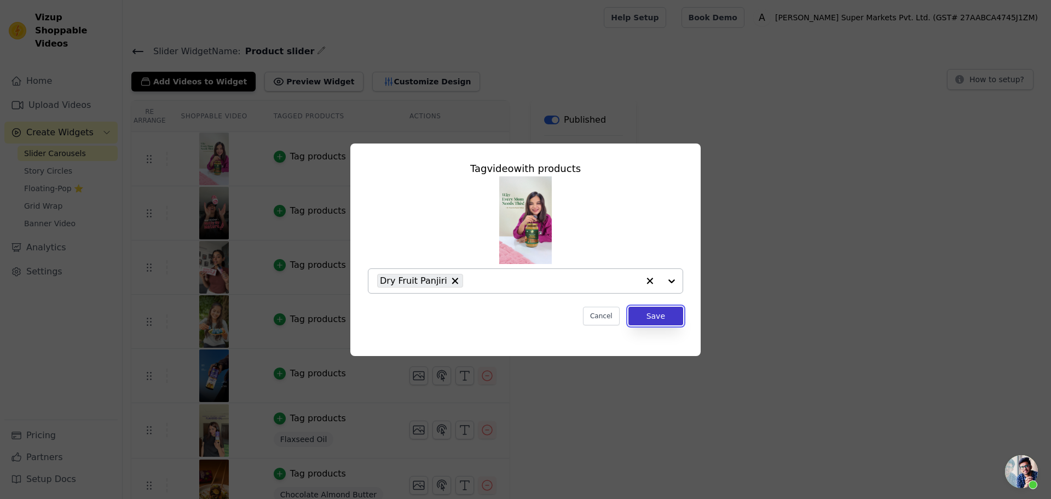
click at [655, 316] on button "Save" at bounding box center [656, 316] width 55 height 19
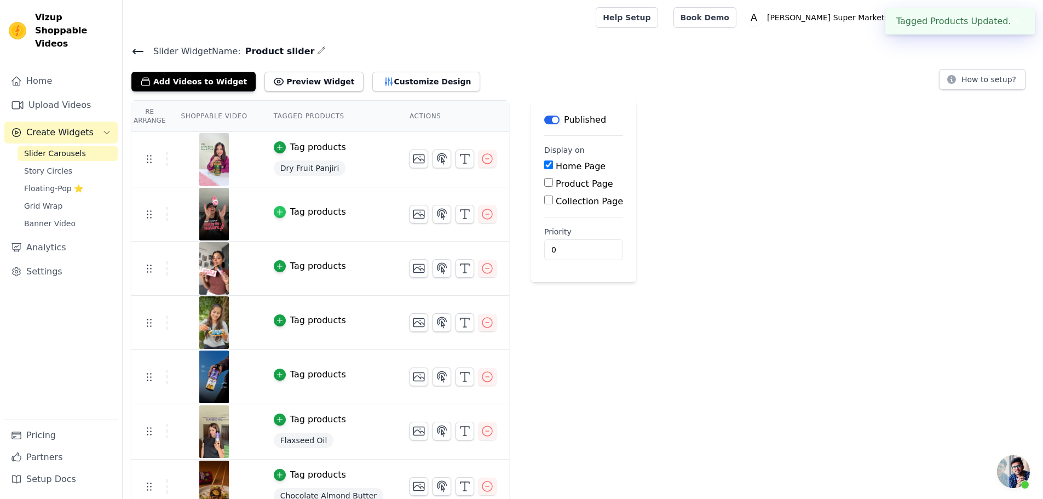
click at [276, 210] on icon "button" at bounding box center [280, 212] width 8 height 8
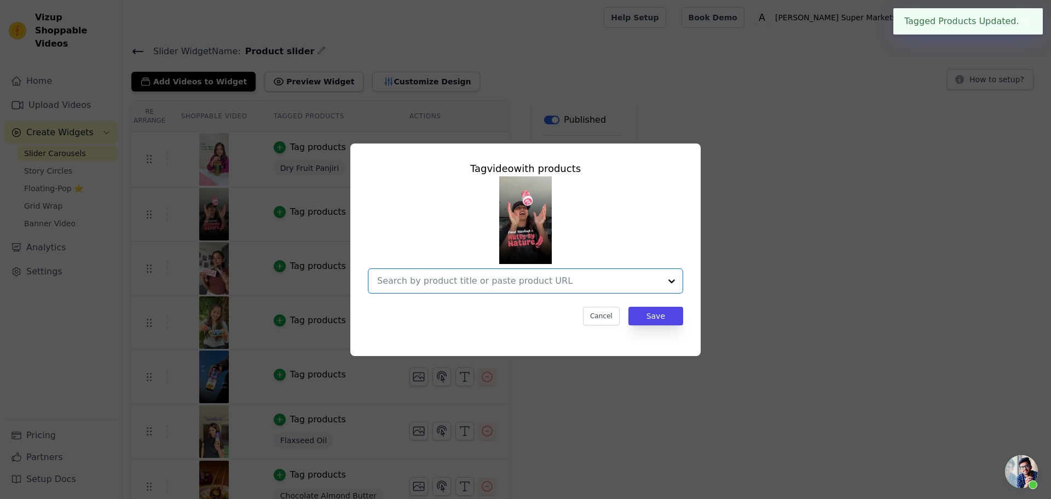
click at [442, 281] on input "text" at bounding box center [519, 280] width 284 height 13
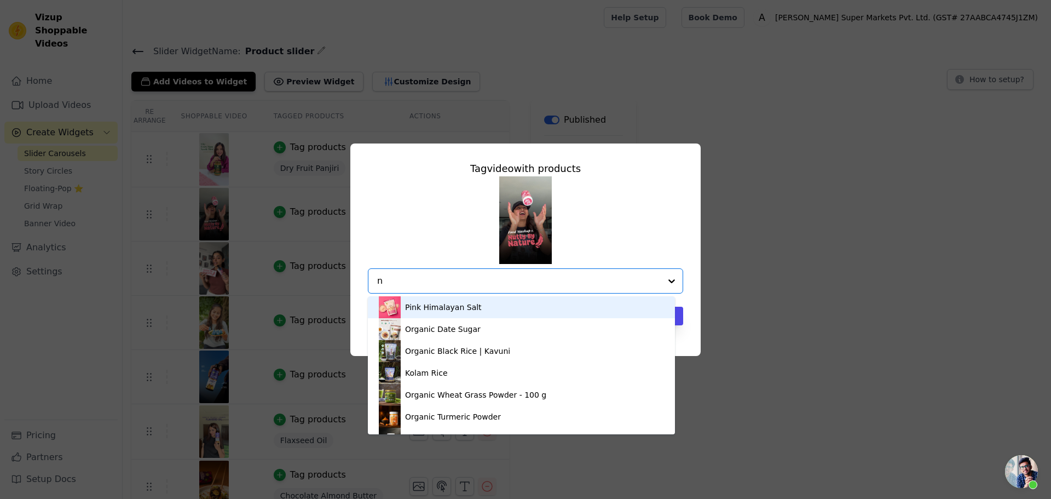
type input "nu"
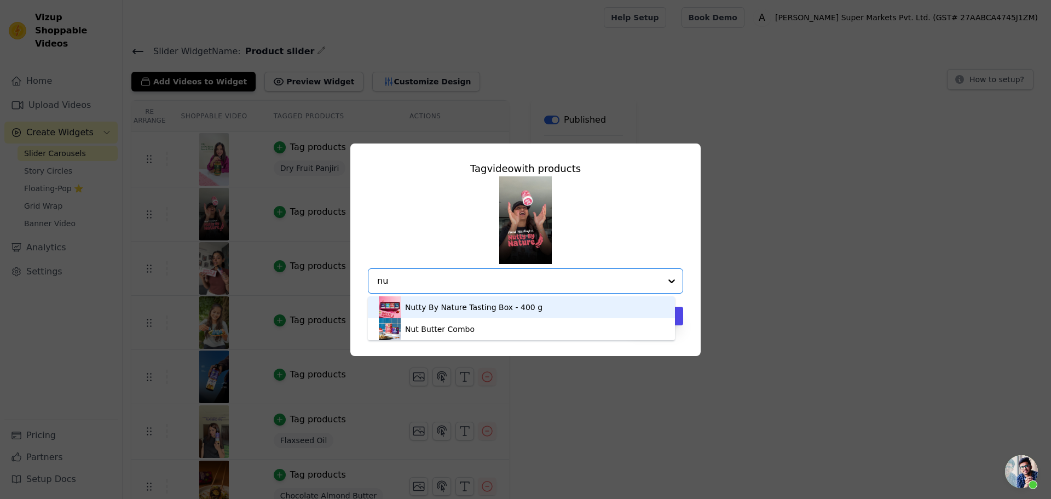
click at [442, 311] on div "Nutty By Nature Tasting Box - 400 g" at bounding box center [473, 307] width 137 height 11
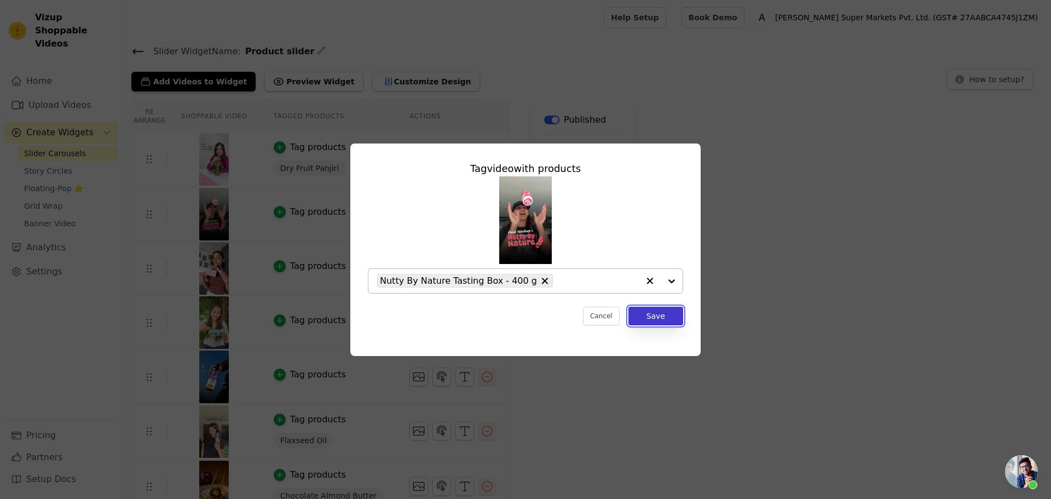
click at [650, 317] on button "Save" at bounding box center [656, 316] width 55 height 19
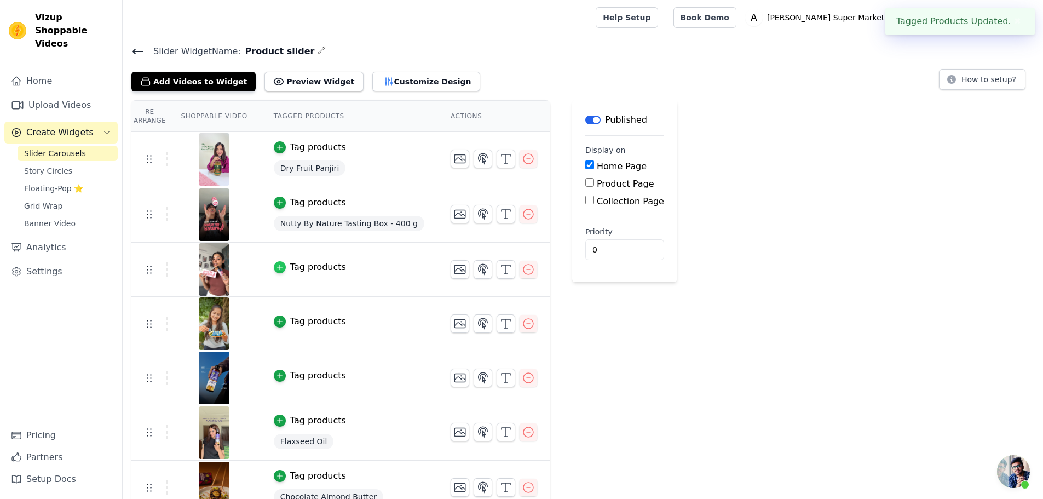
click at [276, 269] on icon "button" at bounding box center [280, 267] width 8 height 8
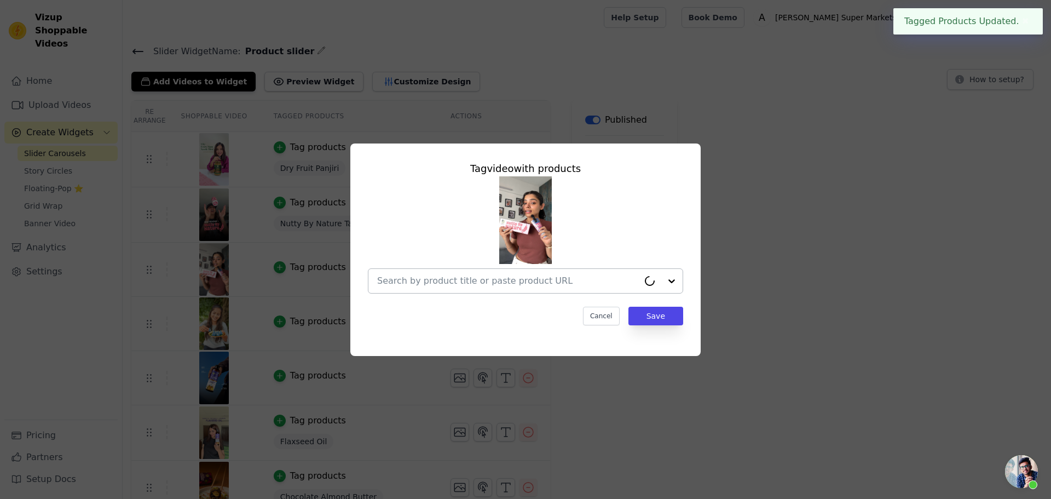
click at [507, 283] on input "text" at bounding box center [508, 280] width 262 height 13
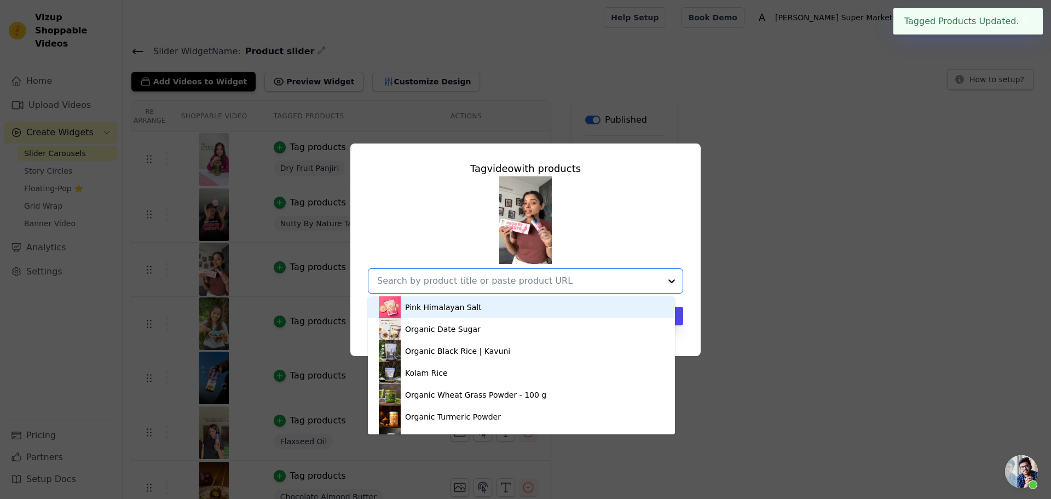
type input "b"
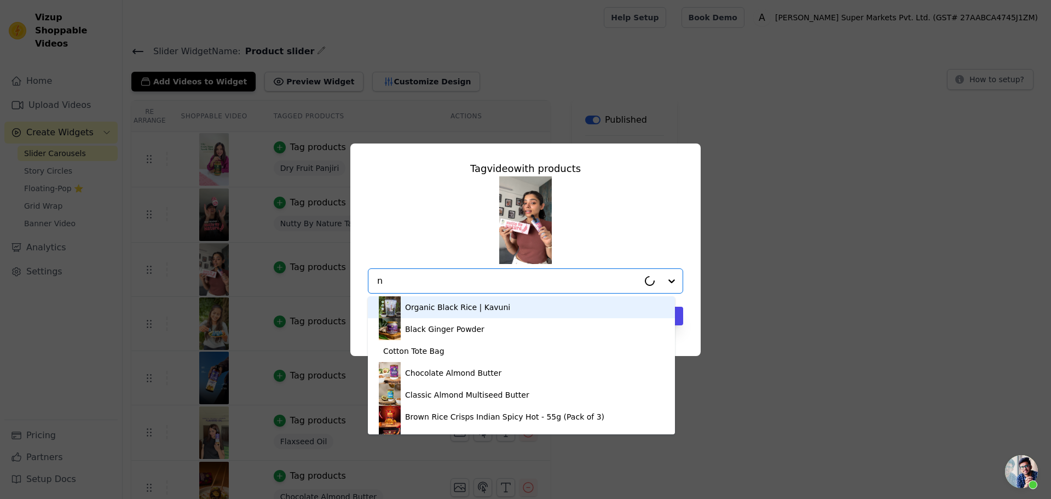
type input "nu"
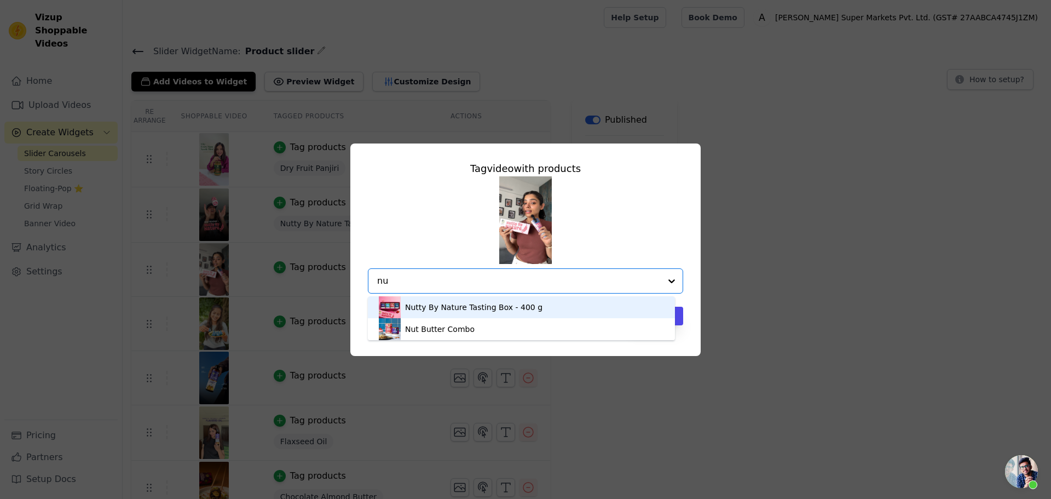
click at [465, 314] on div "Nutty By Nature Tasting Box - 400 g" at bounding box center [521, 307] width 285 height 22
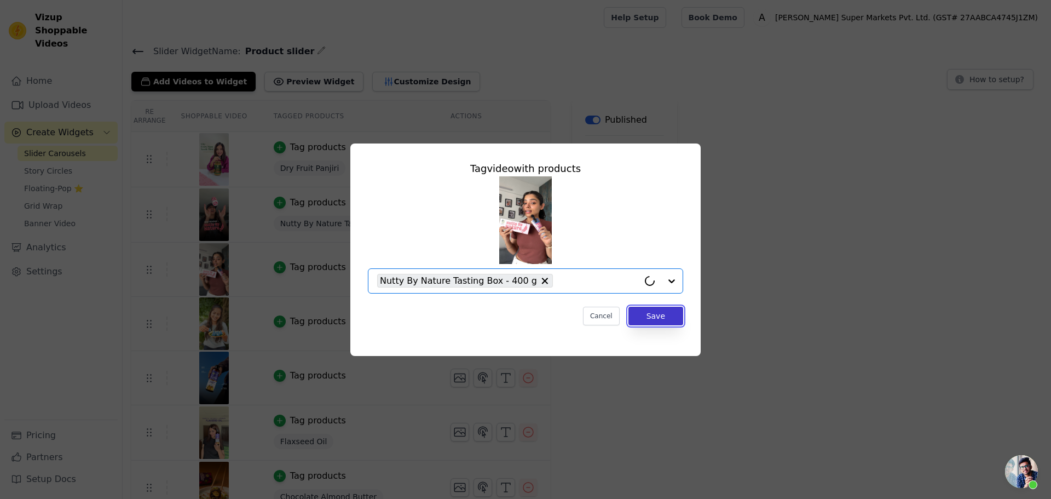
click at [646, 311] on button "Save" at bounding box center [656, 316] width 55 height 19
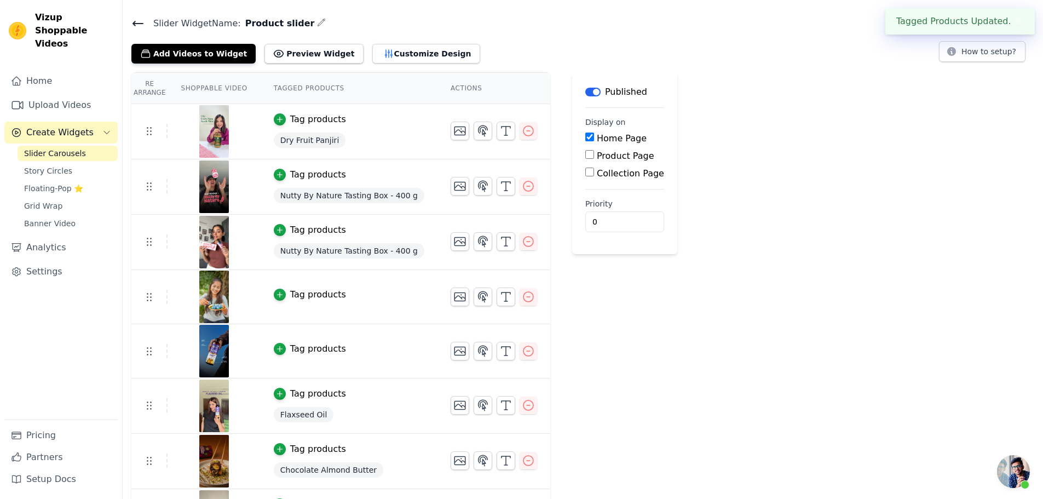
scroll to position [55, 0]
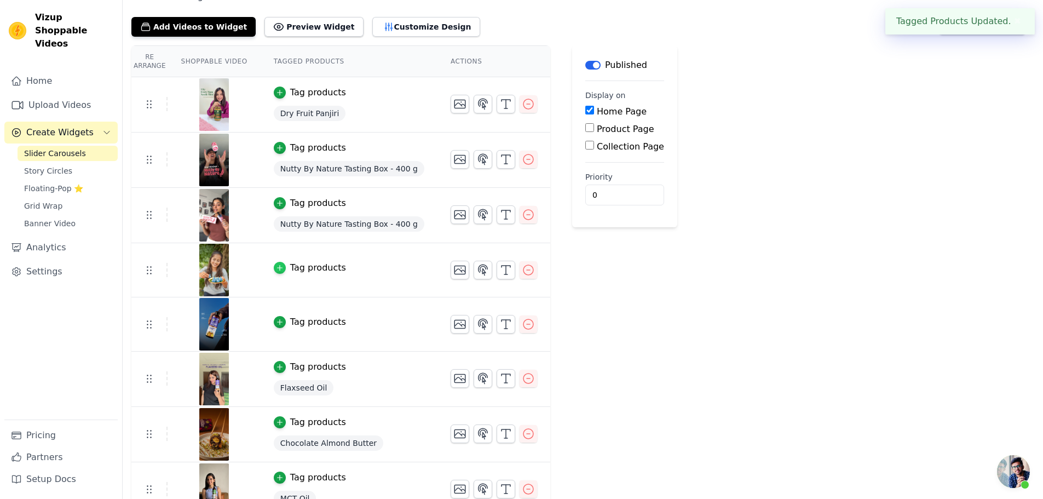
click at [276, 265] on icon "button" at bounding box center [280, 268] width 8 height 8
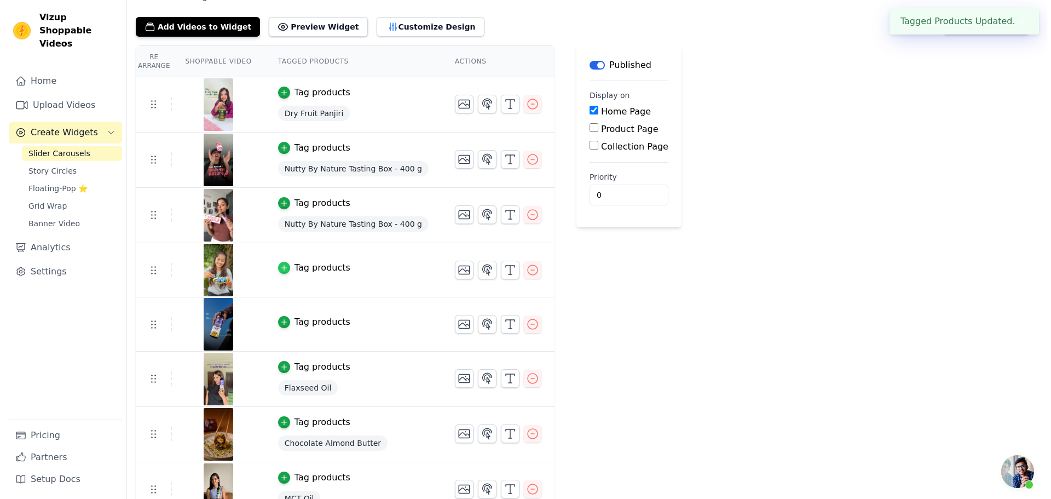
scroll to position [0, 0]
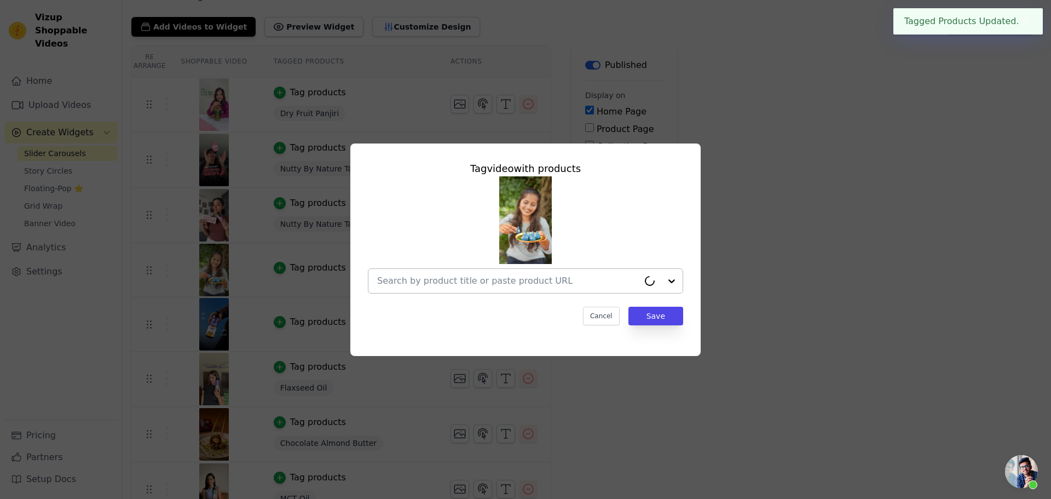
click at [417, 284] on input "text" at bounding box center [508, 280] width 262 height 13
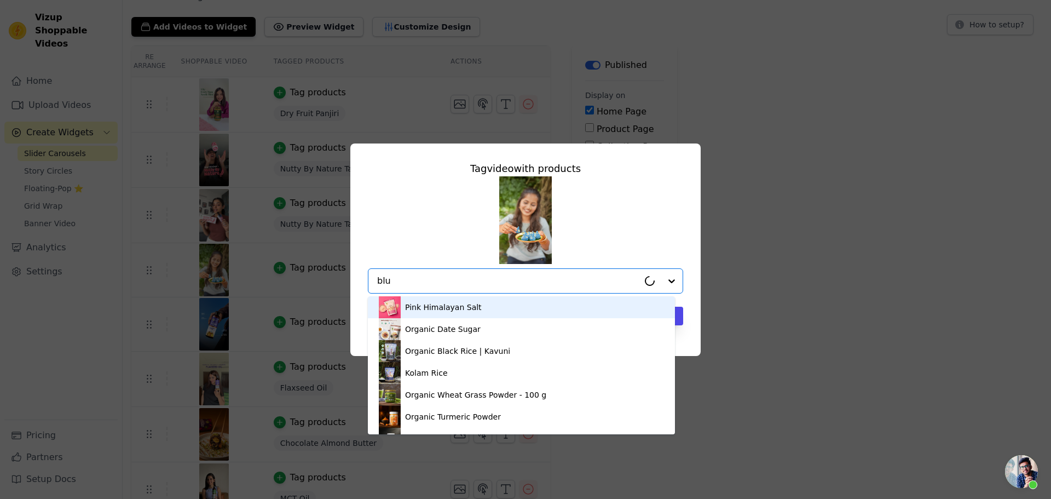
type input "blue"
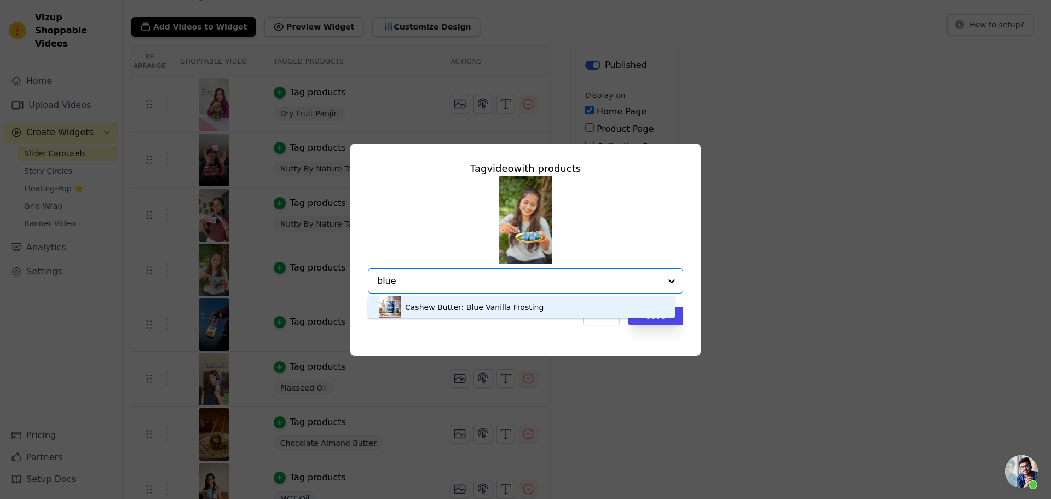
click at [464, 311] on div "Cashew Butter: Blue Vanilla Frosting" at bounding box center [474, 307] width 139 height 11
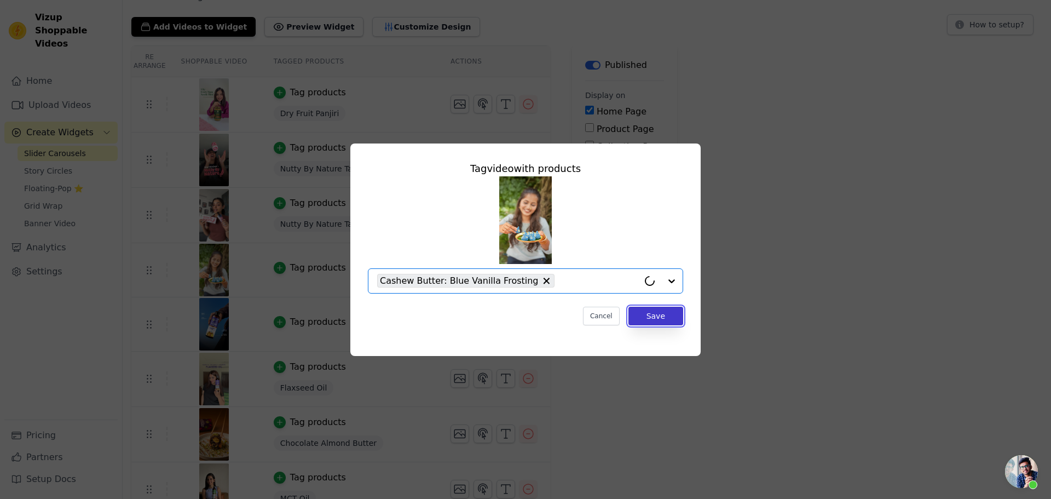
click at [641, 320] on button "Save" at bounding box center [656, 316] width 55 height 19
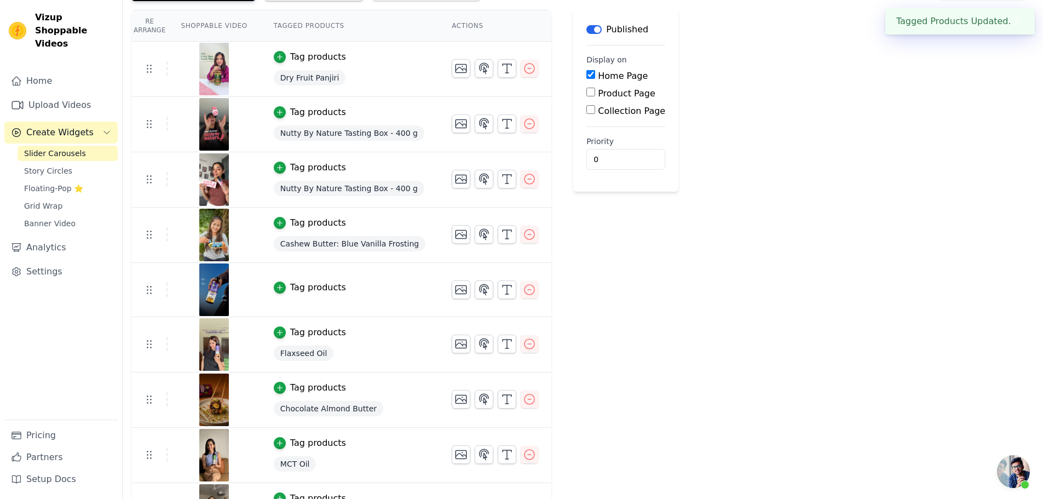
scroll to position [110, 0]
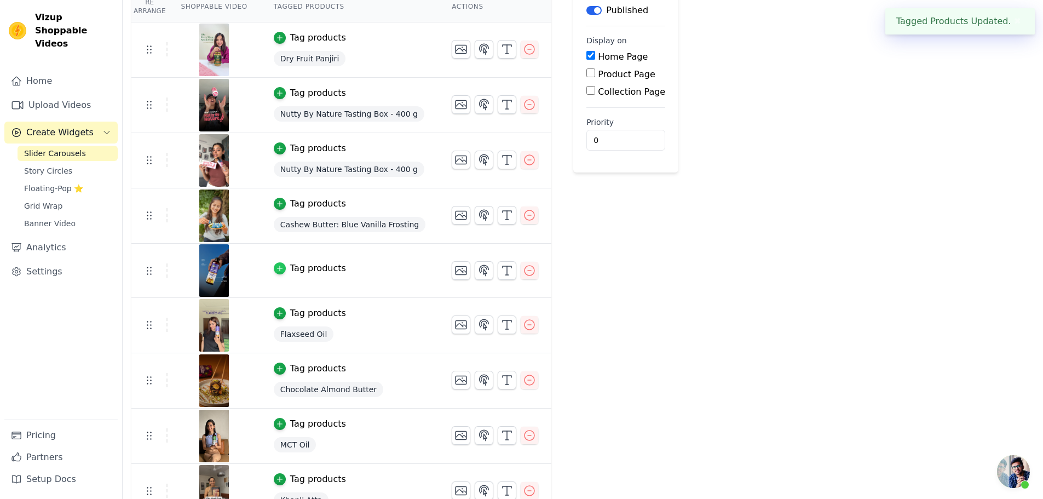
click at [276, 270] on icon "button" at bounding box center [280, 268] width 8 height 8
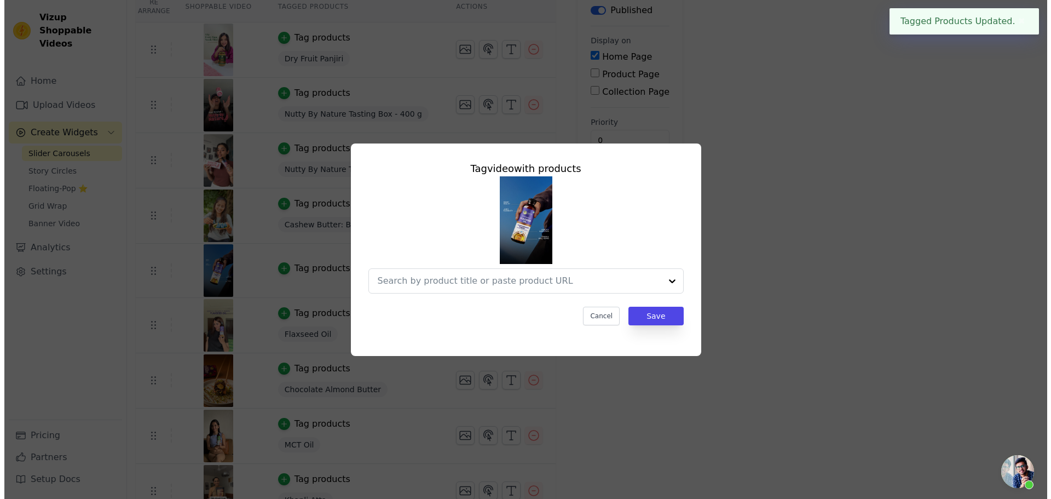
scroll to position [0, 0]
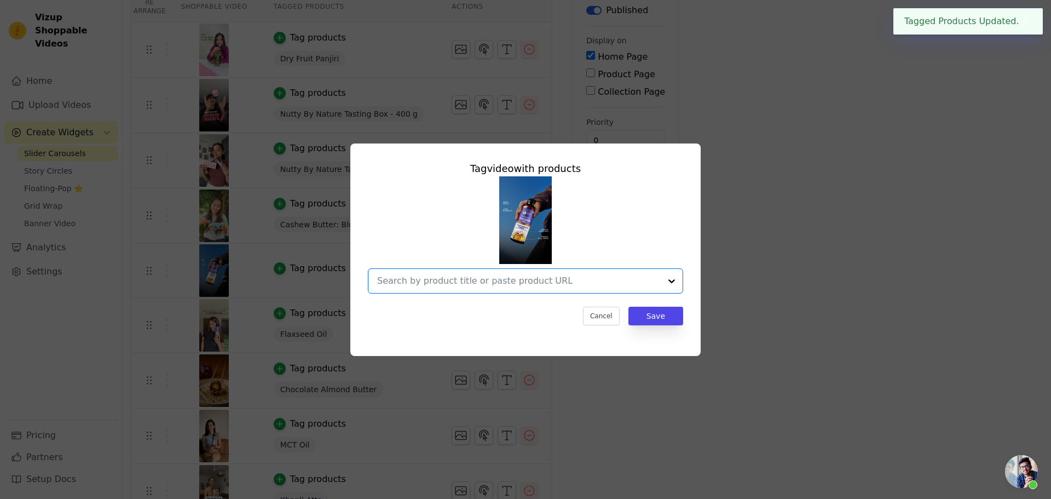
click at [447, 279] on input "text" at bounding box center [519, 280] width 284 height 13
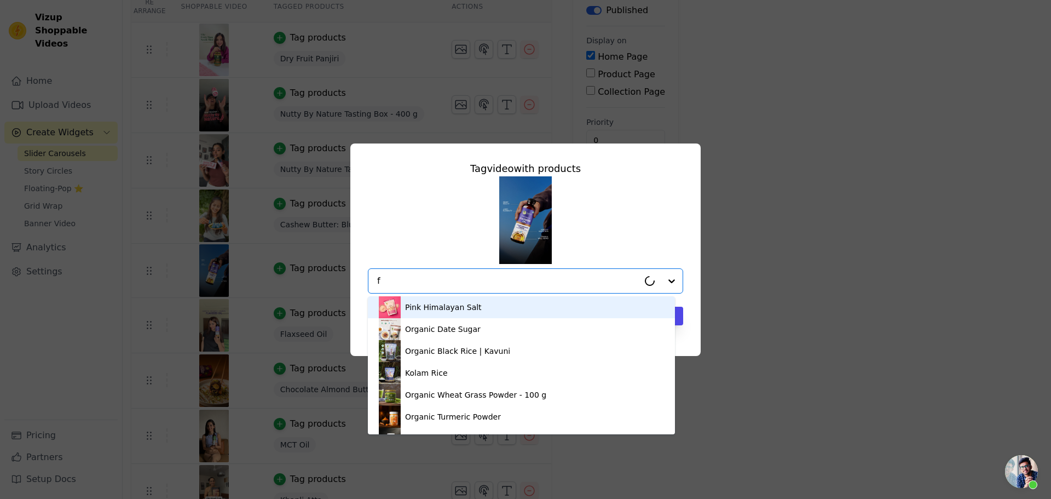
type input "fl"
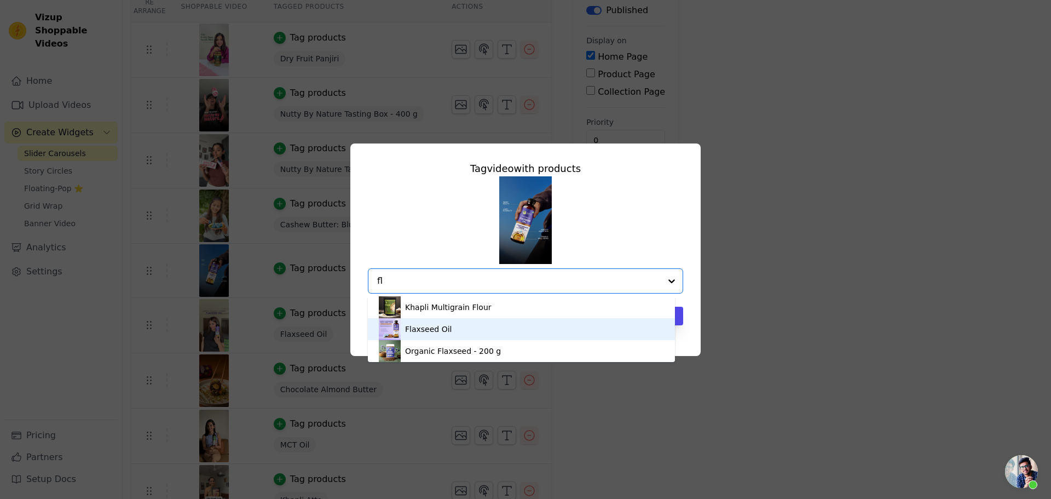
click at [454, 333] on div "Flaxseed Oil" at bounding box center [521, 329] width 285 height 22
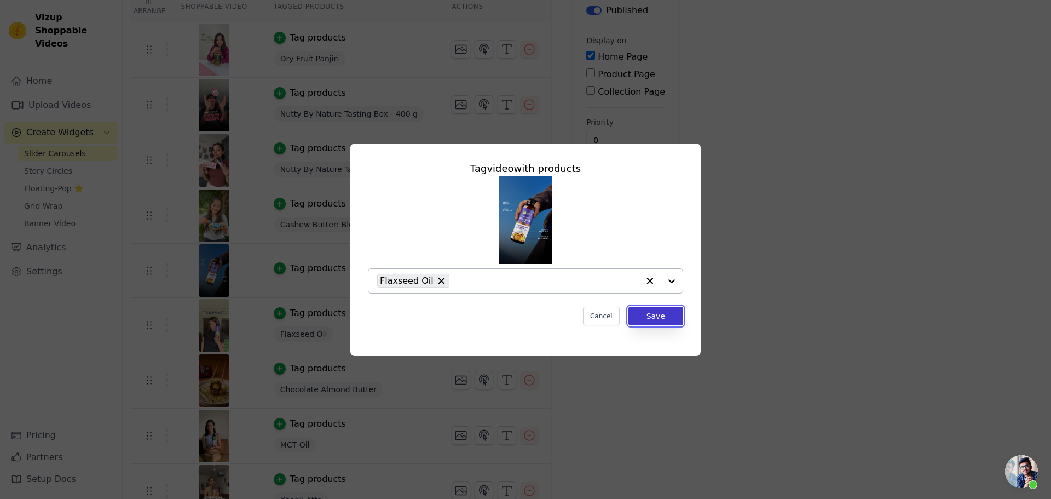
click at [677, 316] on button "Save" at bounding box center [656, 316] width 55 height 19
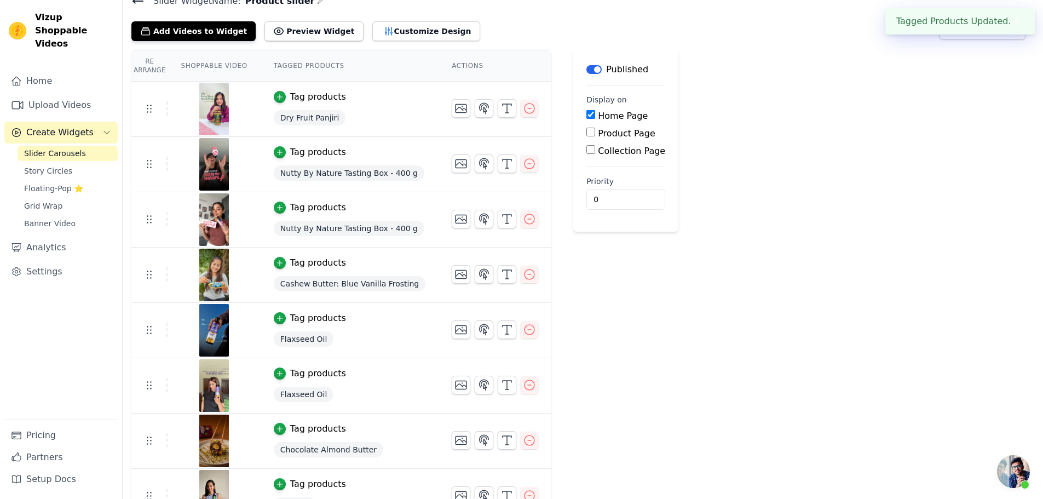
scroll to position [110, 0]
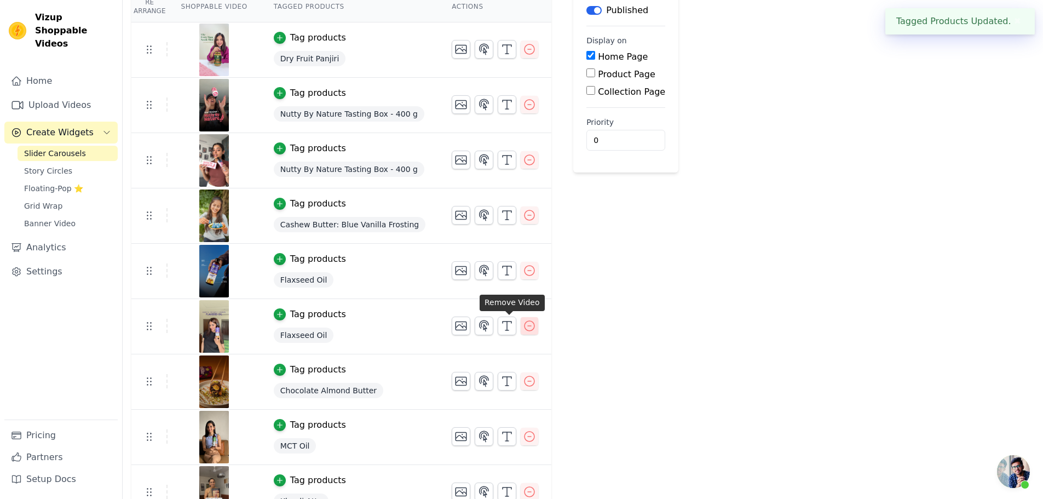
click at [523, 325] on icon "button" at bounding box center [529, 325] width 13 height 13
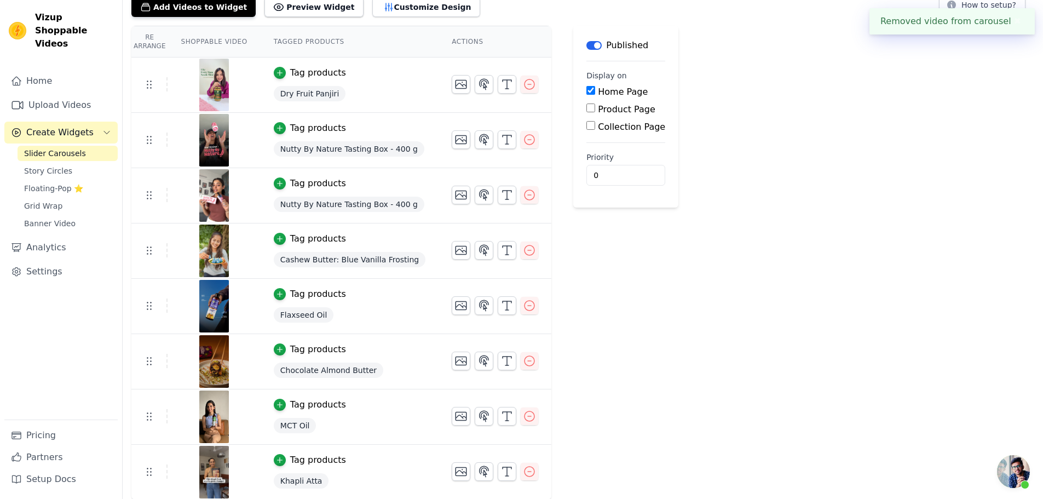
scroll to position [75, 0]
click at [523, 414] on icon "button" at bounding box center [529, 415] width 13 height 13
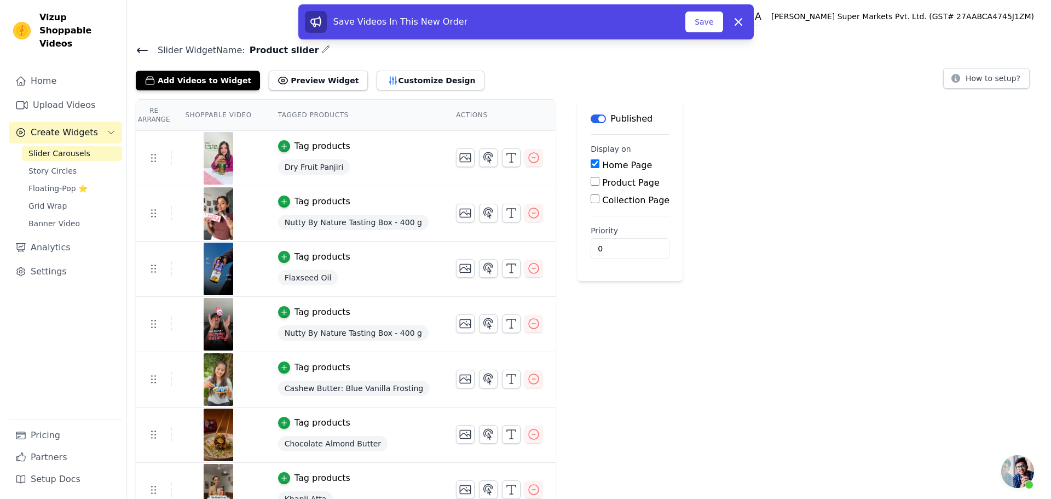
scroll to position [0, 0]
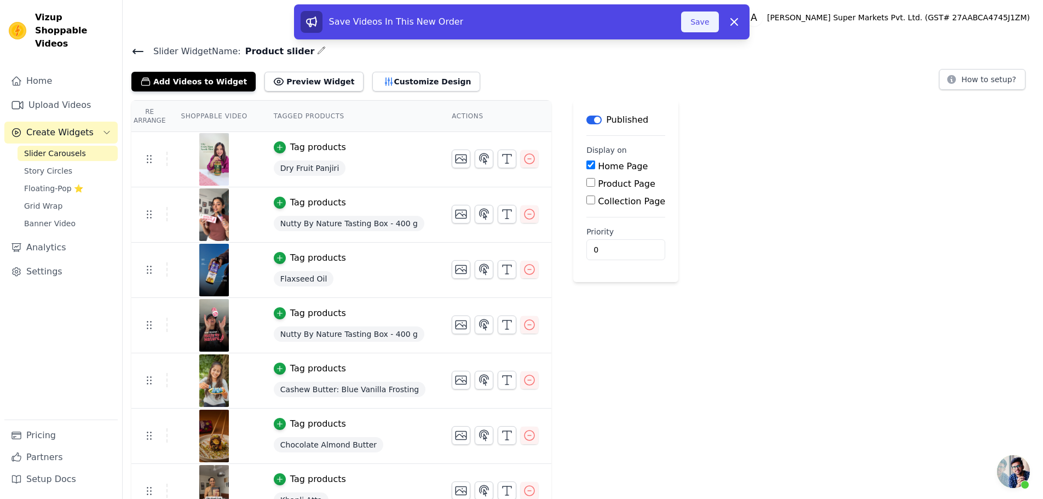
click at [691, 22] on button "Save" at bounding box center [699, 21] width 37 height 21
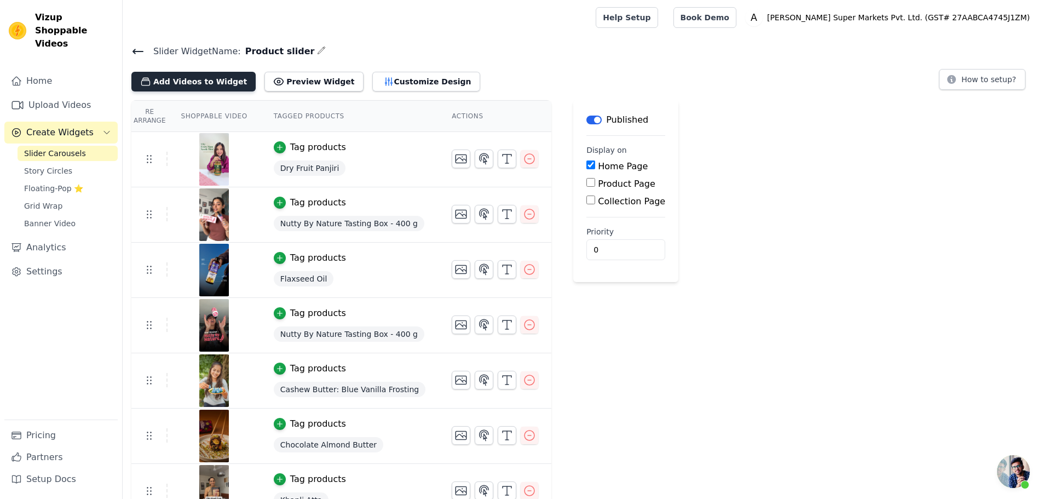
click at [217, 80] on button "Add Videos to Widget" at bounding box center [193, 82] width 124 height 20
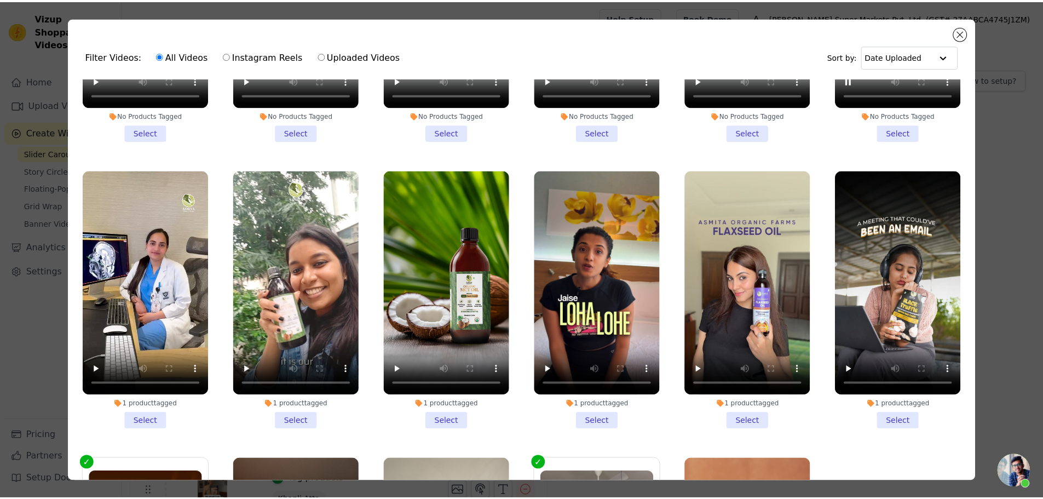
scroll to position [1697, 0]
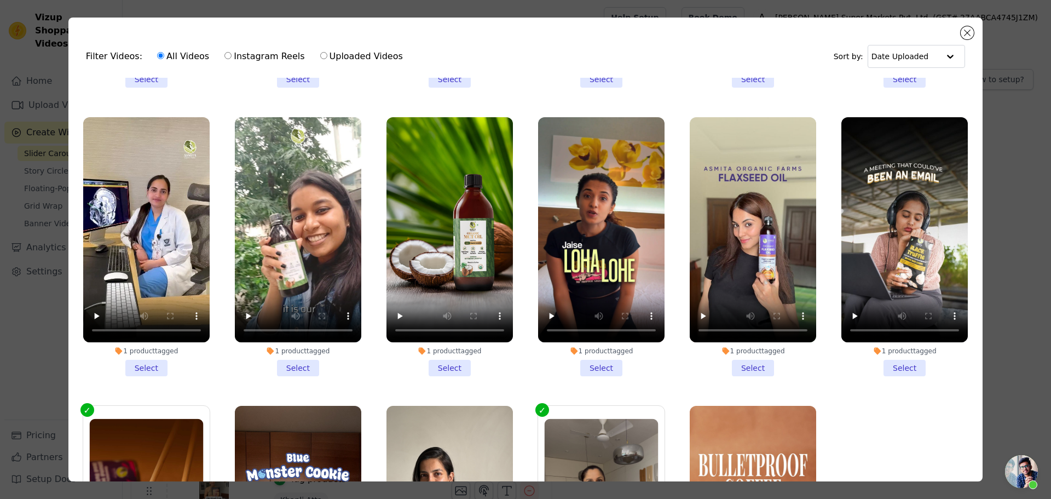
click at [742, 335] on li "1 product tagged Select" at bounding box center [753, 246] width 126 height 259
click at [0, 0] on input "1 product tagged Select" at bounding box center [0, 0] width 0 height 0
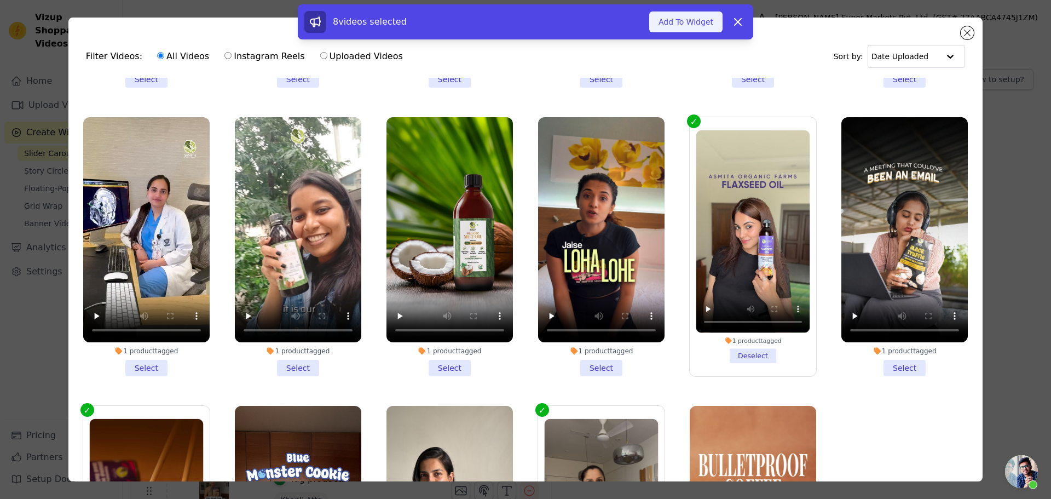
click at [699, 25] on button "Add To Widget" at bounding box center [685, 21] width 73 height 21
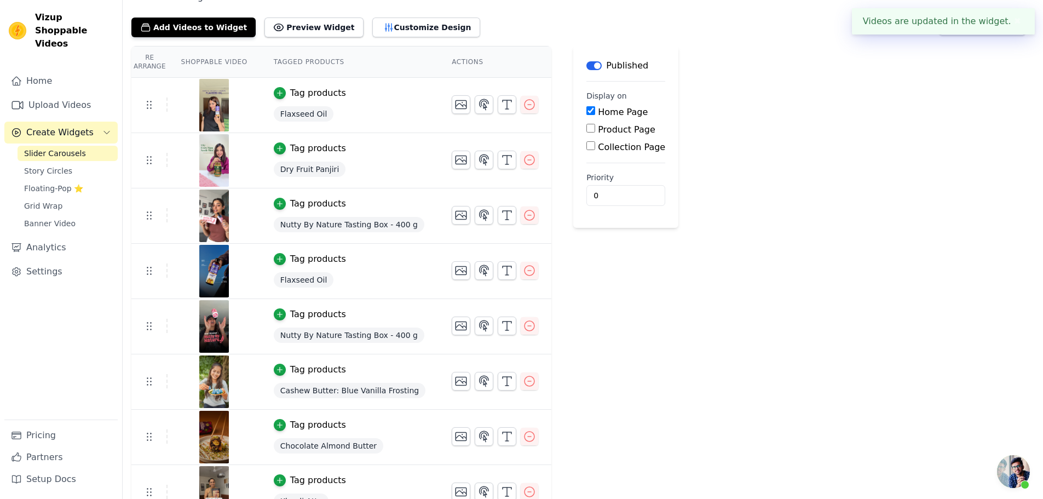
scroll to position [55, 0]
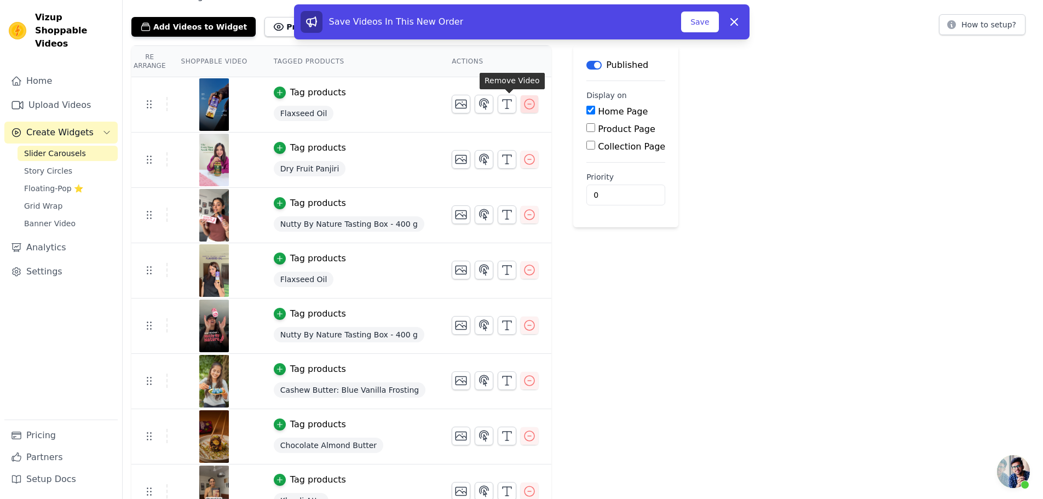
click at [523, 103] on icon "button" at bounding box center [529, 103] width 13 height 13
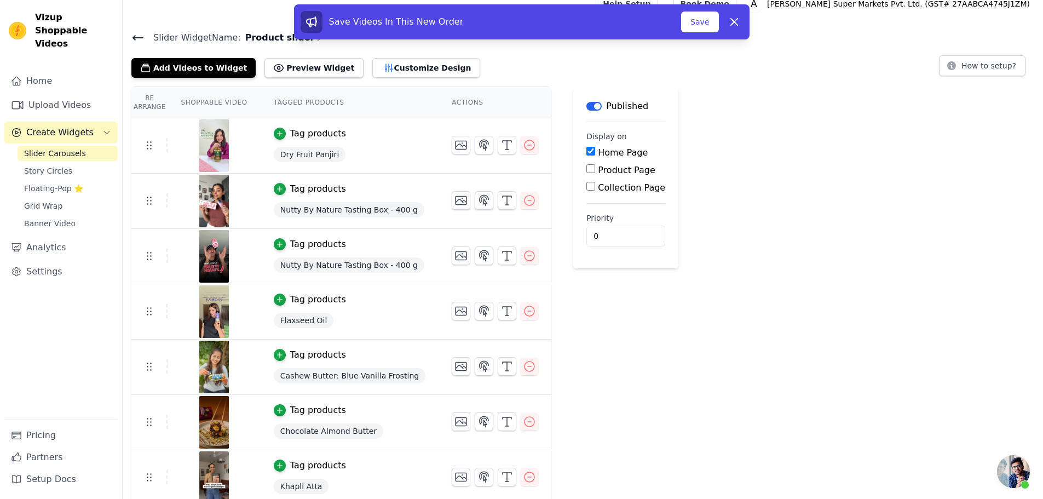
scroll to position [20, 0]
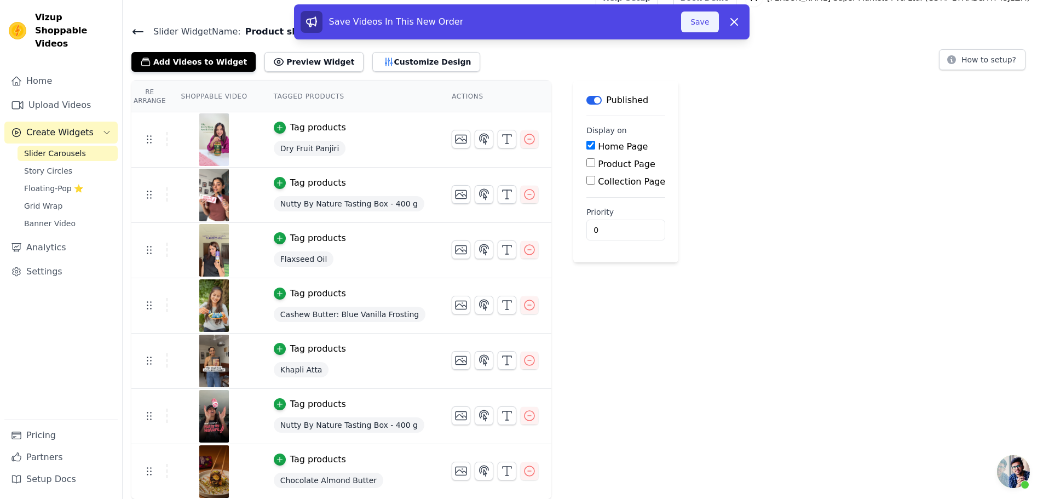
click at [701, 22] on button "Save" at bounding box center [699, 21] width 37 height 21
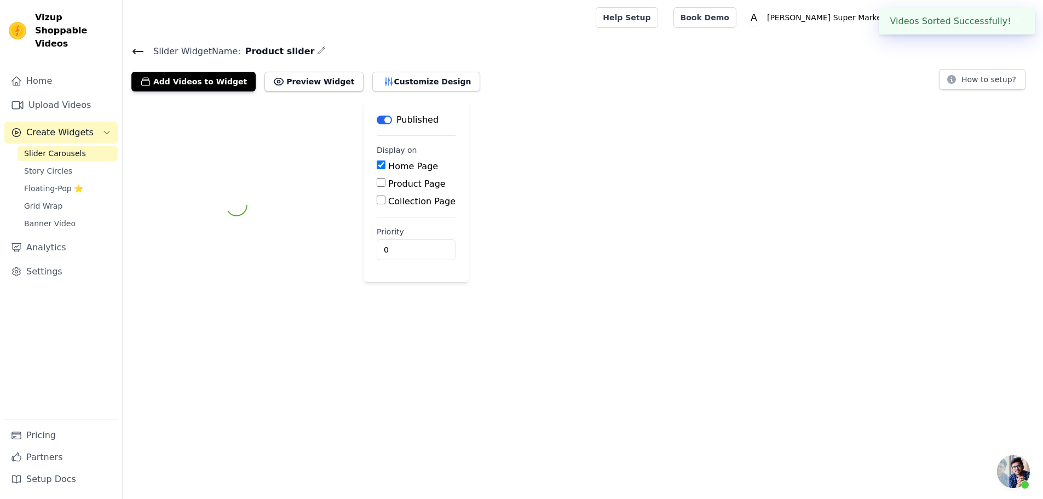
scroll to position [0, 0]
